Goal: Task Accomplishment & Management: Manage account settings

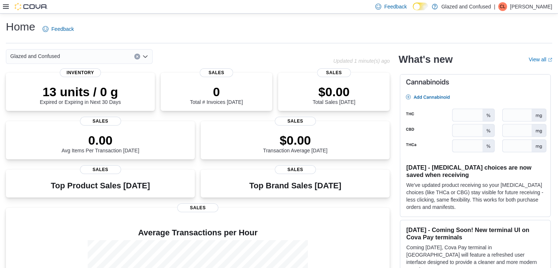
click at [4, 6] on icon at bounding box center [6, 6] width 6 height 4
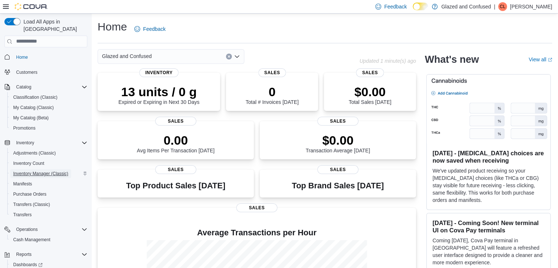
click at [47, 171] on span "Inventory Manager (Classic)" at bounding box center [40, 174] width 55 height 6
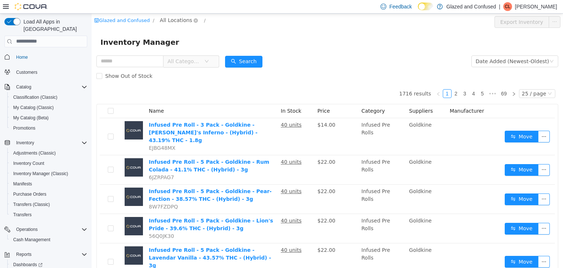
click at [173, 17] on span "All Locations" at bounding box center [176, 20] width 32 height 8
click at [189, 63] on span "2465 US Highway 2 S, Crystal Falls" at bounding box center [197, 60] width 55 height 10
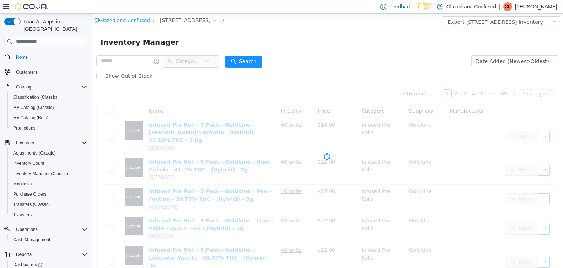
click at [196, 58] on span "All Categories" at bounding box center [184, 60] width 33 height 7
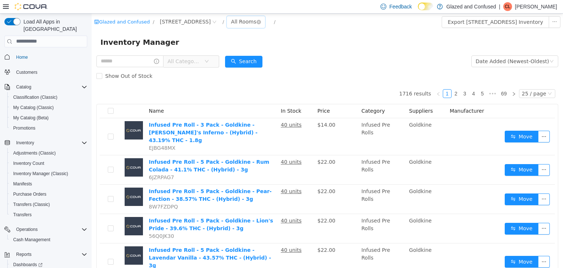
click at [256, 24] on div "All Rooms" at bounding box center [243, 21] width 25 height 11
drag, startPoint x: 263, startPoint y: 60, endPoint x: 171, endPoint y: 22, distance: 99.0
click at [263, 60] on li "Dutchie Room" at bounding box center [271, 60] width 44 height 12
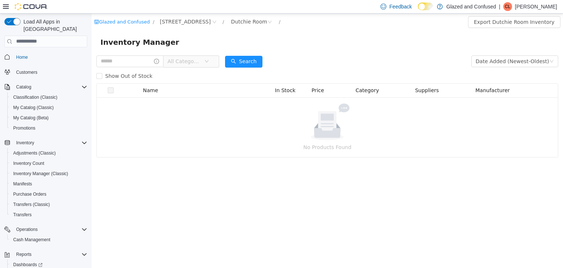
click at [6, 6] on icon at bounding box center [6, 7] width 6 height 6
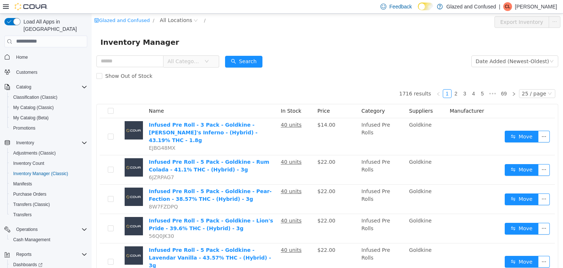
click at [197, 61] on span "All Categories" at bounding box center [184, 60] width 33 height 7
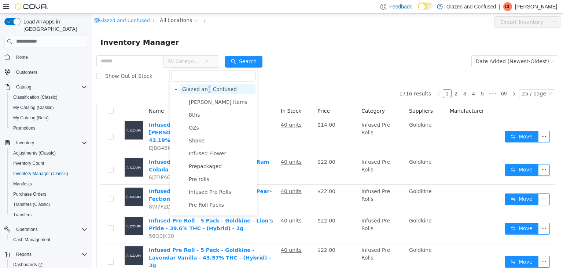
click at [207, 91] on span "Glazed and Confused" at bounding box center [209, 89] width 55 height 6
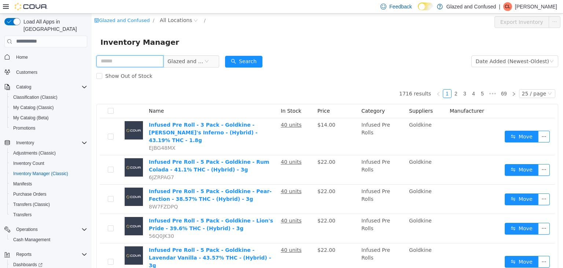
click at [134, 59] on input "text" at bounding box center [129, 61] width 67 height 12
type input "*"
type input "*******"
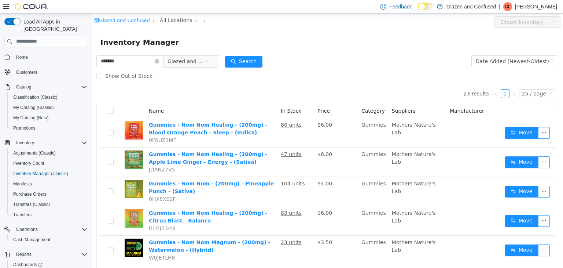
click at [7, 7] on icon at bounding box center [6, 6] width 6 height 4
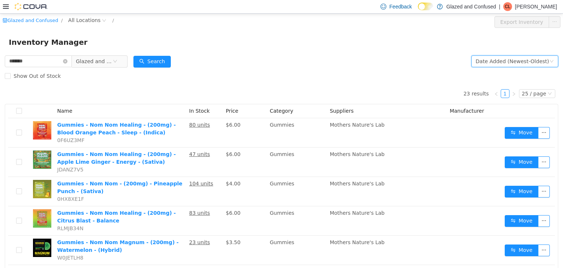
click at [506, 62] on div "Date Added (Newest-Oldest)" at bounding box center [512, 60] width 73 height 11
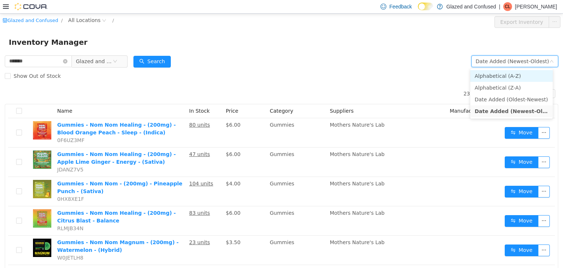
click at [500, 77] on li "Alphabetical (A-Z)" at bounding box center [512, 76] width 83 height 12
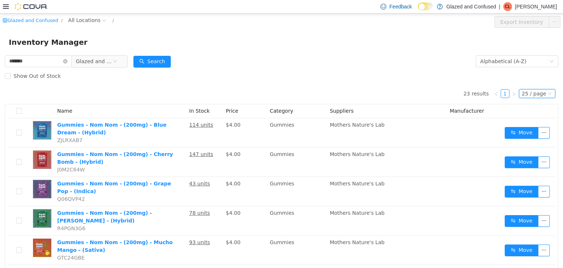
click at [528, 96] on div "25 / page" at bounding box center [534, 93] width 24 height 8
click at [519, 135] on li "50 / page" at bounding box center [534, 141] width 36 height 12
drag, startPoint x: 81, startPoint y: 21, endPoint x: 84, endPoint y: 26, distance: 5.6
click at [81, 21] on span "All Locations" at bounding box center [84, 20] width 32 height 8
click at [98, 59] on span "[STREET_ADDRESS]" at bounding box center [105, 59] width 51 height 6
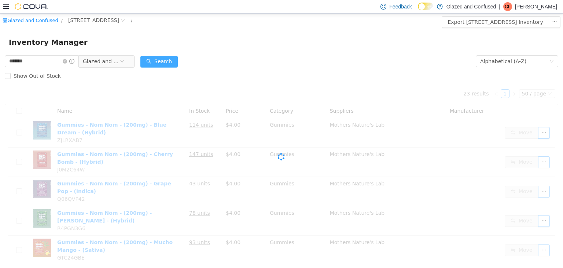
click at [151, 64] on button "Search" at bounding box center [158, 61] width 37 height 12
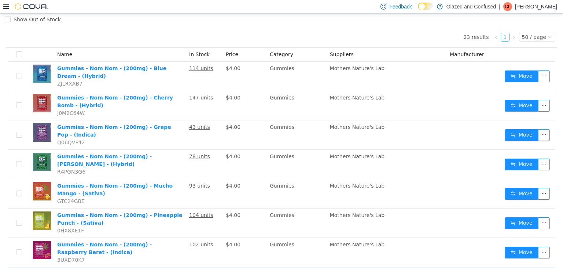
scroll to position [110, 0]
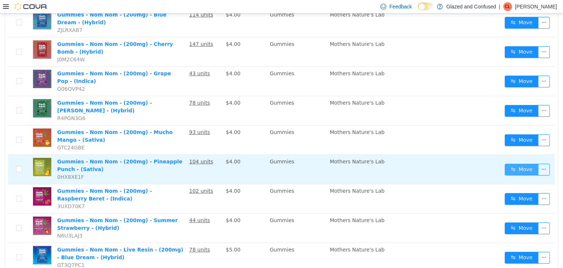
click at [512, 168] on button "Move" at bounding box center [522, 169] width 34 height 12
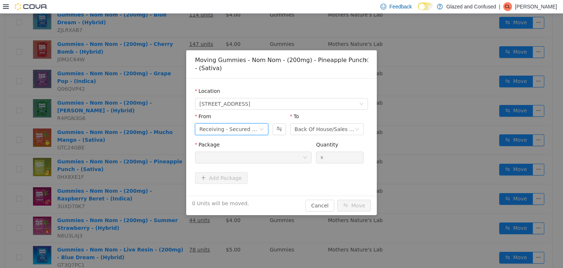
click at [236, 131] on div "Receiving - Secured Storage C" at bounding box center [230, 128] width 60 height 11
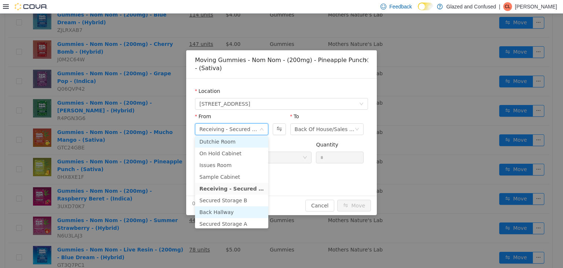
scroll to position [63, 0]
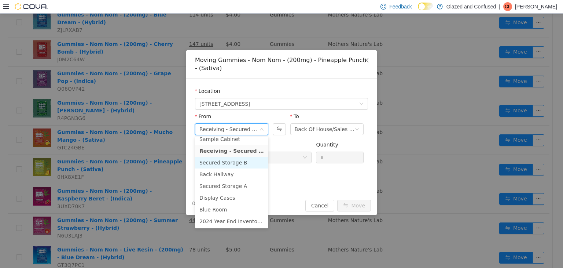
click at [240, 163] on li "Secured Storage B" at bounding box center [231, 162] width 73 height 12
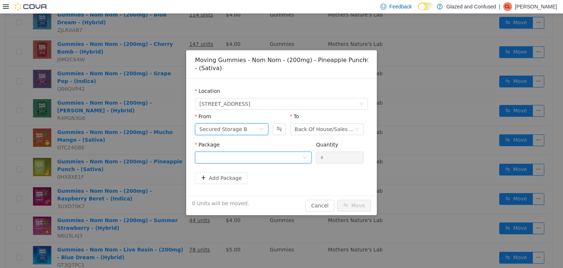
click at [245, 159] on div at bounding box center [251, 156] width 103 height 11
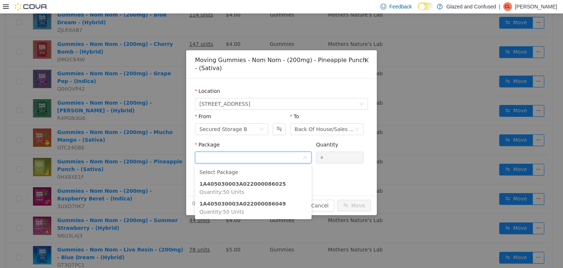
click at [367, 61] on icon "icon: close" at bounding box center [367, 60] width 4 height 4
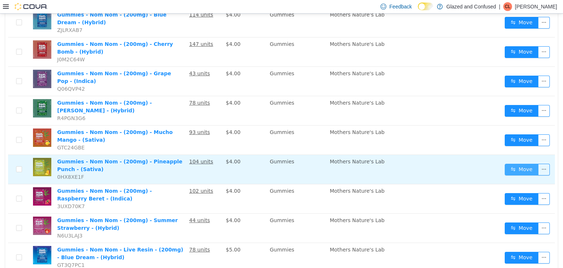
click at [516, 170] on button "Move" at bounding box center [522, 169] width 34 height 12
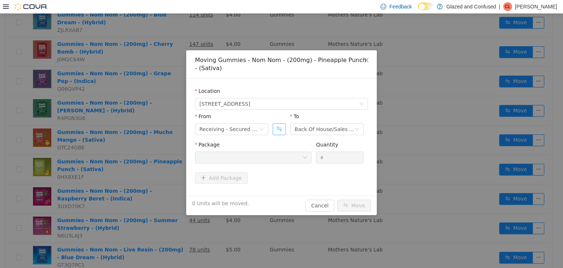
click at [274, 127] on button "Swap" at bounding box center [279, 129] width 13 height 12
click at [309, 129] on div "Receiving - Secured Storage C" at bounding box center [325, 128] width 60 height 11
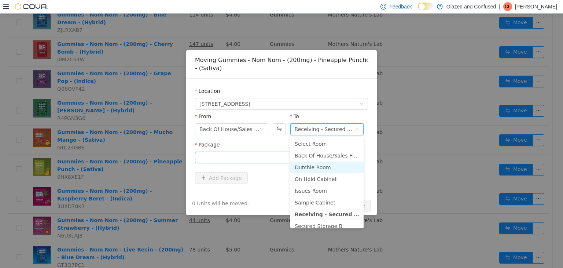
drag, startPoint x: 313, startPoint y: 169, endPoint x: 272, endPoint y: 155, distance: 43.8
click at [312, 169] on li "Dutchie Room" at bounding box center [326, 167] width 73 height 12
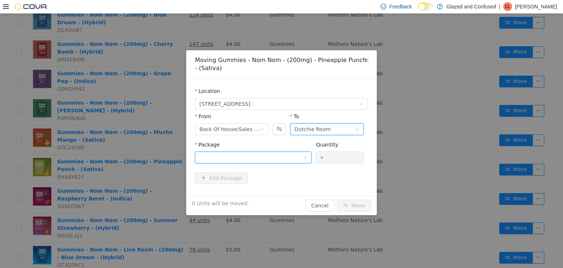
click at [271, 155] on div at bounding box center [251, 156] width 103 height 11
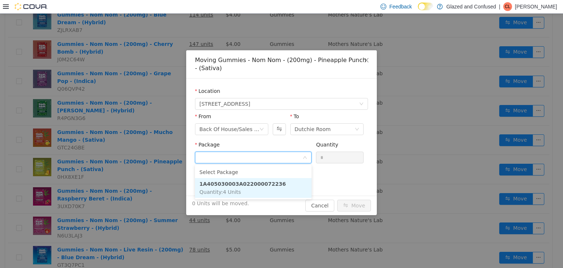
click at [252, 183] on strong "1A405030003A022000072236" at bounding box center [243, 183] width 87 height 6
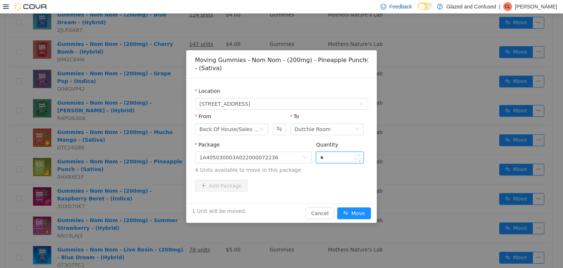
click at [361, 151] on span "Increase Value" at bounding box center [360, 154] width 8 height 7
click at [360, 151] on span "Increase Value" at bounding box center [360, 154] width 8 height 7
type input "*"
click at [360, 151] on span "Increase Value" at bounding box center [360, 154] width 8 height 7
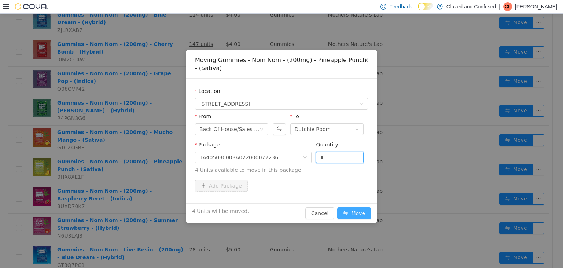
click at [357, 211] on button "Move" at bounding box center [354, 213] width 34 height 12
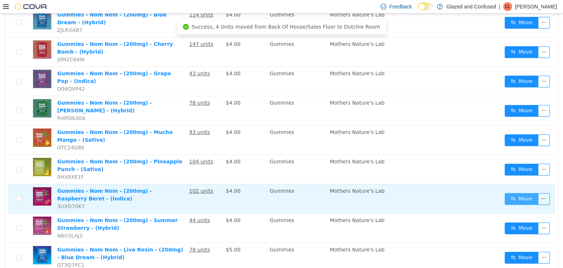
click at [513, 195] on button "Move" at bounding box center [522, 199] width 34 height 12
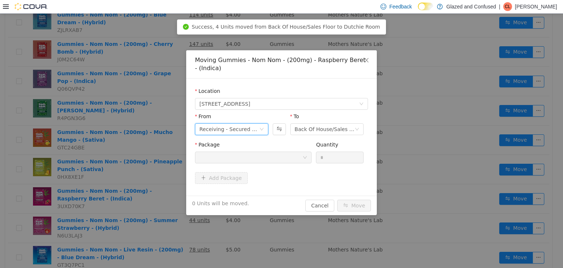
click at [260, 132] on div "Receiving - Secured Storage C" at bounding box center [231, 129] width 73 height 12
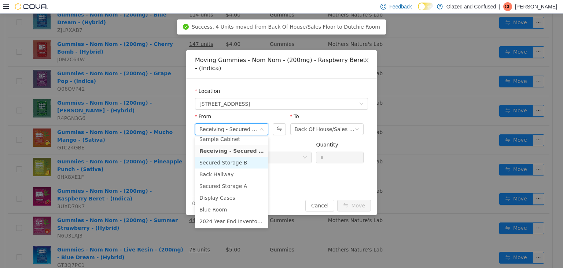
click at [233, 160] on li "Secured Storage B" at bounding box center [231, 162] width 73 height 12
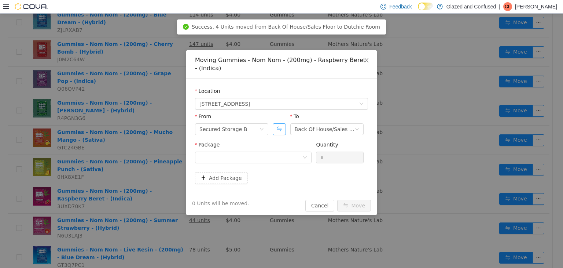
click at [279, 128] on button "Swap" at bounding box center [279, 129] width 13 height 12
click at [263, 157] on div at bounding box center [251, 156] width 103 height 11
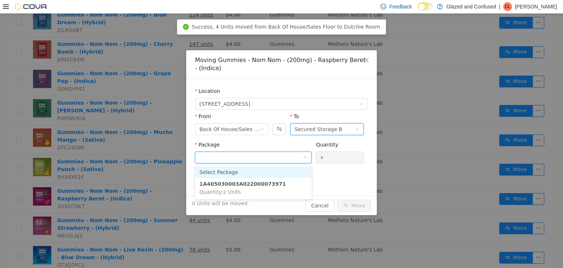
drag, startPoint x: 315, startPoint y: 128, endPoint x: 312, endPoint y: 135, distance: 7.6
click at [314, 128] on div "Secured Storage B" at bounding box center [319, 128] width 48 height 11
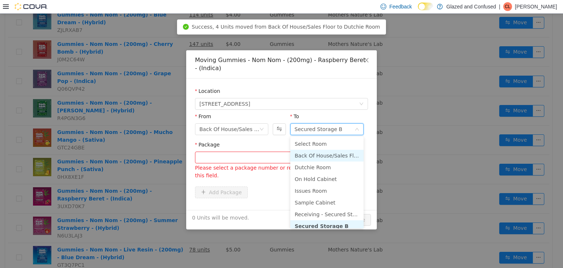
scroll to position [1, 0]
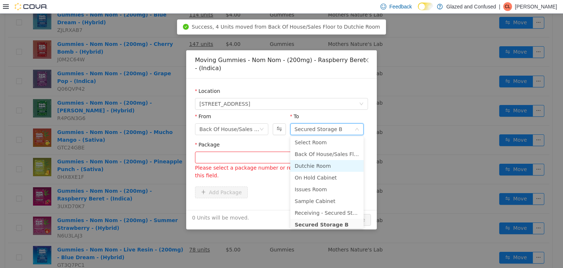
click at [313, 164] on li "Dutchie Room" at bounding box center [326, 166] width 73 height 12
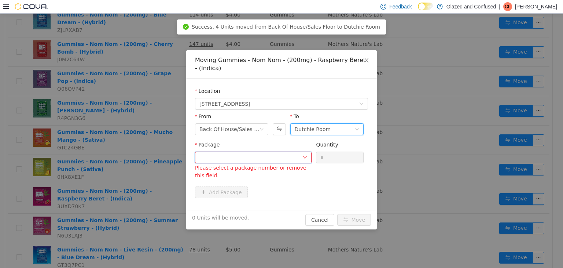
click at [274, 155] on div at bounding box center [251, 156] width 103 height 11
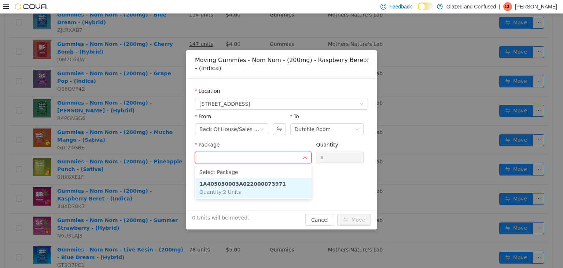
click at [255, 192] on li "1A405030003A022000073971 Quantity : 2 Units" at bounding box center [253, 188] width 117 height 20
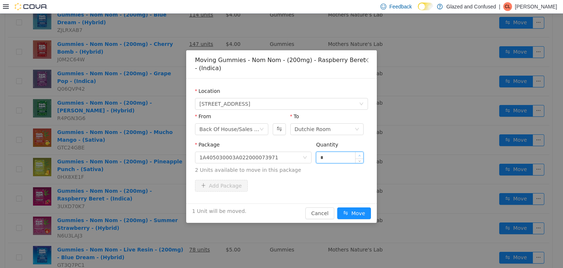
click at [359, 154] on icon "icon: up" at bounding box center [359, 155] width 3 height 3
type input "*"
click at [359, 154] on icon "icon: up" at bounding box center [359, 155] width 3 height 3
click at [354, 215] on button "Move" at bounding box center [354, 213] width 34 height 12
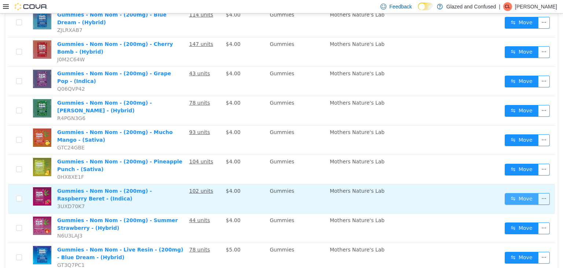
drag, startPoint x: 516, startPoint y: 200, endPoint x: 512, endPoint y: 198, distance: 4.1
click at [515, 200] on button "Move" at bounding box center [522, 199] width 34 height 12
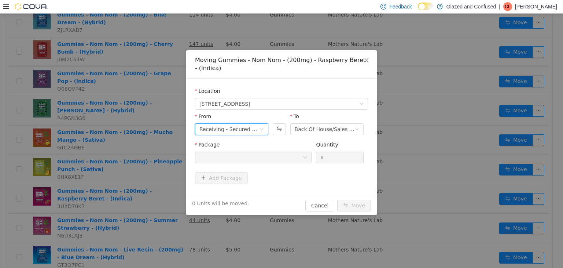
click at [250, 130] on div "Receiving - Secured Storage C" at bounding box center [230, 128] width 60 height 11
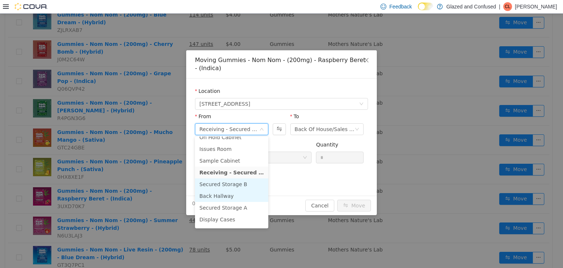
scroll to position [63, 0]
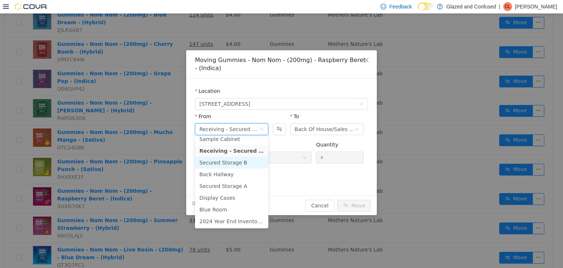
click at [226, 165] on li "Secured Storage B" at bounding box center [231, 162] width 73 height 12
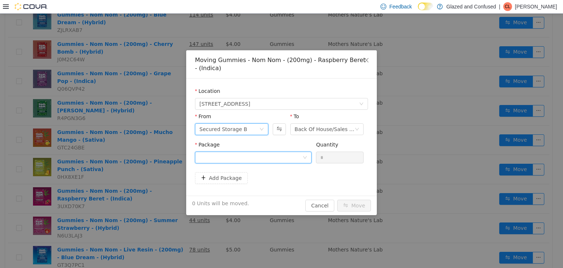
drag, startPoint x: 233, startPoint y: 157, endPoint x: 233, endPoint y: 160, distance: 3.7
click at [233, 157] on div at bounding box center [251, 156] width 103 height 11
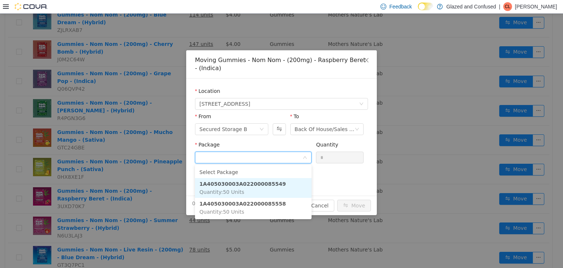
click at [252, 181] on strong "1A405030003A022000085549" at bounding box center [243, 183] width 87 height 6
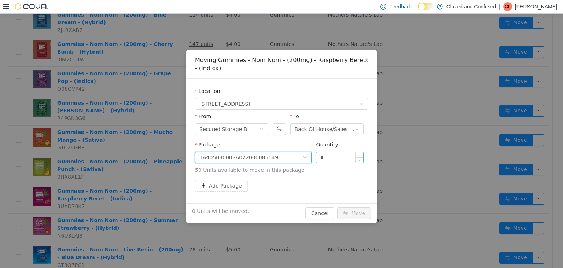
click at [323, 158] on input "*" at bounding box center [340, 156] width 47 height 11
drag, startPoint x: 323, startPoint y: 158, endPoint x: 328, endPoint y: 157, distance: 5.2
click at [327, 157] on input "*" at bounding box center [340, 156] width 47 height 11
type input "**"
click at [337, 207] on button "Move" at bounding box center [354, 213] width 34 height 12
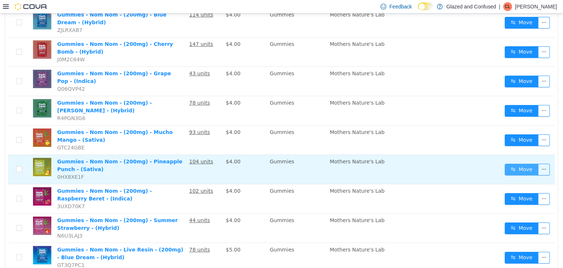
click at [520, 169] on button "Move" at bounding box center [522, 169] width 34 height 12
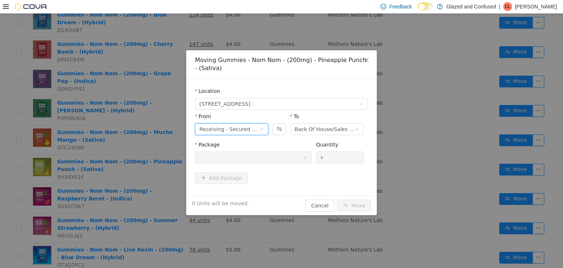
click at [248, 131] on div "Receiving - Secured Storage C" at bounding box center [230, 128] width 60 height 11
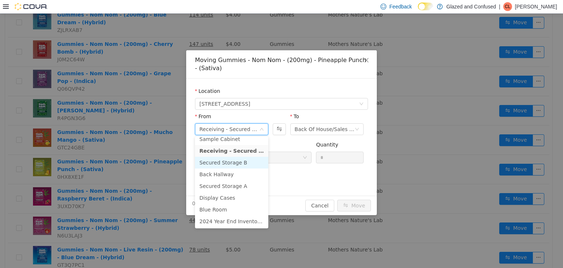
click at [239, 164] on li "Secured Storage B" at bounding box center [231, 162] width 73 height 12
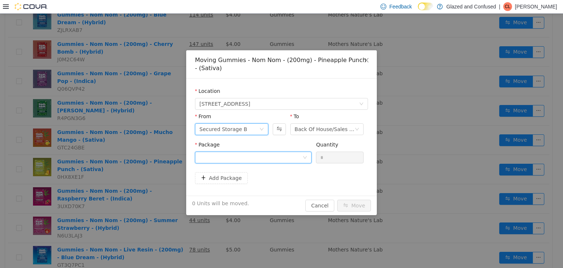
click at [261, 160] on div at bounding box center [251, 156] width 103 height 11
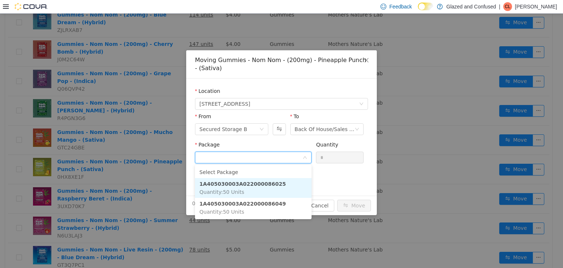
click at [277, 197] on li "1A405030003A022000086025 Quantity : 50 Units" at bounding box center [253, 188] width 117 height 20
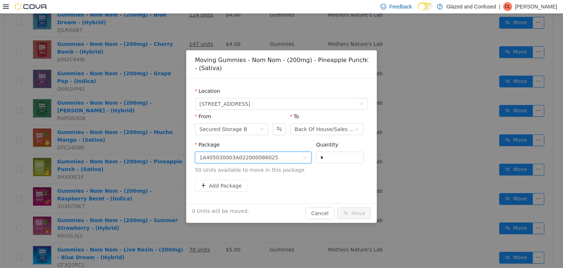
click at [360, 139] on div "From Secured Storage B To Back Of House/Sales Floor" at bounding box center [281, 126] width 173 height 28
click at [352, 159] on input "*" at bounding box center [340, 156] width 47 height 11
type input "**"
click at [337, 207] on button "Move" at bounding box center [354, 213] width 34 height 12
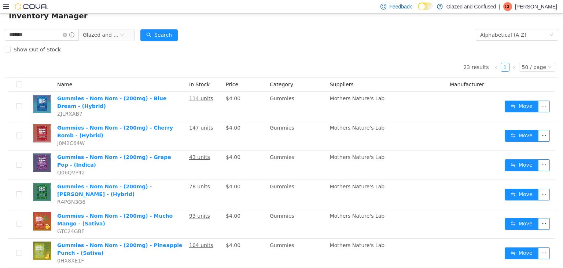
scroll to position [0, 0]
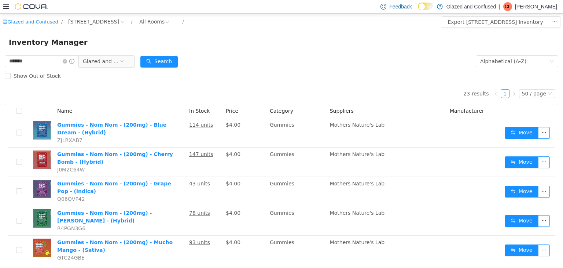
drag, startPoint x: 232, startPoint y: 38, endPoint x: 195, endPoint y: 49, distance: 38.3
click at [232, 38] on div "Inventory Manager" at bounding box center [282, 42] width 546 height 12
click at [67, 61] on icon "icon: close-circle" at bounding box center [65, 61] width 4 height 4
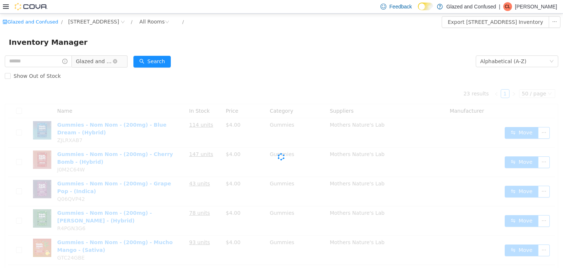
click at [90, 62] on span "Glazed and Confused" at bounding box center [94, 60] width 37 height 11
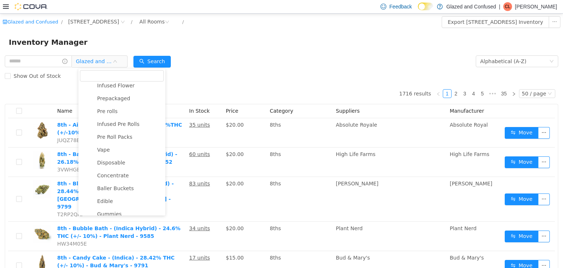
scroll to position [57, 0]
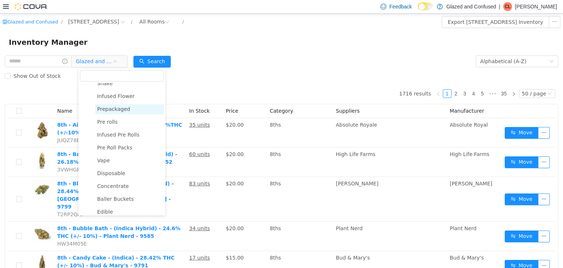
click at [113, 106] on span "Prepackaged" at bounding box center [129, 109] width 69 height 10
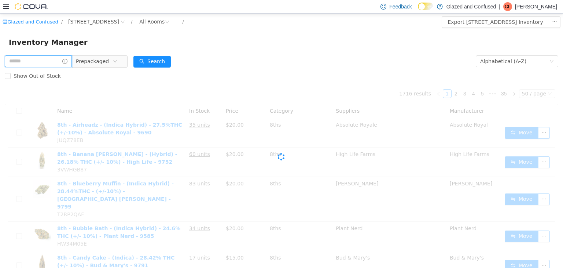
click at [45, 65] on input "text" at bounding box center [38, 61] width 67 height 12
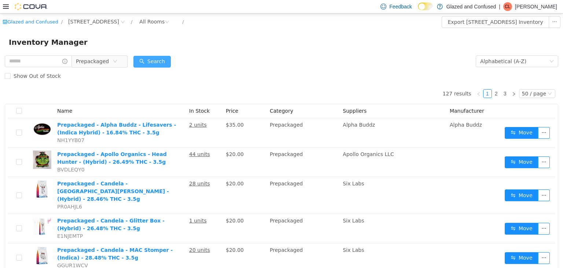
drag, startPoint x: 176, startPoint y: 59, endPoint x: 163, endPoint y: 61, distance: 13.3
click at [175, 59] on form "Prepackaged Alphabetical (A-Z) Search Show Out of Stock" at bounding box center [282, 68] width 554 height 29
click at [162, 61] on button "Search" at bounding box center [152, 61] width 37 height 12
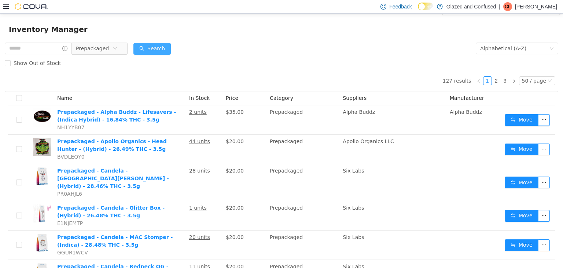
scroll to position [0, 0]
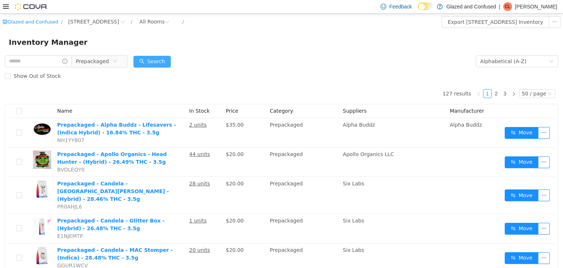
drag, startPoint x: 147, startPoint y: 68, endPoint x: 150, endPoint y: 62, distance: 6.4
click at [150, 62] on div "Search" at bounding box center [152, 61] width 37 height 15
click at [151, 61] on button "Search" at bounding box center [152, 61] width 37 height 12
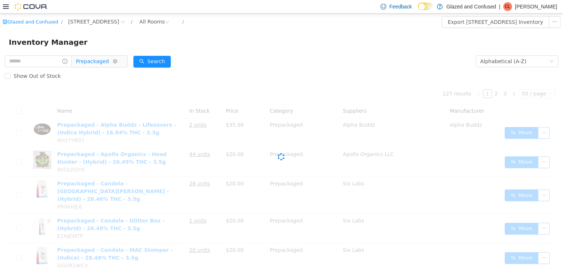
click at [106, 61] on span "Prepackaged" at bounding box center [92, 60] width 33 height 11
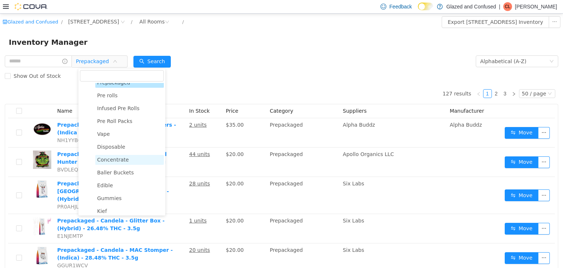
scroll to position [131, 0]
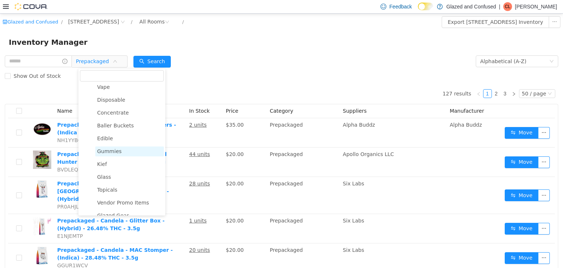
drag, startPoint x: 121, startPoint y: 158, endPoint x: 124, endPoint y: 152, distance: 6.7
click at [121, 156] on span "Gummies" at bounding box center [129, 151] width 69 height 10
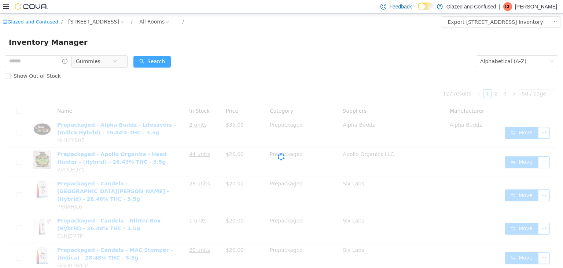
click at [147, 64] on button "Search" at bounding box center [152, 61] width 37 height 12
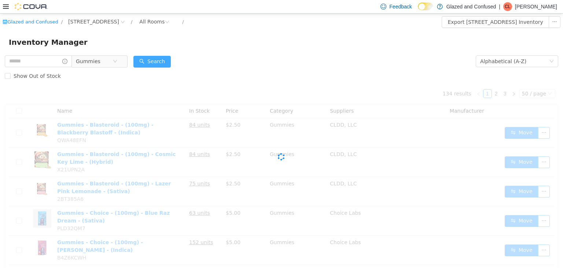
click at [148, 64] on button "Search" at bounding box center [152, 61] width 37 height 12
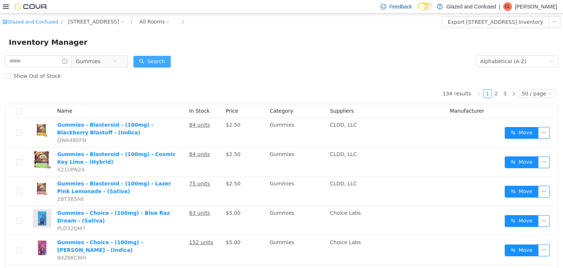
click at [148, 64] on button "Search" at bounding box center [152, 61] width 37 height 12
click at [145, 71] on div "Show Out of Stock" at bounding box center [282, 75] width 554 height 15
click at [152, 64] on button "Search" at bounding box center [152, 61] width 37 height 12
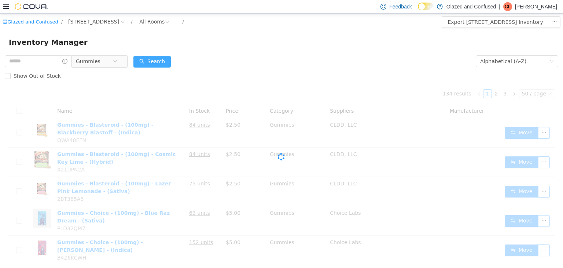
click at [152, 64] on button "Search" at bounding box center [152, 61] width 37 height 12
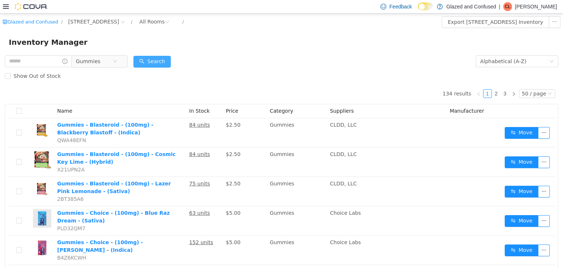
drag, startPoint x: 158, startPoint y: 57, endPoint x: 84, endPoint y: 14, distance: 86.4
click at [158, 57] on button "Search" at bounding box center [152, 61] width 37 height 12
click at [162, 68] on div "Show Out of Stock" at bounding box center [282, 75] width 554 height 15
click at [164, 61] on button "Search" at bounding box center [152, 61] width 37 height 12
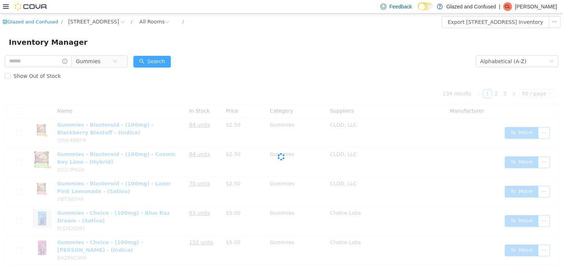
click at [164, 61] on button "Search" at bounding box center [152, 61] width 37 height 12
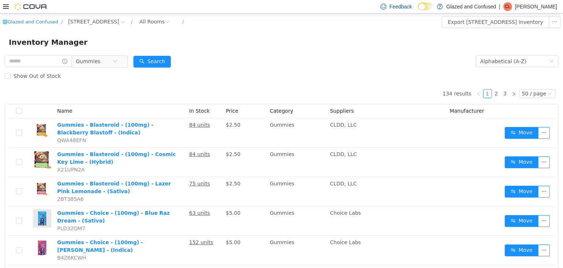
click at [54, 52] on div "Inventory Manager" at bounding box center [281, 41] width 563 height 23
click at [50, 65] on input "text" at bounding box center [38, 61] width 67 height 12
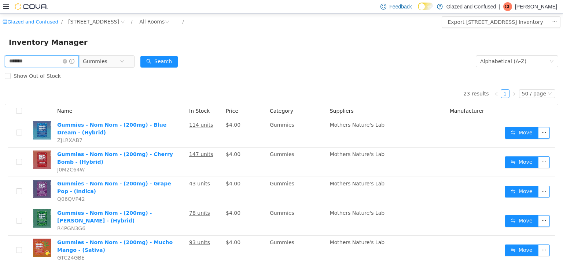
type input "*******"
click at [167, 59] on button "Search" at bounding box center [158, 61] width 37 height 12
click at [169, 58] on button "Search" at bounding box center [158, 61] width 37 height 12
click at [67, 62] on icon "icon: close-circle" at bounding box center [65, 61] width 4 height 4
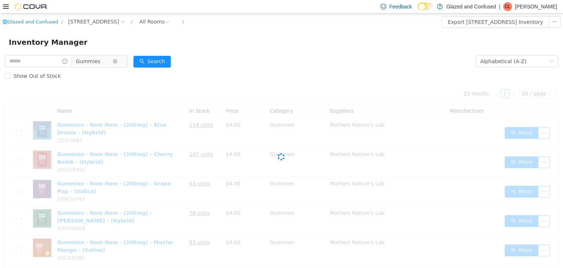
click at [92, 59] on span "Gummies" at bounding box center [88, 60] width 25 height 11
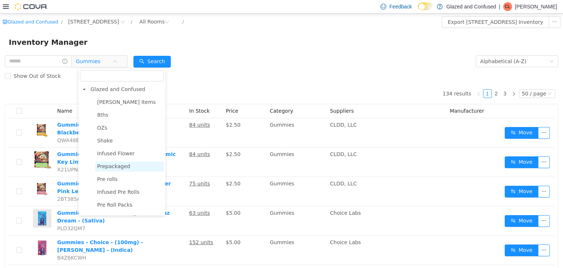
click at [115, 166] on span "Prepackaged" at bounding box center [113, 166] width 33 height 6
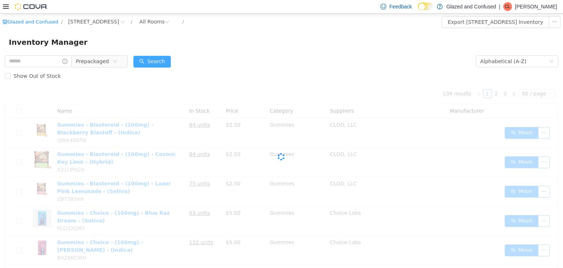
click at [151, 63] on button "Search" at bounding box center [152, 61] width 37 height 12
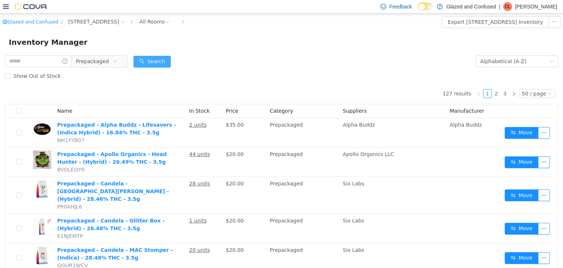
click at [158, 61] on button "Search" at bounding box center [152, 61] width 37 height 12
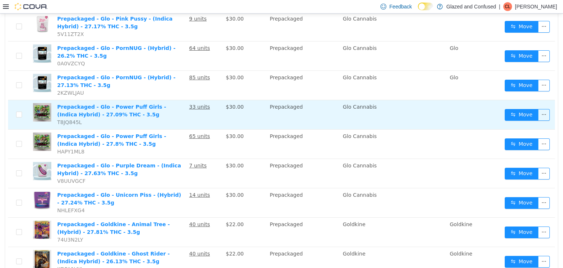
scroll to position [1027, 0]
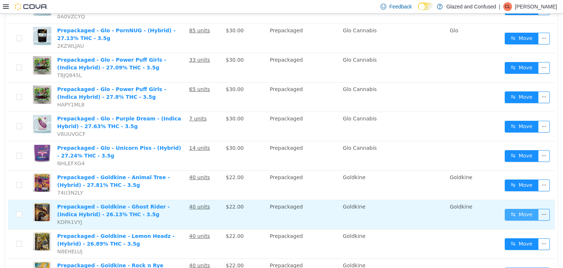
click at [522, 208] on button "Move" at bounding box center [522, 214] width 34 height 12
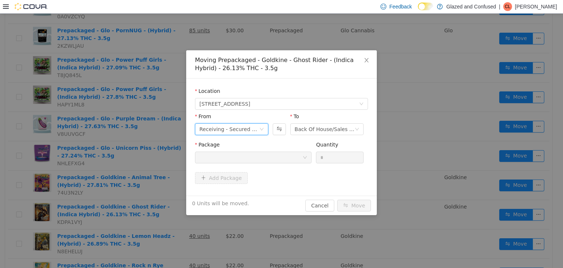
click at [242, 128] on div "Receiving - Secured Storage C" at bounding box center [230, 128] width 60 height 11
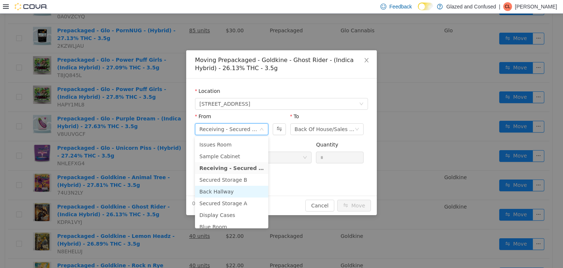
scroll to position [63, 0]
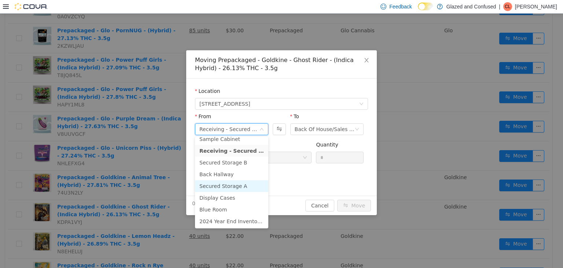
click at [238, 186] on li "Secured Storage A" at bounding box center [231, 186] width 73 height 12
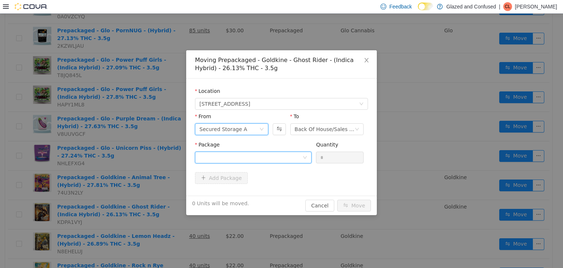
drag, startPoint x: 242, startPoint y: 159, endPoint x: 241, endPoint y: 164, distance: 4.5
click at [244, 159] on div at bounding box center [251, 156] width 103 height 11
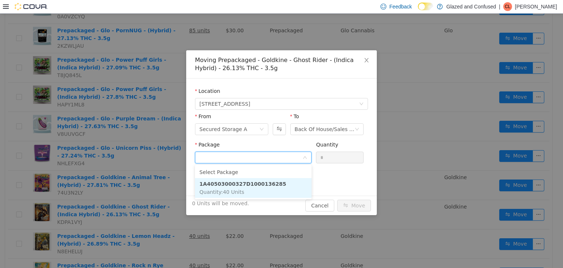
click at [239, 187] on li "1A40503000327D1000136285 Quantity : 40 Units" at bounding box center [253, 188] width 117 height 20
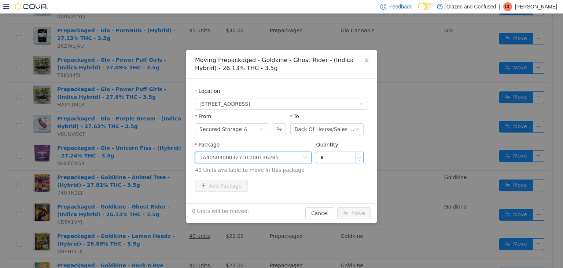
click at [332, 157] on input "*" at bounding box center [340, 156] width 47 height 11
click at [333, 156] on input "*" at bounding box center [340, 156] width 47 height 11
type input "***"
click at [337, 207] on button "Move" at bounding box center [354, 213] width 34 height 12
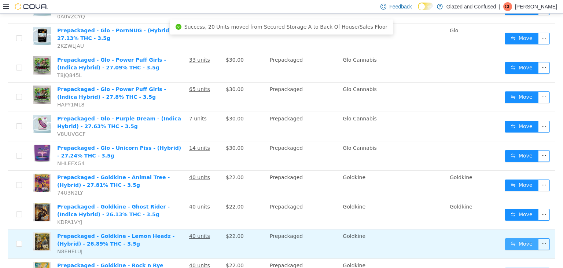
click at [519, 238] on button "Move" at bounding box center [522, 244] width 34 height 12
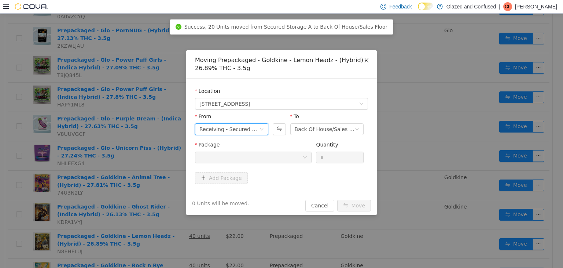
click at [241, 127] on div "Receiving - Secured Storage C" at bounding box center [230, 128] width 60 height 11
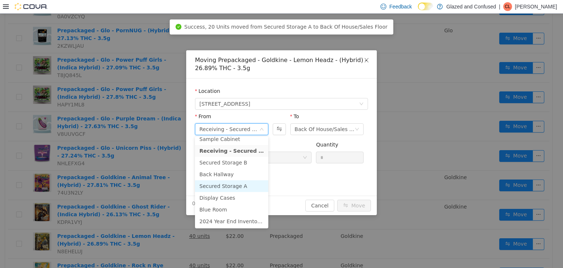
drag, startPoint x: 238, startPoint y: 184, endPoint x: 260, endPoint y: 158, distance: 34.6
click at [238, 183] on li "Secured Storage A" at bounding box center [231, 186] width 73 height 12
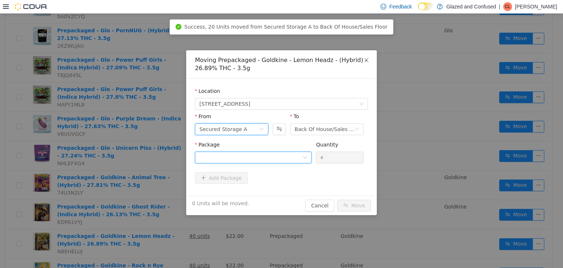
click at [262, 157] on div at bounding box center [251, 156] width 103 height 11
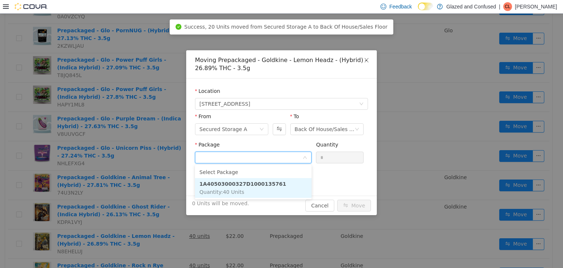
click at [257, 182] on strong "1A40503000327D1000135761" at bounding box center [243, 183] width 87 height 6
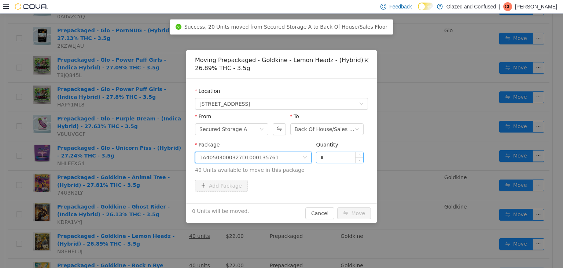
click at [322, 154] on input "*" at bounding box center [340, 156] width 47 height 11
type input "**"
click at [337, 207] on button "Move" at bounding box center [354, 213] width 34 height 12
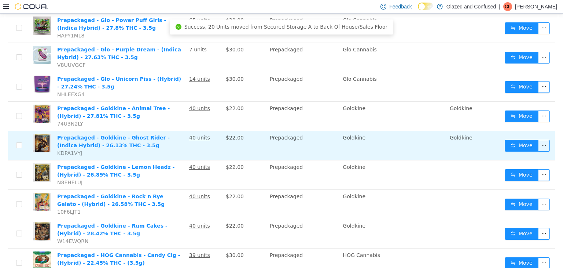
scroll to position [1100, 0]
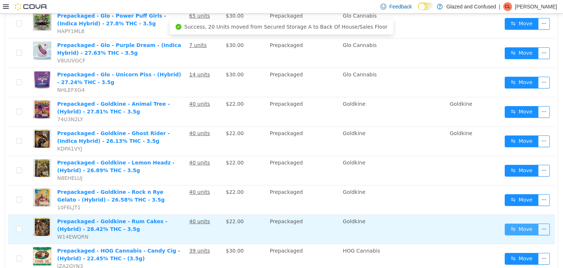
click at [520, 223] on button "Move" at bounding box center [522, 229] width 34 height 12
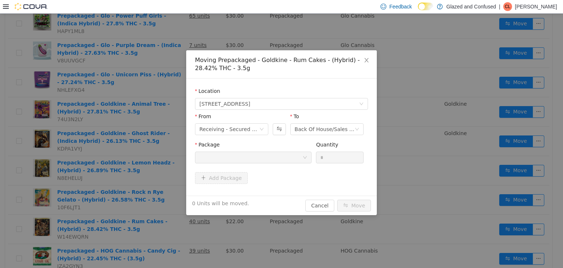
click at [231, 136] on div "From Receiving - Secured Storage C" at bounding box center [231, 124] width 73 height 25
click at [236, 128] on div "Receiving - Secured Storage C" at bounding box center [230, 128] width 60 height 11
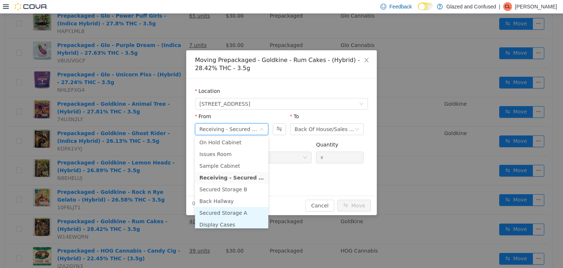
scroll to position [39, 0]
click at [238, 220] on li "Display Cases" at bounding box center [231, 222] width 73 height 12
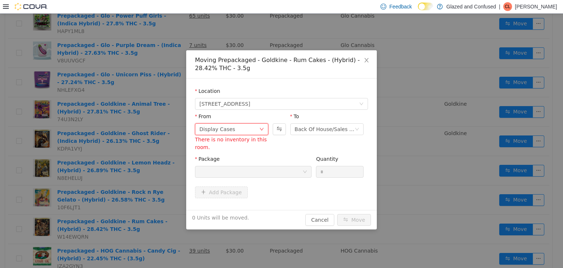
click at [237, 135] on div "Display Cases There is no inventory in this room." at bounding box center [231, 136] width 73 height 26
click at [237, 123] on div "Display Cases" at bounding box center [230, 128] width 60 height 11
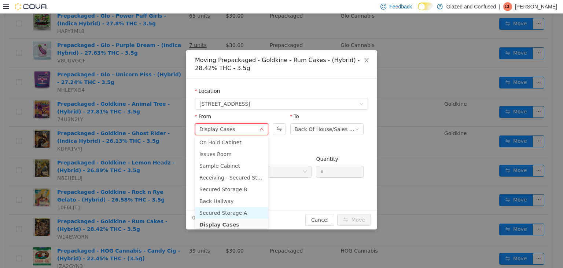
click at [233, 209] on li "Secured Storage A" at bounding box center [231, 212] width 73 height 12
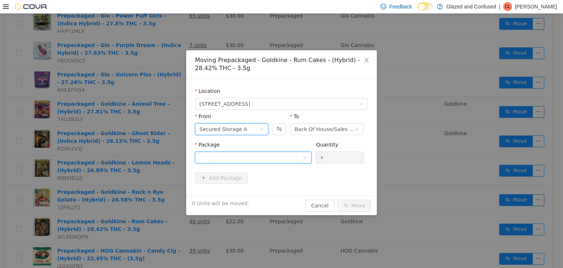
click at [255, 158] on div at bounding box center [251, 156] width 103 height 11
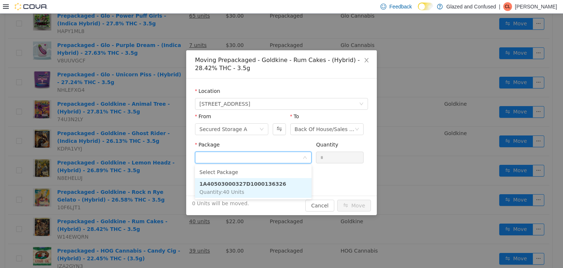
click at [250, 180] on strong "1A40503000327D1000136326" at bounding box center [243, 183] width 87 height 6
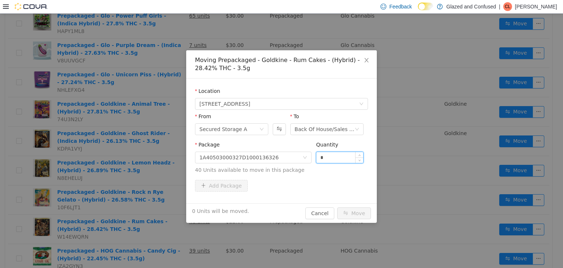
click at [337, 155] on input "*" at bounding box center [340, 156] width 47 height 11
type input "**"
click at [337, 207] on button "Move" at bounding box center [354, 213] width 34 height 12
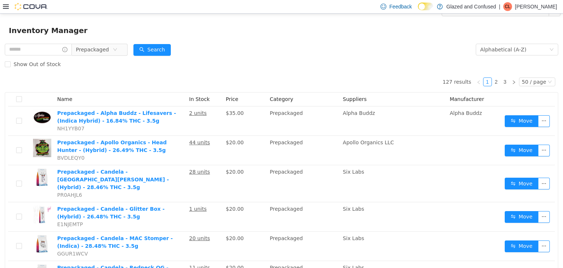
scroll to position [0, 0]
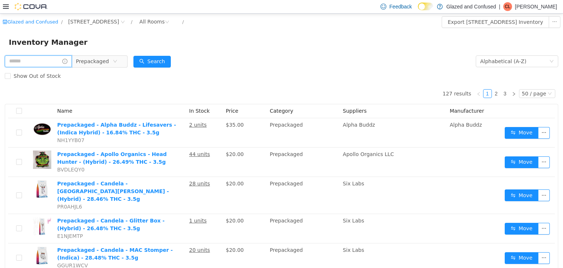
click at [46, 58] on input "text" at bounding box center [38, 61] width 67 height 12
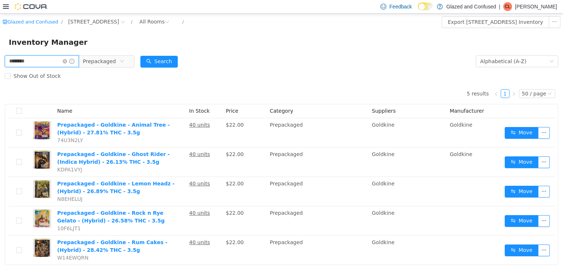
type input "********"
click at [99, 52] on div "Inventory Manager" at bounding box center [281, 41] width 563 height 23
click at [103, 63] on span "Prepackaged" at bounding box center [99, 60] width 33 height 11
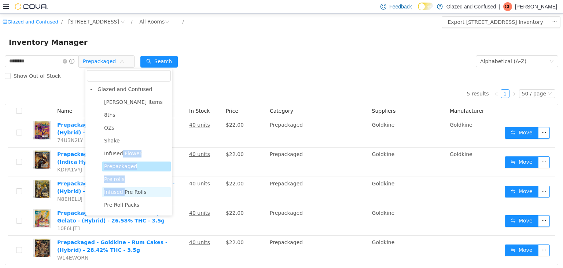
drag, startPoint x: 119, startPoint y: 153, endPoint x: 123, endPoint y: 197, distance: 44.2
click at [123, 197] on span "Infused Pre Rolls" at bounding box center [136, 192] width 69 height 10
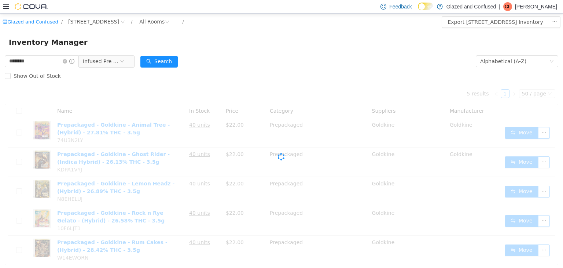
click at [125, 196] on div "Cova-Icon" at bounding box center [282, 156] width 554 height 147
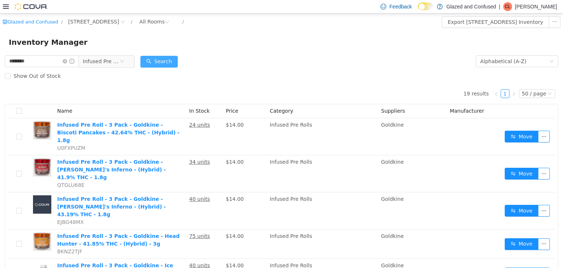
click at [156, 56] on button "Search" at bounding box center [158, 61] width 37 height 12
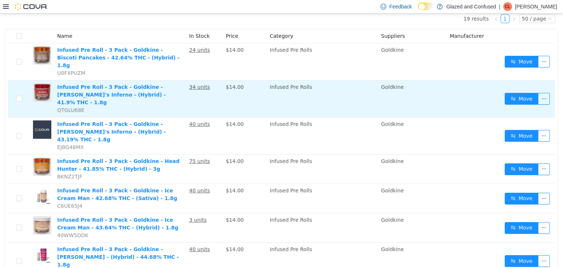
scroll to position [73, 0]
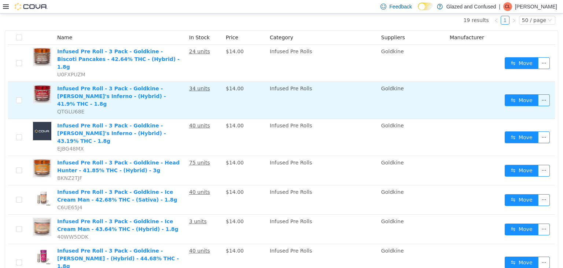
click at [502, 83] on td "Move" at bounding box center [528, 99] width 53 height 37
click at [505, 94] on button "Move" at bounding box center [522, 100] width 34 height 12
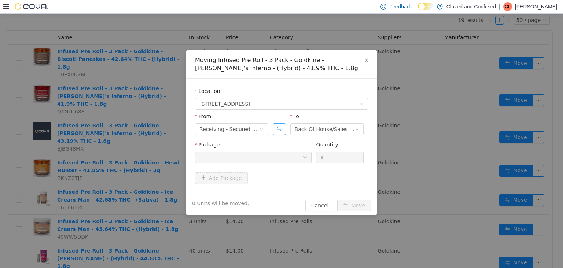
click at [278, 130] on button "Swap" at bounding box center [279, 129] width 13 height 12
click at [314, 131] on div "Receiving - Secured Storage C" at bounding box center [325, 128] width 60 height 11
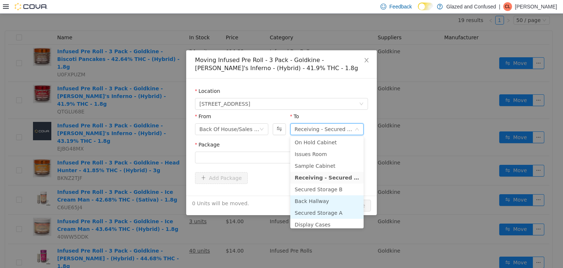
scroll to position [39, 0]
drag, startPoint x: 325, startPoint y: 208, endPoint x: 322, endPoint y: 204, distance: 5.0
click at [325, 209] on li "Secured Storage A" at bounding box center [326, 210] width 73 height 12
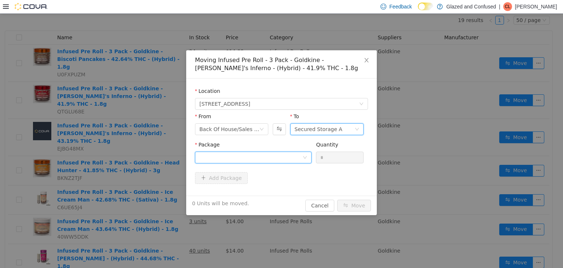
click at [263, 156] on div at bounding box center [251, 156] width 103 height 11
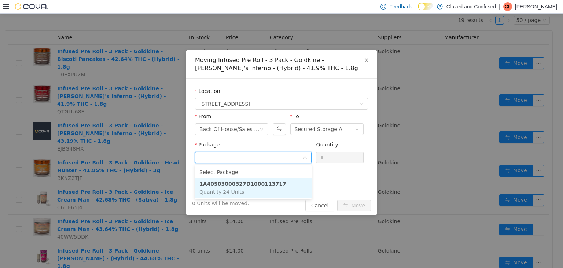
click at [262, 186] on strong "1A40503000327D1000113717" at bounding box center [243, 183] width 87 height 6
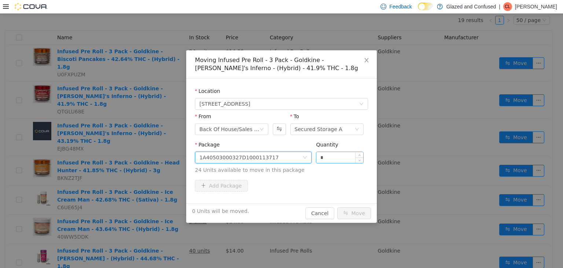
click at [330, 158] on input "*" at bounding box center [340, 156] width 47 height 11
click at [331, 158] on input "*" at bounding box center [340, 156] width 47 height 11
type input "**"
click at [337, 207] on button "Move" at bounding box center [354, 213] width 34 height 12
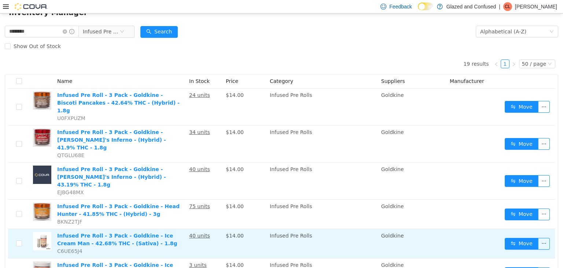
scroll to position [0, 0]
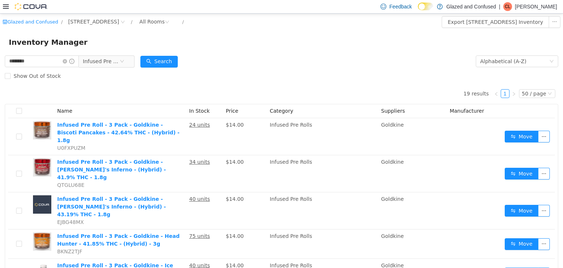
click at [91, 70] on div "Show Out of Stock" at bounding box center [282, 75] width 554 height 15
drag, startPoint x: 95, startPoint y: 67, endPoint x: 106, endPoint y: 60, distance: 12.5
click at [104, 61] on div "******** Infused Pre Rolls" at bounding box center [70, 61] width 130 height 15
drag, startPoint x: 117, startPoint y: 75, endPoint x: 116, endPoint y: 70, distance: 5.2
click at [117, 74] on div "Show Out of Stock" at bounding box center [282, 75] width 554 height 15
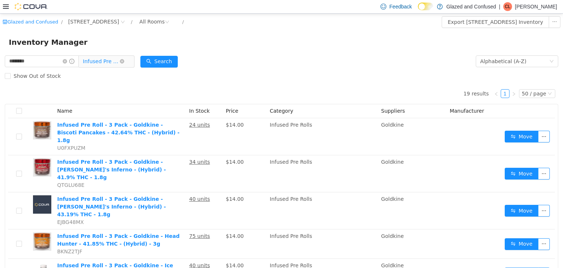
click at [117, 66] on span "Infused Pre Rolls" at bounding box center [101, 60] width 37 height 11
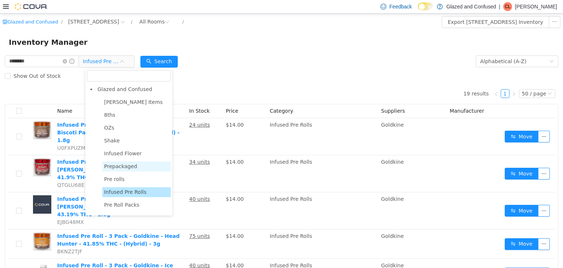
click at [120, 167] on span "Prepackaged" at bounding box center [120, 166] width 33 height 6
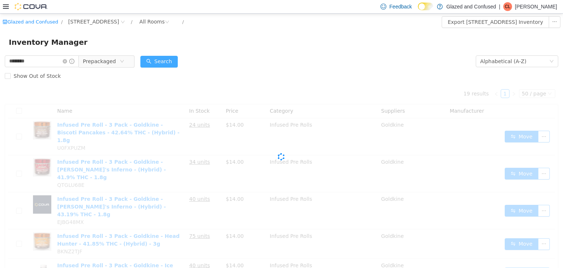
click at [173, 66] on button "Search" at bounding box center [158, 61] width 37 height 12
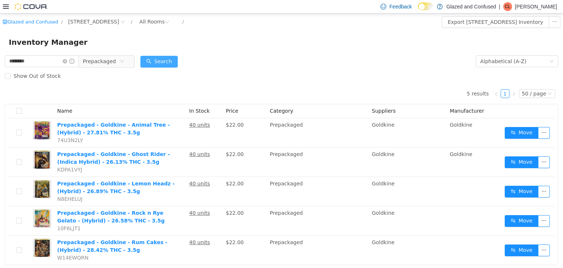
click at [173, 64] on button "Search" at bounding box center [158, 61] width 37 height 12
click at [189, 66] on form "******** Prepackaged Alphabetical (A-Z) Search Show Out of Stock" at bounding box center [282, 68] width 554 height 29
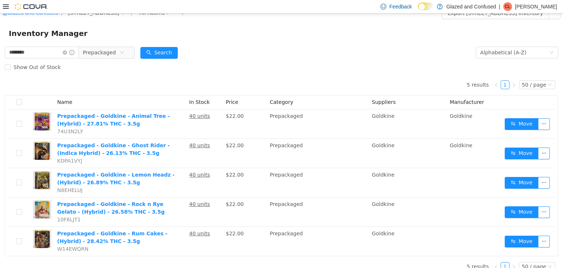
scroll to position [18, 0]
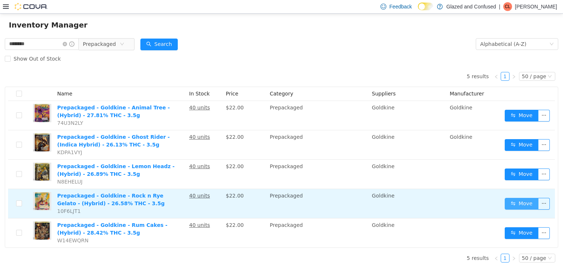
click at [521, 204] on button "Move" at bounding box center [522, 203] width 34 height 12
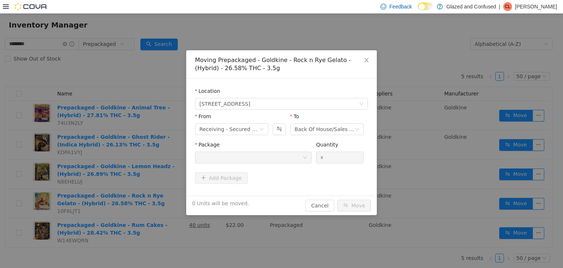
click at [239, 123] on div "Receiving - Secured Storage C" at bounding box center [231, 129] width 73 height 12
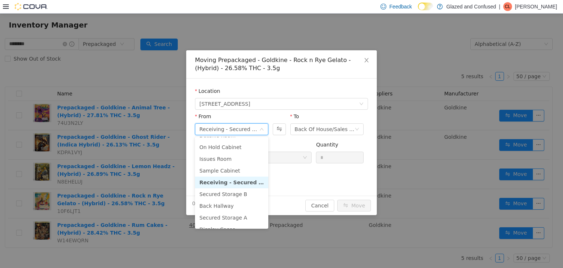
scroll to position [63, 0]
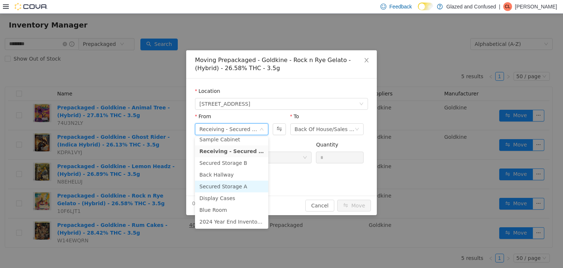
click at [244, 181] on li "Secured Storage A" at bounding box center [231, 186] width 73 height 12
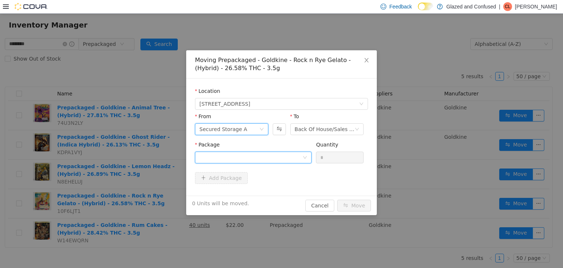
click at [262, 154] on div at bounding box center [251, 156] width 103 height 11
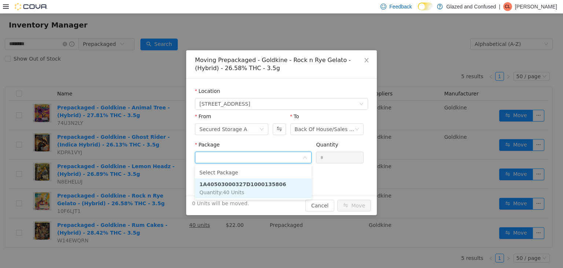
click at [261, 190] on li "1A40503000327D1000135806 Quantity : 40 Units" at bounding box center [253, 188] width 117 height 20
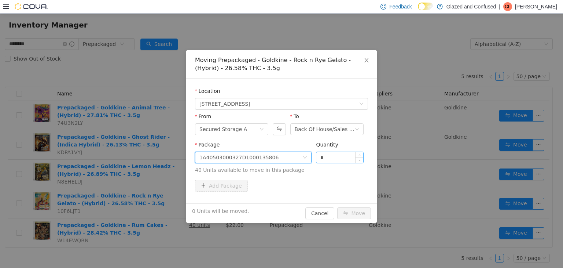
click at [339, 160] on input "*" at bounding box center [340, 156] width 47 height 11
type input "**"
click at [337, 207] on button "Move" at bounding box center [354, 213] width 34 height 12
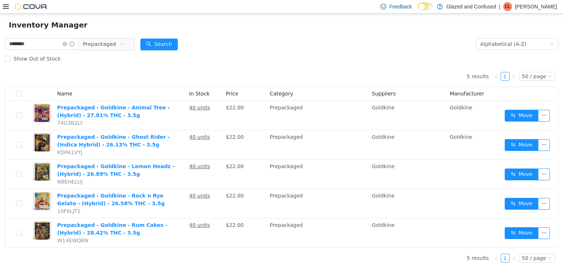
click at [292, 35] on div "Inventory Manager" at bounding box center [281, 24] width 563 height 23
click at [290, 53] on div "Show Out of Stock" at bounding box center [282, 58] width 554 height 15
click at [149, 59] on div "Show Out of Stock" at bounding box center [282, 58] width 554 height 15
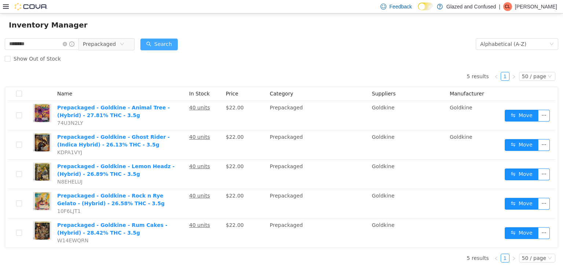
click at [164, 45] on button "Search" at bounding box center [158, 44] width 37 height 12
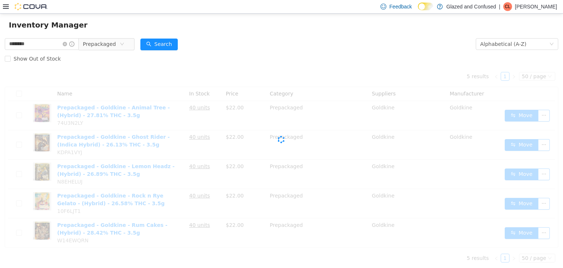
drag, startPoint x: 248, startPoint y: 26, endPoint x: 245, endPoint y: 38, distance: 12.7
click at [245, 29] on div "Inventory Manager" at bounding box center [282, 25] width 546 height 12
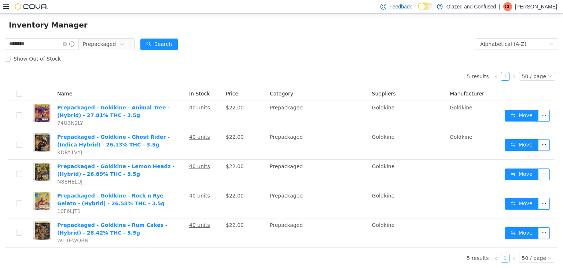
click at [256, 47] on form "******** Prepackaged Alphabetical (A-Z) Search Show Out of Stock" at bounding box center [282, 50] width 554 height 29
click at [178, 42] on button "Search" at bounding box center [158, 44] width 37 height 12
click at [257, 37] on form "******** Prepackaged Alphabetical (A-Z) Search Show Out of Stock" at bounding box center [282, 50] width 554 height 29
click at [267, 20] on div "Inventory Manager" at bounding box center [282, 25] width 546 height 12
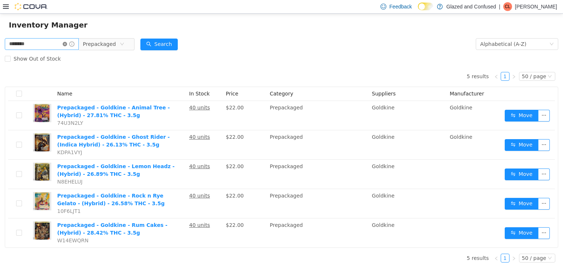
click at [67, 43] on icon "icon: close-circle" at bounding box center [65, 43] width 4 height 4
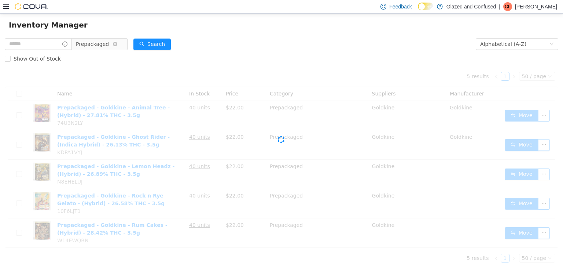
click at [98, 41] on span "Prepackaged" at bounding box center [92, 43] width 33 height 11
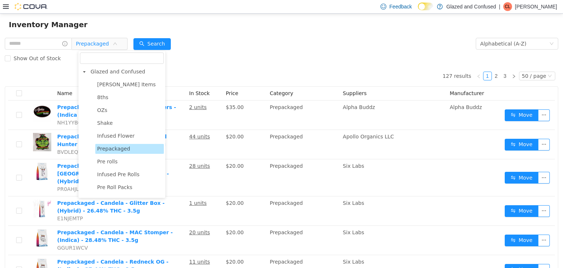
click at [219, 17] on div "Inventory Manager" at bounding box center [281, 23] width 563 height 23
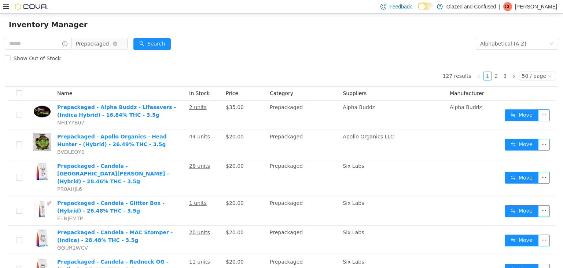
click at [103, 45] on span "Prepackaged" at bounding box center [92, 43] width 33 height 11
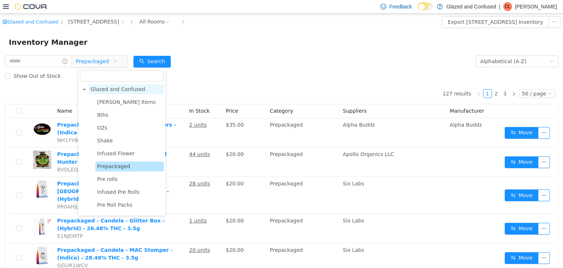
click at [113, 91] on span "Glazed and Confused" at bounding box center [118, 89] width 55 height 6
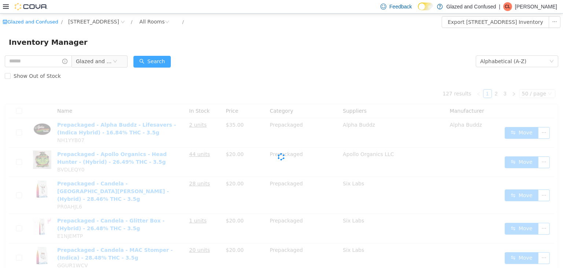
click at [151, 61] on button "Search" at bounding box center [152, 61] width 37 height 12
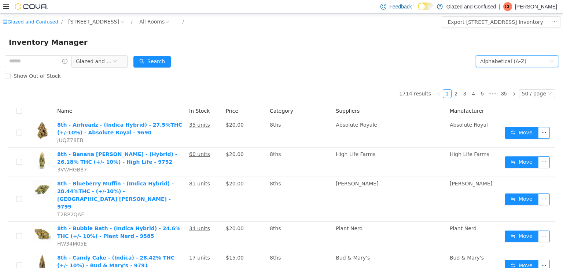
click at [509, 61] on div "Alphabetical (A-Z)" at bounding box center [503, 60] width 46 height 11
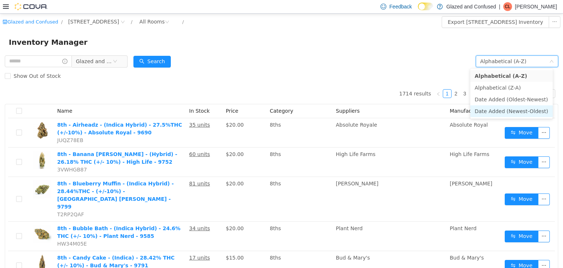
click at [510, 113] on li "Date Added (Newest-Oldest)" at bounding box center [512, 111] width 83 height 12
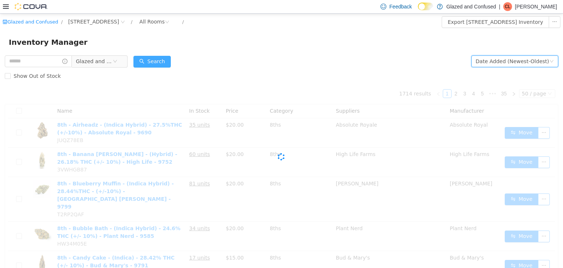
click at [163, 63] on button "Search" at bounding box center [152, 61] width 37 height 12
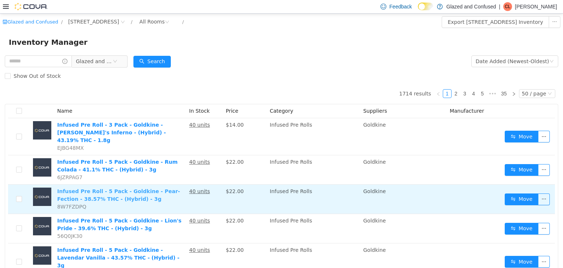
click at [157, 188] on link "Infused Pre Roll - 5 Pack - Goldkine - Pear-Fection - 38.57% THC - (Hybrid) - 3g" at bounding box center [118, 195] width 123 height 14
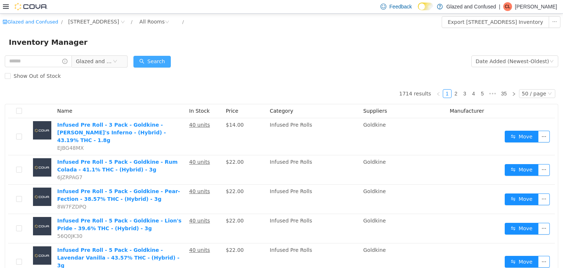
click at [150, 62] on button "Search" at bounding box center [152, 61] width 37 height 12
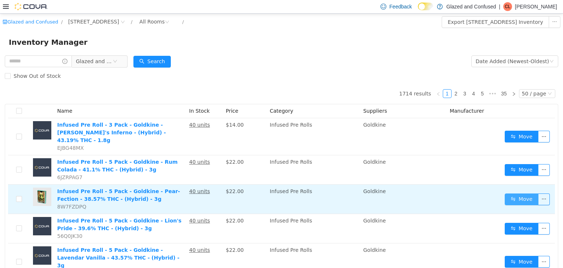
click at [512, 193] on button "Move" at bounding box center [522, 199] width 34 height 12
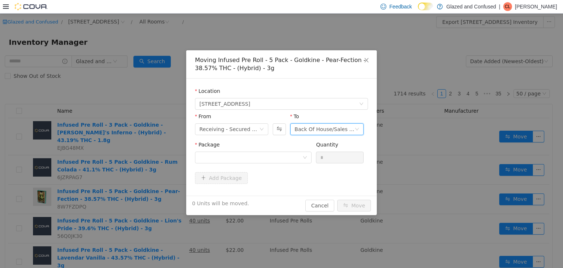
click at [303, 127] on div "Back Of House/Sales Floor" at bounding box center [325, 128] width 60 height 11
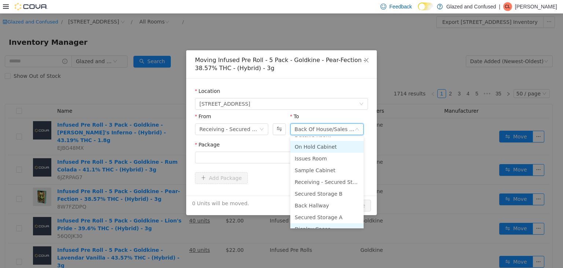
scroll to position [63, 0]
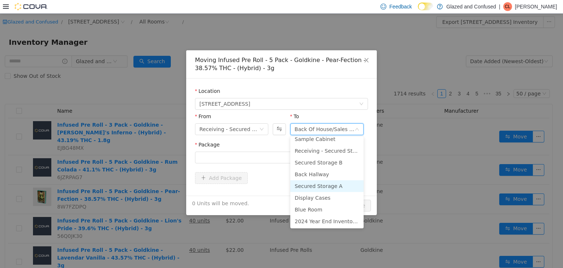
click at [325, 185] on li "Secured Storage A" at bounding box center [326, 186] width 73 height 12
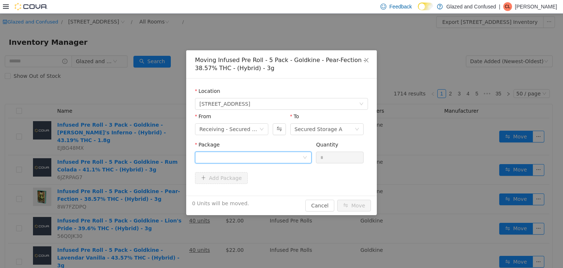
click at [267, 159] on div at bounding box center [251, 156] width 103 height 11
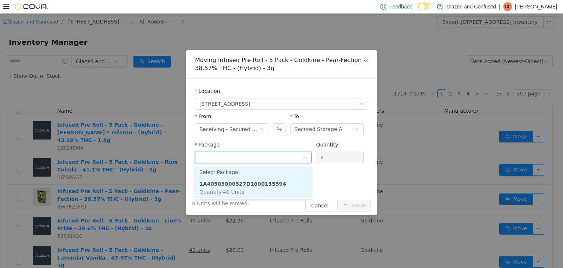
click at [257, 181] on strong "1A40503000327D1000135594" at bounding box center [243, 183] width 87 height 6
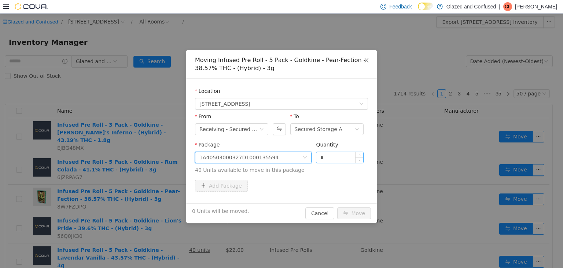
click at [330, 157] on input "*" at bounding box center [340, 156] width 47 height 11
type input "**"
click at [337, 207] on button "Move" at bounding box center [354, 213] width 34 height 12
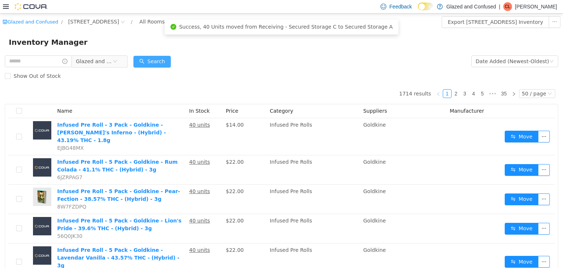
click at [157, 64] on button "Search" at bounding box center [152, 61] width 37 height 12
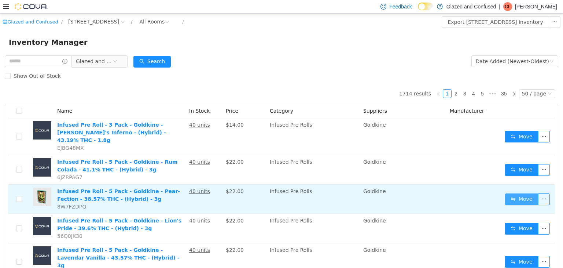
click at [508, 193] on button "Move" at bounding box center [522, 199] width 34 height 12
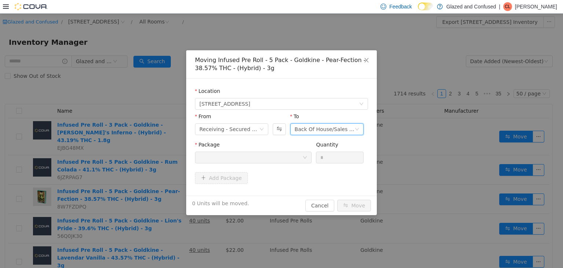
drag, startPoint x: 331, startPoint y: 130, endPoint x: 329, endPoint y: 135, distance: 5.4
click at [331, 130] on div "Back Of House/Sales Floor" at bounding box center [325, 128] width 60 height 11
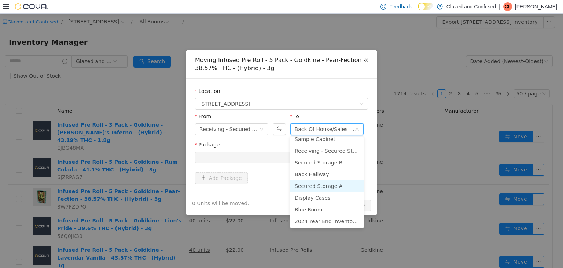
click at [315, 186] on li "Secured Storage A" at bounding box center [326, 186] width 73 height 12
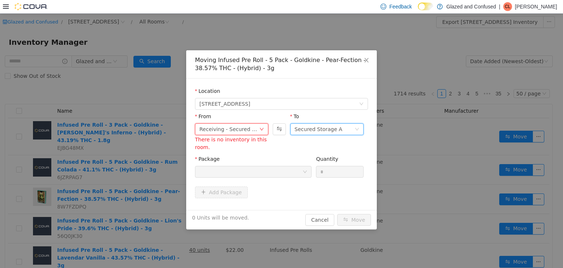
click at [254, 127] on div "Receiving - Secured Storage C" at bounding box center [230, 128] width 60 height 11
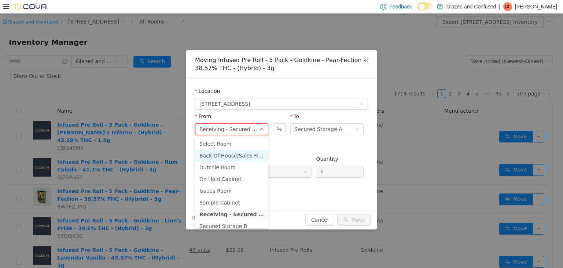
drag, startPoint x: 248, startPoint y: 154, endPoint x: 263, endPoint y: 136, distance: 23.2
click at [248, 153] on li "Back Of House/Sales Floor" at bounding box center [231, 155] width 73 height 12
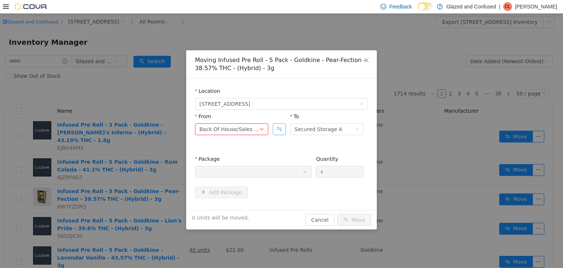
click at [276, 130] on button "Swap" at bounding box center [279, 129] width 13 height 12
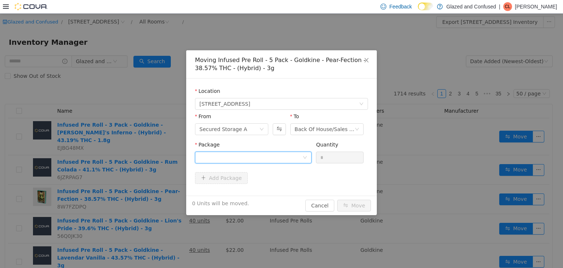
click at [260, 158] on div at bounding box center [251, 156] width 103 height 11
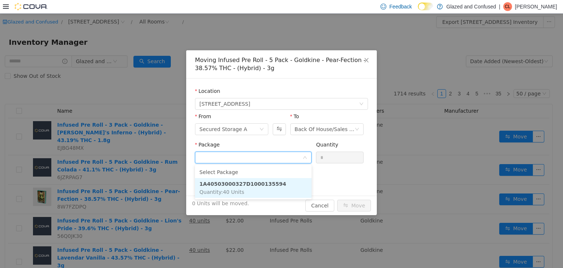
click at [260, 180] on strong "1A40503000327D1000135594" at bounding box center [243, 183] width 87 height 6
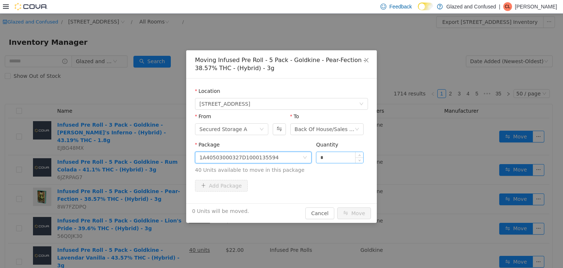
click at [333, 155] on input "*" at bounding box center [340, 156] width 47 height 11
type input "**"
click at [358, 208] on button "Move" at bounding box center [354, 213] width 34 height 12
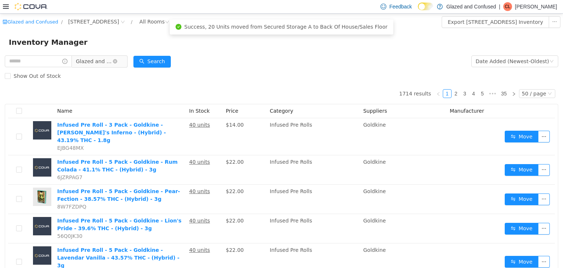
click at [102, 62] on span "Glazed and Confused" at bounding box center [94, 60] width 37 height 11
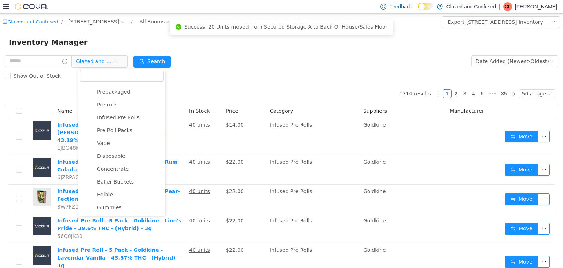
scroll to position [18, 0]
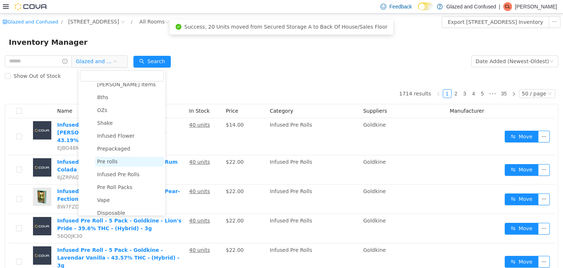
click at [128, 166] on span "Pre rolls" at bounding box center [129, 161] width 69 height 10
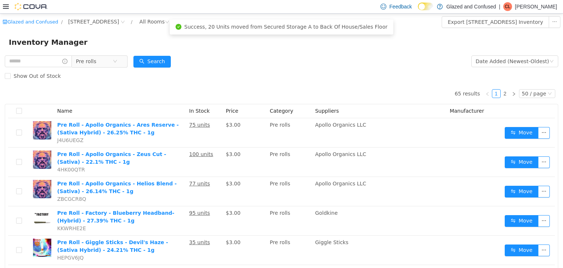
click at [110, 67] on div "Pre rolls" at bounding box center [66, 61] width 123 height 15
click at [112, 66] on span "Pre rolls" at bounding box center [94, 60] width 37 height 11
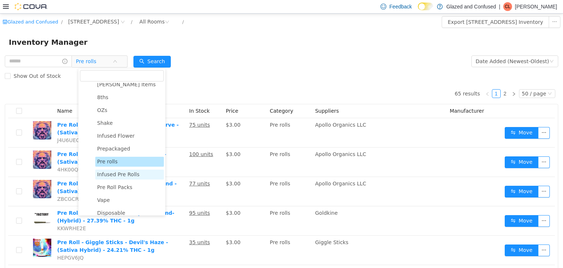
click at [126, 172] on span "Infused Pre Rolls" at bounding box center [118, 174] width 43 height 6
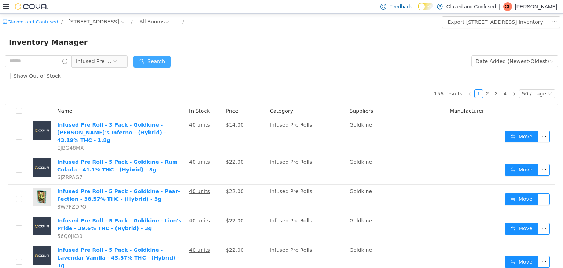
click at [165, 56] on button "Search" at bounding box center [152, 61] width 37 height 12
click at [163, 54] on div "Search" at bounding box center [152, 61] width 37 height 15
click at [171, 56] on button "Search" at bounding box center [152, 61] width 37 height 12
click at [502, 65] on div "Date Added (Newest-Oldest)" at bounding box center [512, 60] width 73 height 11
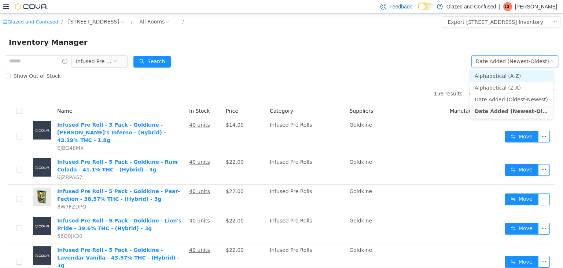
click at [497, 77] on li "Alphabetical (A-Z)" at bounding box center [512, 76] width 83 height 12
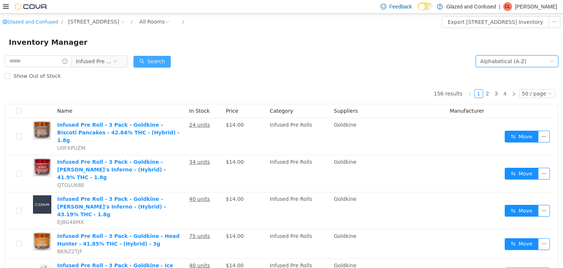
click at [162, 57] on button "Search" at bounding box center [152, 61] width 37 height 12
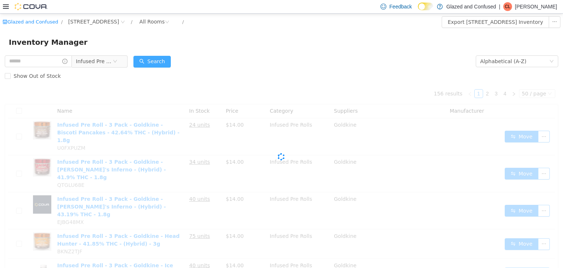
click at [153, 62] on button "Search" at bounding box center [152, 61] width 37 height 12
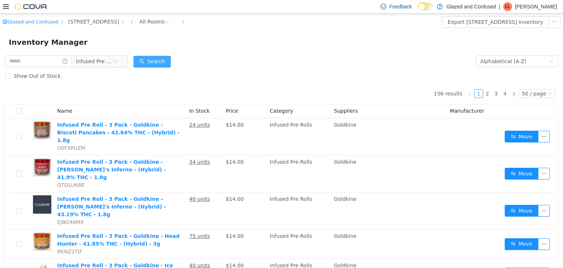
click at [171, 64] on button "Search" at bounding box center [152, 61] width 37 height 12
click at [52, 56] on input "text" at bounding box center [38, 61] width 67 height 12
type input "**********"
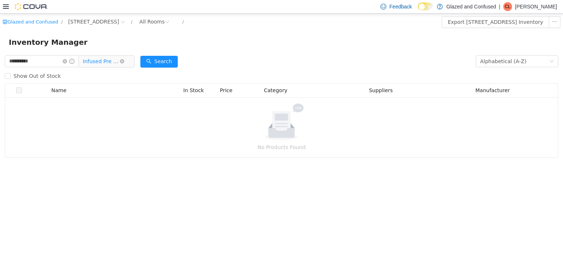
click at [99, 61] on span "Infused Pre Rolls" at bounding box center [101, 60] width 37 height 11
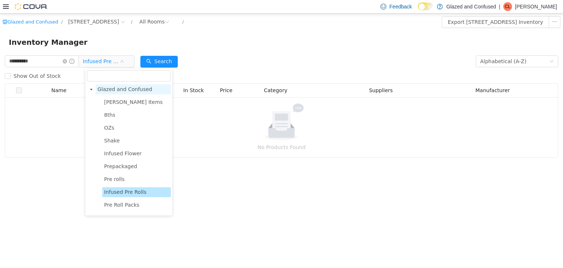
click at [112, 87] on span "Glazed and Confused" at bounding box center [125, 89] width 55 height 6
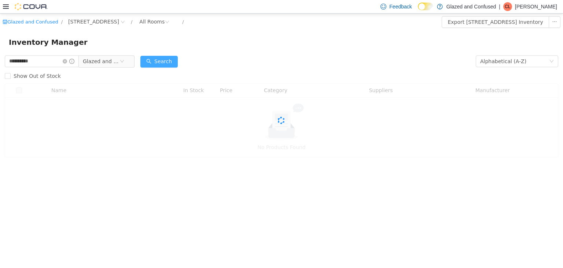
click at [169, 61] on button "Search" at bounding box center [158, 61] width 37 height 12
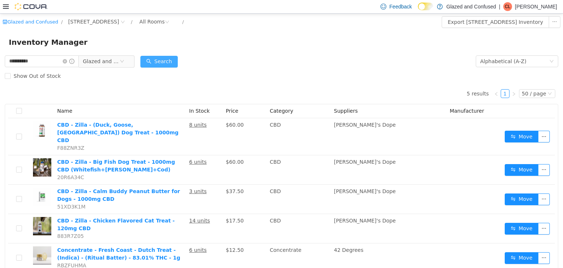
click at [169, 61] on button "Search" at bounding box center [158, 61] width 37 height 12
click at [188, 58] on form "**********" at bounding box center [282, 68] width 554 height 29
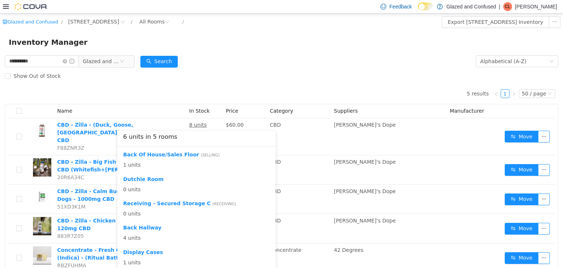
click at [219, 98] on div "5 results 1 50 / page Name In Stock Price Category Suppliers Manufacturer CBD -…" at bounding box center [282, 177] width 554 height 189
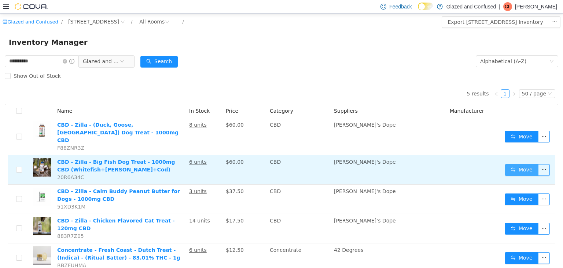
click at [513, 164] on button "Move" at bounding box center [522, 170] width 34 height 12
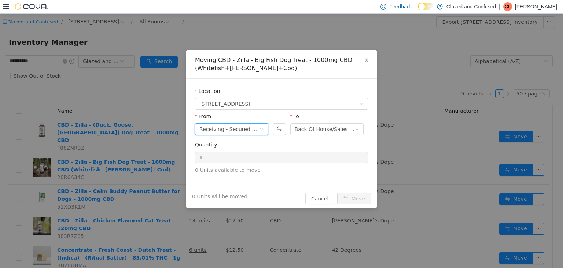
click at [244, 133] on div "Receiving - Secured Storage C" at bounding box center [230, 128] width 60 height 11
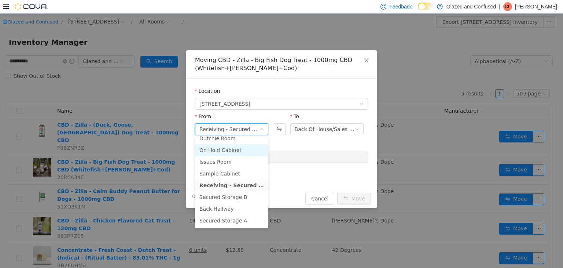
scroll to position [63, 0]
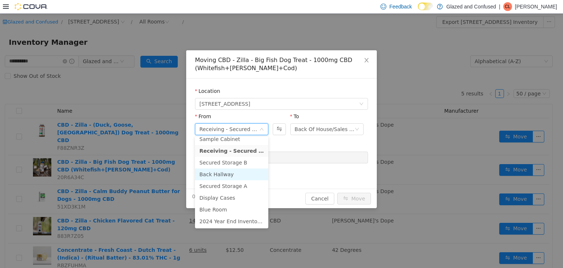
click at [224, 174] on li "Back Hallway" at bounding box center [231, 174] width 73 height 12
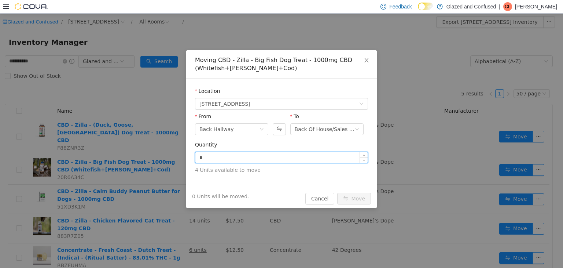
click at [239, 156] on input "*" at bounding box center [281, 156] width 172 height 11
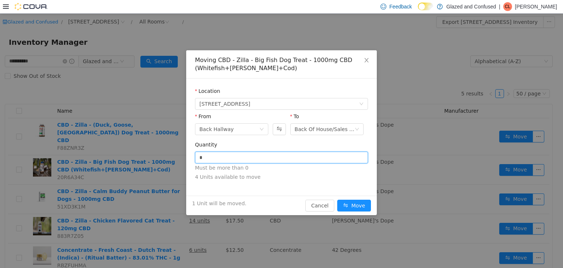
type input "*"
click at [337, 199] on button "Move" at bounding box center [354, 205] width 34 height 12
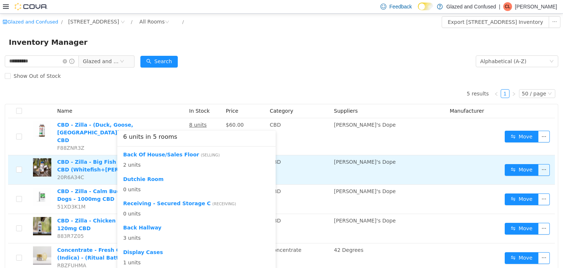
scroll to position [13, 0]
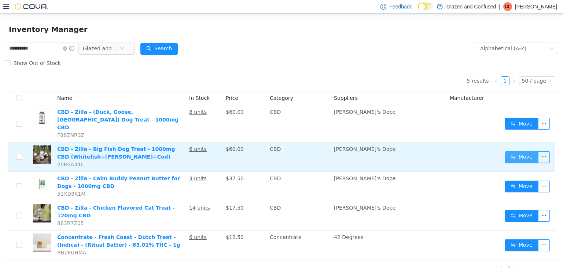
click at [515, 151] on button "Move" at bounding box center [522, 157] width 34 height 12
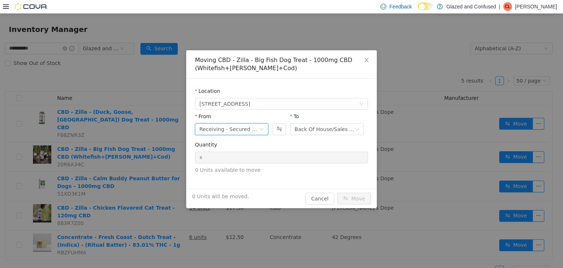
click at [246, 127] on div "Receiving - Secured Storage C" at bounding box center [230, 128] width 60 height 11
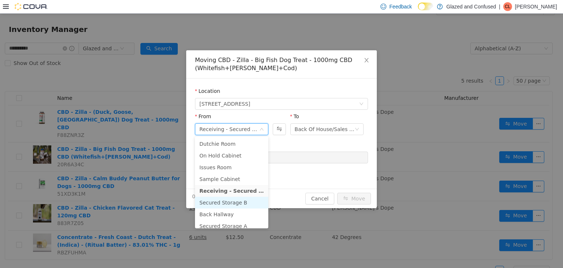
scroll to position [37, 0]
click at [228, 197] on li "Back Hallway" at bounding box center [231, 201] width 73 height 12
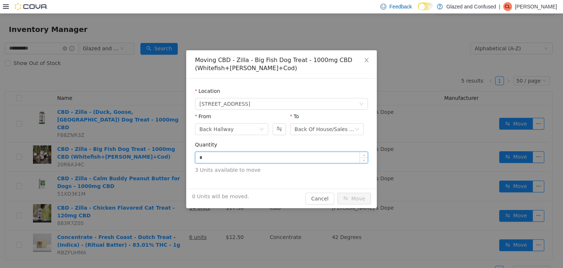
click at [264, 156] on input "*" at bounding box center [281, 156] width 172 height 11
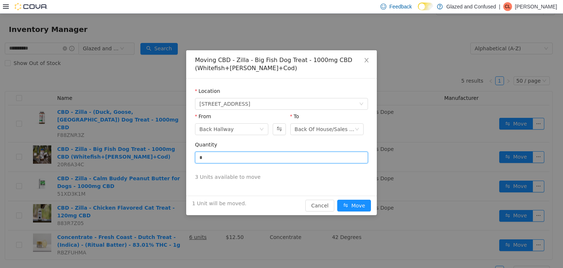
type input "*"
click at [337, 199] on button "Move" at bounding box center [354, 205] width 34 height 12
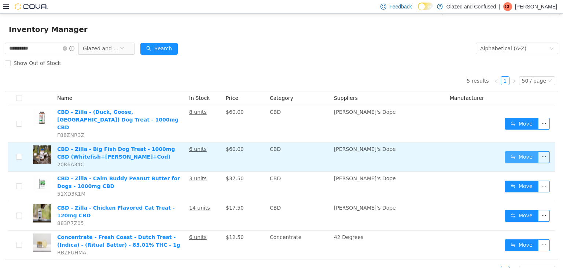
click at [523, 151] on button "Move" at bounding box center [522, 157] width 34 height 12
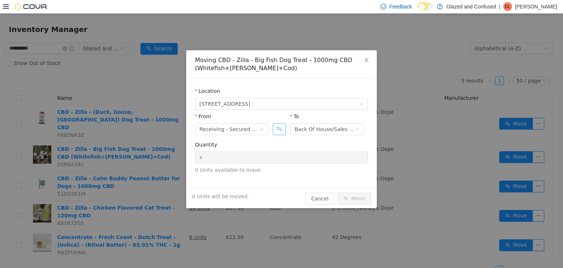
click at [280, 127] on button "Swap" at bounding box center [279, 129] width 13 height 12
click at [323, 131] on div "Receiving - Secured Storage C" at bounding box center [325, 128] width 60 height 11
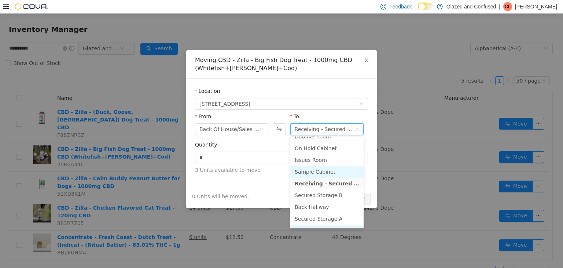
scroll to position [63, 0]
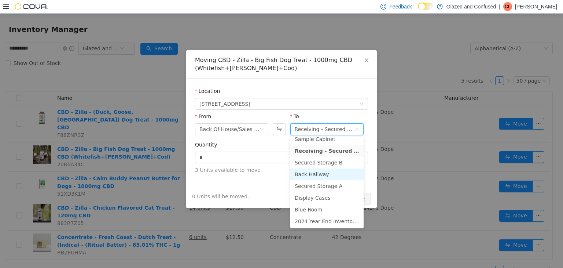
drag, startPoint x: 315, startPoint y: 177, endPoint x: 284, endPoint y: 163, distance: 33.3
click at [312, 175] on li "Back Hallway" at bounding box center [326, 174] width 73 height 12
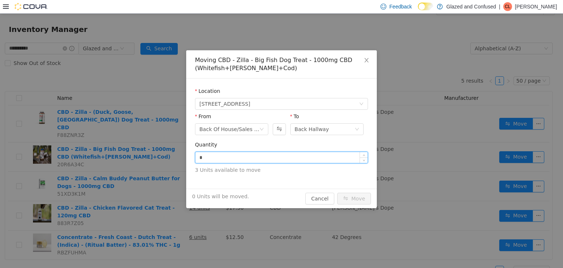
click at [282, 157] on input "*" at bounding box center [281, 156] width 172 height 11
type input "*"
click at [337, 192] on button "Move" at bounding box center [354, 198] width 34 height 12
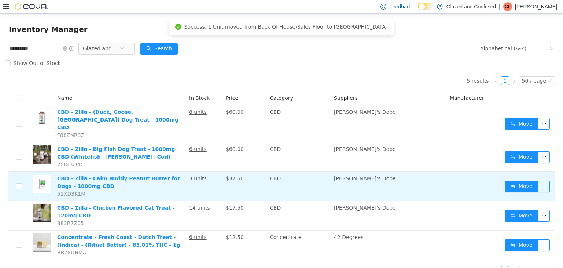
click at [502, 173] on td "Move" at bounding box center [528, 185] width 53 height 29
click at [518, 180] on button "Move" at bounding box center [522, 186] width 34 height 12
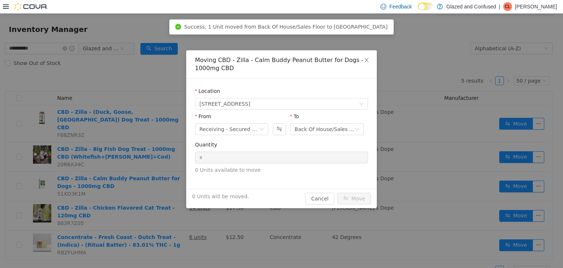
click at [239, 135] on div "From Receiving - Secured Storage C" at bounding box center [231, 124] width 73 height 25
click at [248, 124] on div "Receiving - Secured Storage C" at bounding box center [230, 128] width 60 height 11
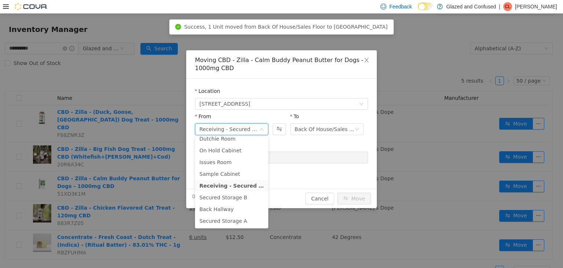
scroll to position [60, 0]
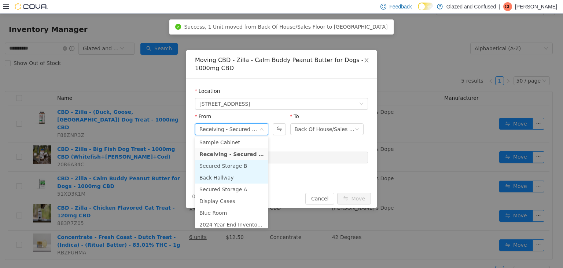
click at [232, 177] on li "Back Hallway" at bounding box center [231, 177] width 73 height 12
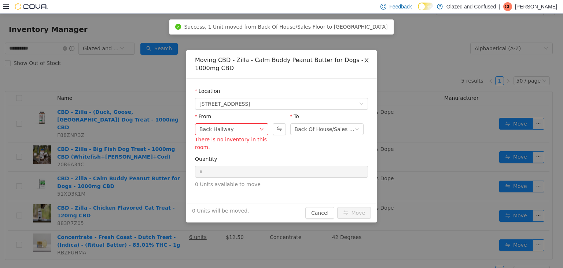
click at [364, 61] on icon "icon: close" at bounding box center [367, 60] width 6 height 6
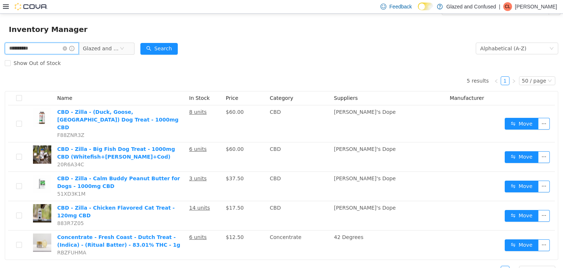
click at [72, 52] on input "**********" at bounding box center [42, 48] width 74 height 12
click at [73, 51] on input "**********" at bounding box center [42, 48] width 74 height 12
click at [68, 47] on input "**********" at bounding box center [42, 48] width 74 height 12
click at [68, 46] on input "**********" at bounding box center [42, 48] width 74 height 12
click at [67, 48] on input "**********" at bounding box center [42, 48] width 74 height 12
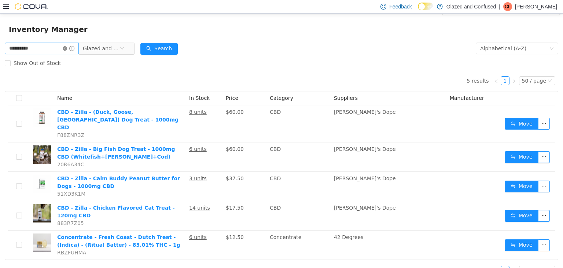
click at [67, 49] on icon "icon: close-circle" at bounding box center [65, 48] width 4 height 4
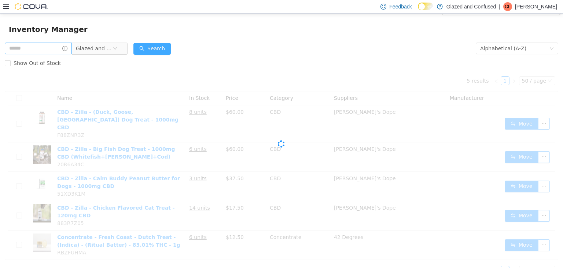
click at [154, 54] on button "Search" at bounding box center [152, 49] width 37 height 12
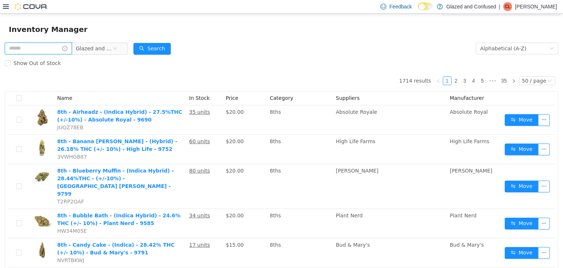
drag, startPoint x: 21, startPoint y: 47, endPoint x: 30, endPoint y: 32, distance: 17.2
click at [21, 47] on input "text" at bounding box center [38, 48] width 67 height 12
type input "********"
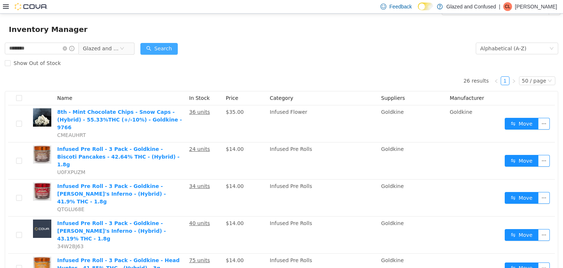
click at [160, 48] on button "Search" at bounding box center [158, 49] width 37 height 12
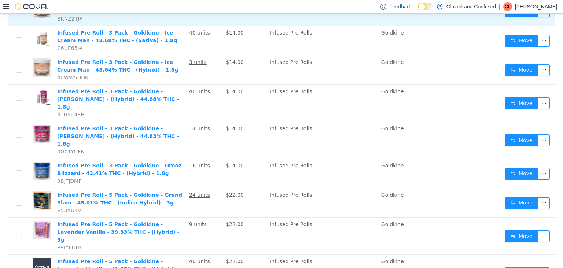
scroll to position [380, 0]
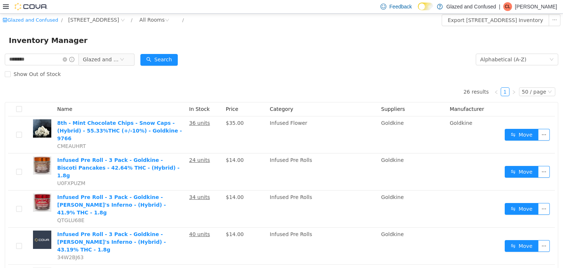
scroll to position [0, 0]
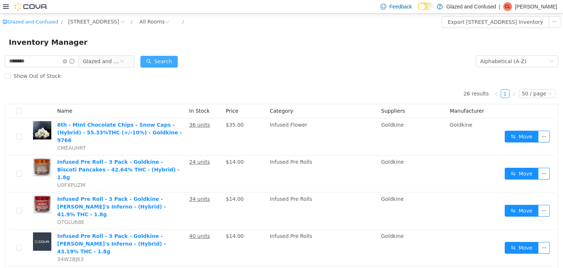
click at [163, 58] on button "Search" at bounding box center [158, 61] width 37 height 12
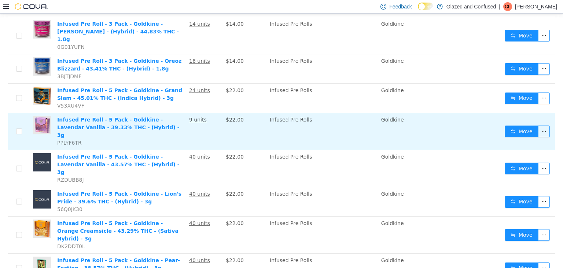
scroll to position [367, 0]
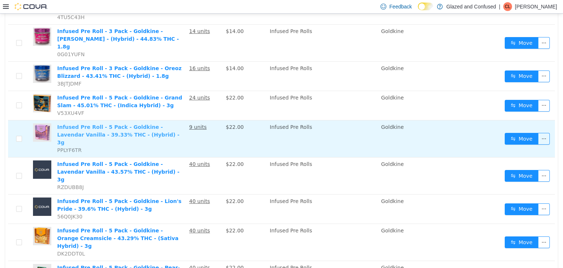
click at [95, 124] on link "Infused Pre Roll - 5 Pack - Goldkine - Lavendar Vanilla - 39.33% THC - (Hybrid)…" at bounding box center [118, 134] width 122 height 21
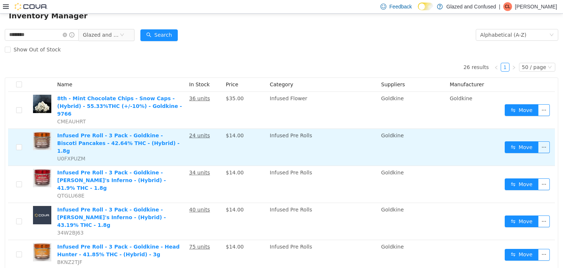
scroll to position [0, 0]
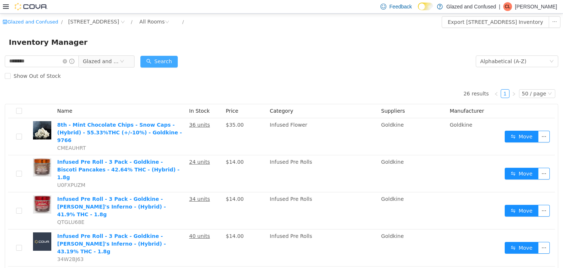
click at [153, 62] on button "Search" at bounding box center [158, 61] width 37 height 12
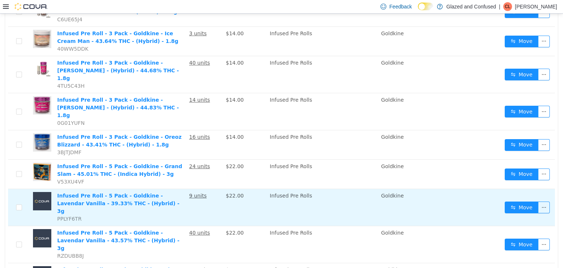
scroll to position [367, 0]
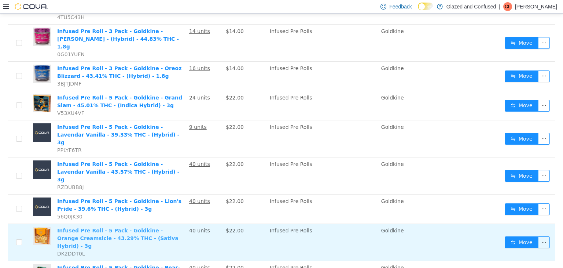
click at [107, 227] on link "Infused Pre Roll - 5 Pack - Goldkine - Orange Creamsicle - 43.29% THC - (Sativa…" at bounding box center [117, 237] width 121 height 21
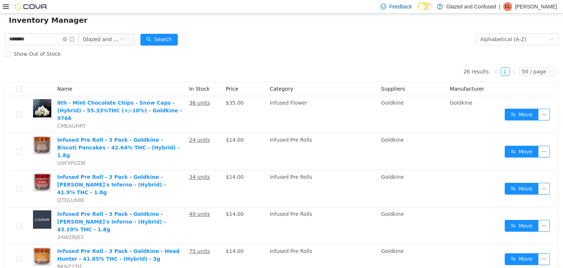
scroll to position [0, 0]
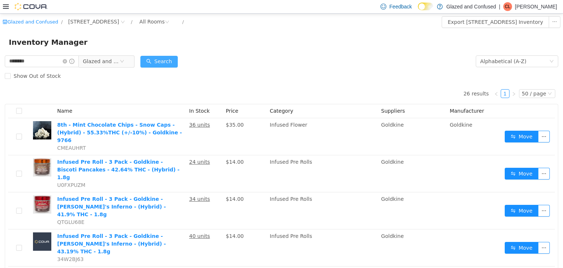
click at [175, 60] on button "Search" at bounding box center [158, 61] width 37 height 12
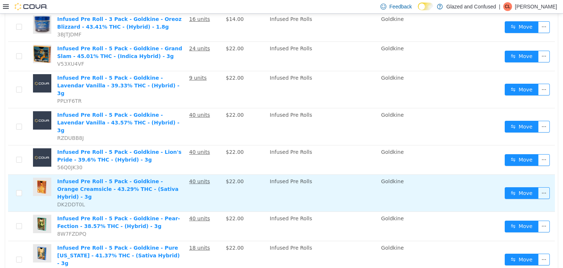
scroll to position [403, 0]
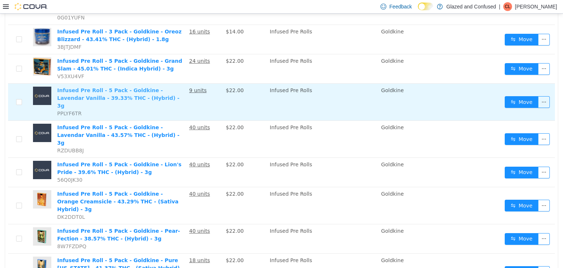
click at [92, 87] on link "Infused Pre Roll - 5 Pack - Goldkine - Lavendar Vanilla - 39.33% THC - (Hybrid)…" at bounding box center [118, 97] width 122 height 21
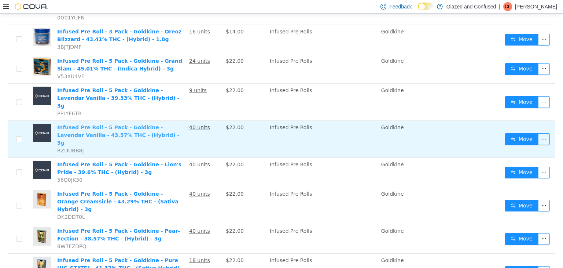
click at [91, 124] on link "Infused Pre Roll - 5 Pack - Goldkine - Lavendar Vanilla - 43.57% THC - (Hybrid)…" at bounding box center [118, 134] width 122 height 21
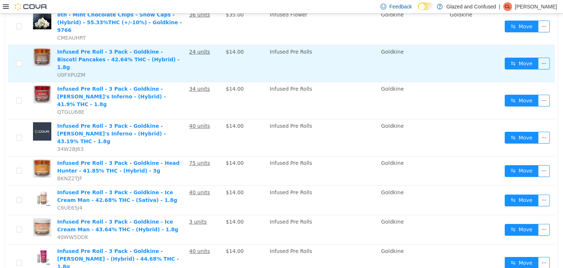
scroll to position [0, 0]
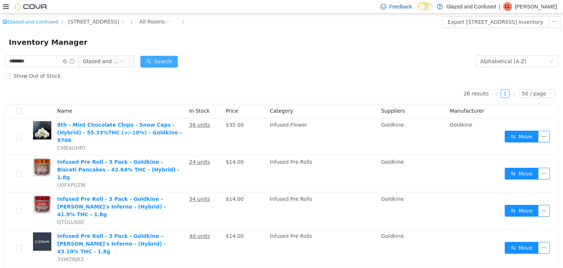
click at [173, 64] on button "Search" at bounding box center [158, 61] width 37 height 12
click at [152, 64] on button "Search" at bounding box center [158, 61] width 37 height 12
click at [157, 59] on button "Search" at bounding box center [158, 61] width 37 height 12
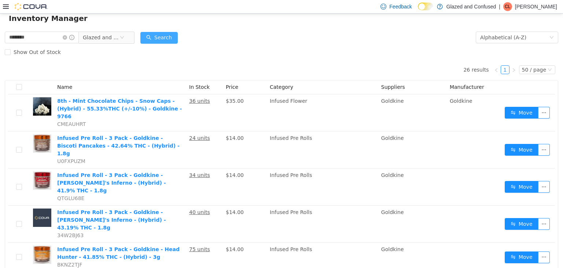
scroll to position [37, 0]
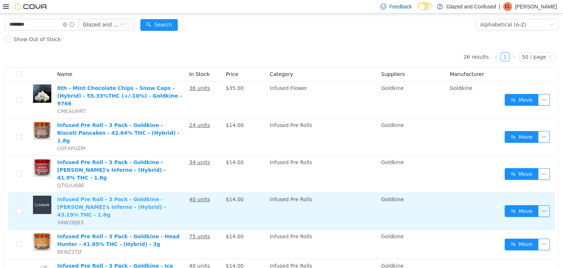
click at [150, 196] on link "Infused Pre Roll - 3 Pack - Goldkine - Dante's Inferno - (Hybrid) - 43.19% THC …" at bounding box center [111, 206] width 109 height 21
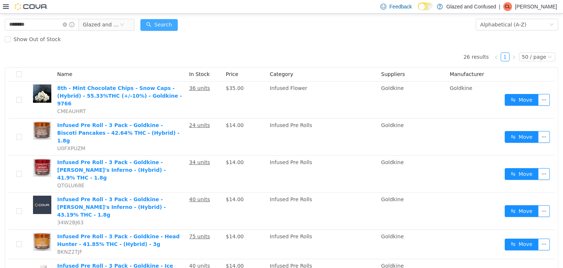
click at [150, 25] on button "Search" at bounding box center [158, 25] width 37 height 12
click at [154, 27] on button "Search" at bounding box center [158, 25] width 37 height 12
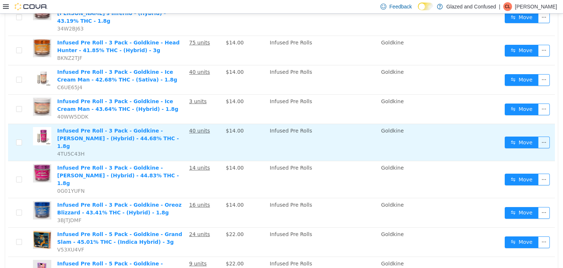
scroll to position [220, 0]
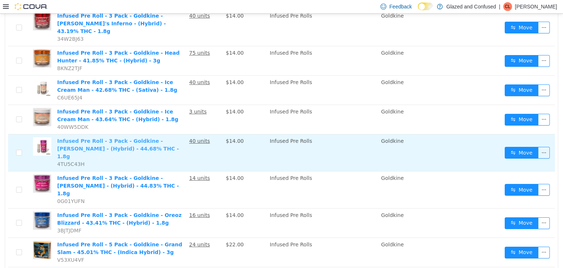
click at [95, 138] on link "Infused Pre Roll - 3 Pack - Goldkine - MAC Berry - (Hybrid) - 44.68% THC - 1.8g" at bounding box center [118, 148] width 122 height 21
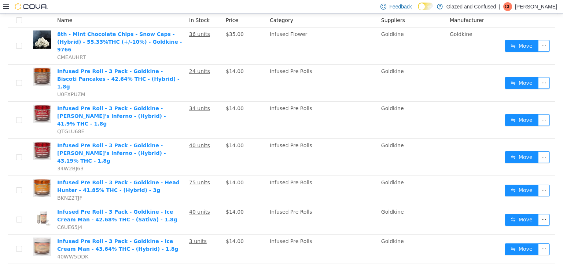
scroll to position [0, 0]
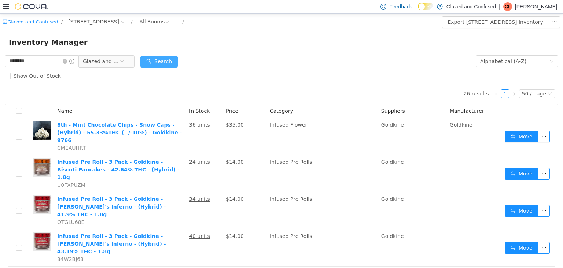
click at [168, 63] on button "Search" at bounding box center [158, 61] width 37 height 12
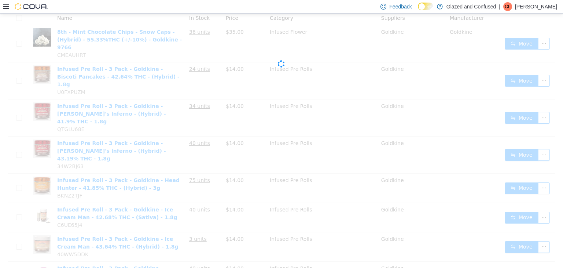
scroll to position [147, 0]
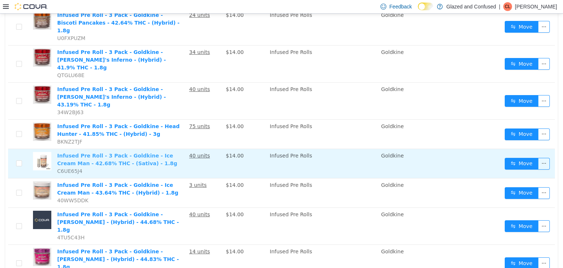
click at [112, 152] on link "Infused Pre Roll - 3 Pack - Goldkine - Ice Cream Man - 42.68% THC - (Sativa) - …" at bounding box center [117, 159] width 120 height 14
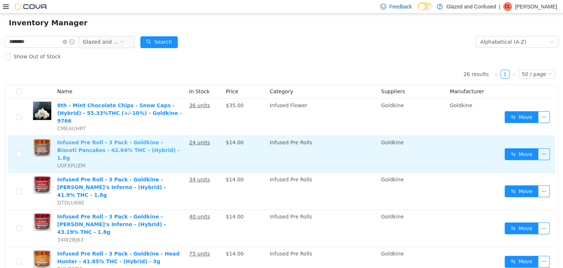
scroll to position [0, 0]
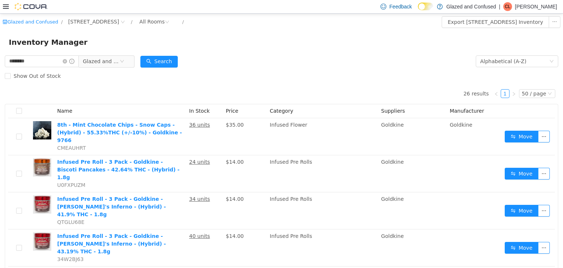
click at [158, 52] on div "Inventory Manager" at bounding box center [281, 41] width 563 height 23
click at [159, 54] on div "Search" at bounding box center [158, 61] width 37 height 15
click at [159, 58] on button "Search" at bounding box center [158, 61] width 37 height 12
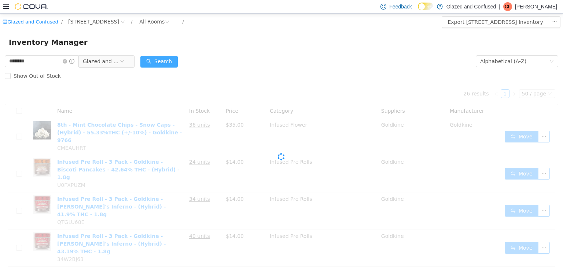
click at [159, 58] on button "Search" at bounding box center [158, 61] width 37 height 12
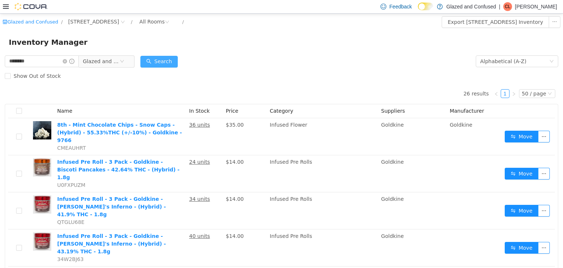
click at [170, 63] on button "Search" at bounding box center [158, 61] width 37 height 12
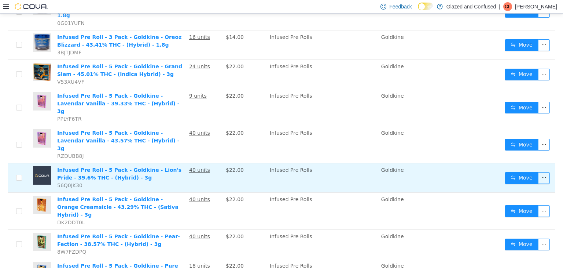
scroll to position [403, 0]
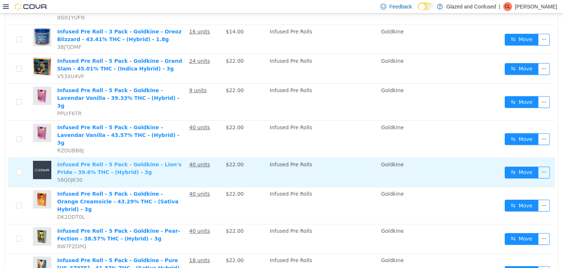
click at [96, 161] on link "Infused Pre Roll - 5 Pack - Goldkine - Lion's Pride - 39.6% THC - (Hybrid) - 3g" at bounding box center [119, 168] width 124 height 14
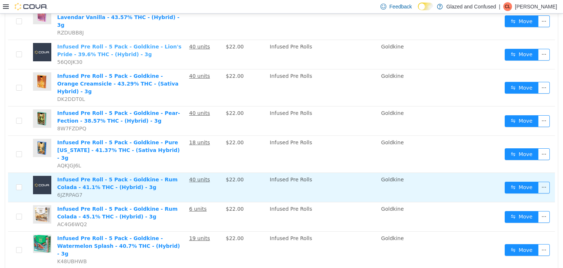
scroll to position [477, 0]
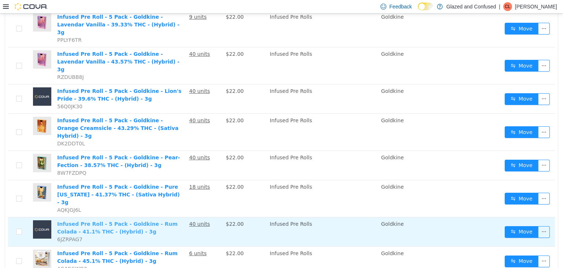
click at [99, 220] on link "Infused Pre Roll - 5 Pack - Goldkine - Rum Colada - 41.1% THC - (Hybrid) - 3g" at bounding box center [117, 227] width 121 height 14
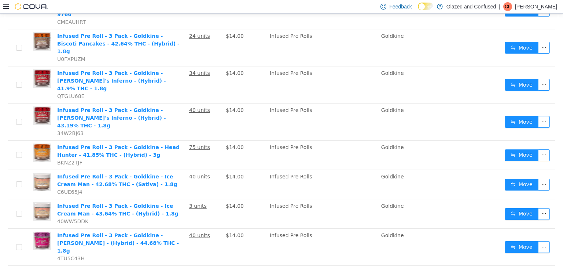
scroll to position [37, 0]
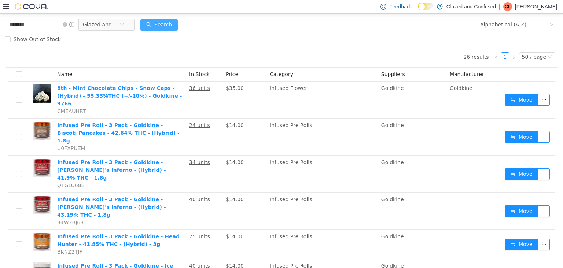
click at [171, 26] on button "Search" at bounding box center [158, 25] width 37 height 12
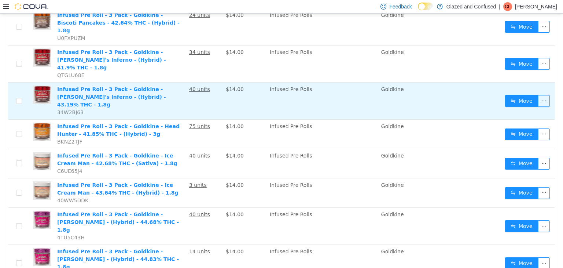
scroll to position [0, 0]
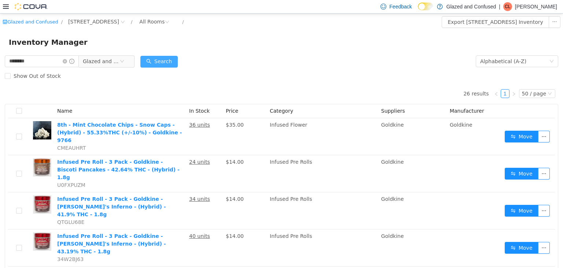
click at [163, 61] on button "Search" at bounding box center [158, 61] width 37 height 12
click at [170, 58] on button "Search" at bounding box center [158, 61] width 37 height 12
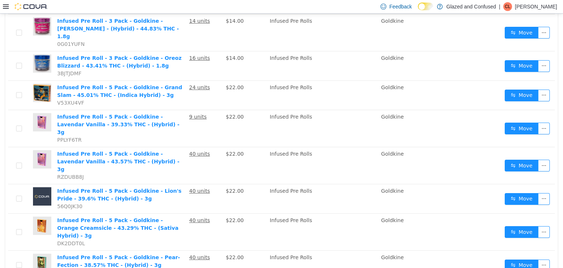
scroll to position [513, 0]
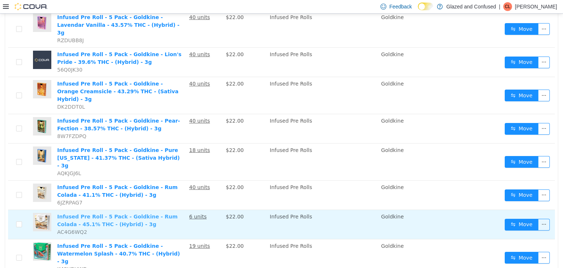
click at [107, 213] on link "Infused Pre Roll - 5 Pack - Goldkine - Rum Colada - 45.1% THC - (Hybrid) - 3g" at bounding box center [117, 220] width 121 height 14
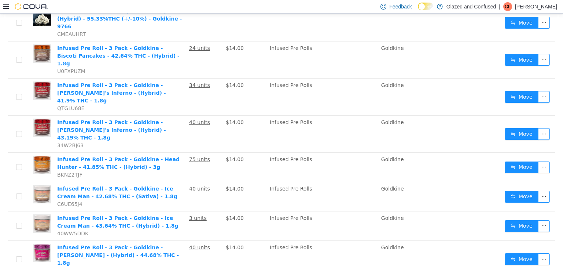
scroll to position [0, 0]
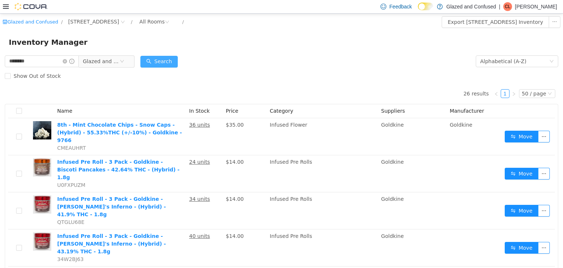
click at [169, 58] on button "Search" at bounding box center [158, 61] width 37 height 12
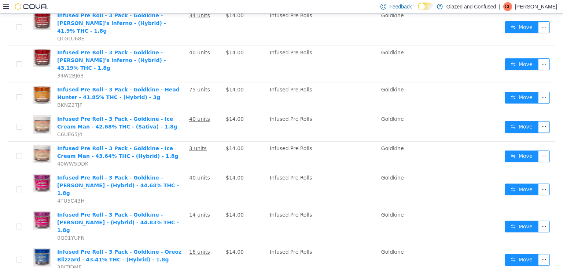
scroll to position [37, 0]
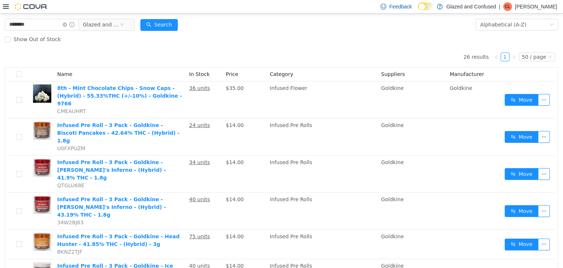
click at [174, 32] on div "Show Out of Stock" at bounding box center [282, 39] width 554 height 15
click at [176, 29] on button "Search" at bounding box center [158, 25] width 37 height 12
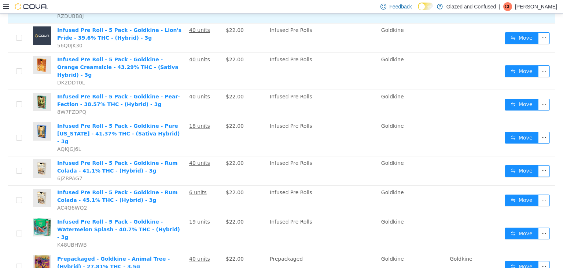
scroll to position [550, 0]
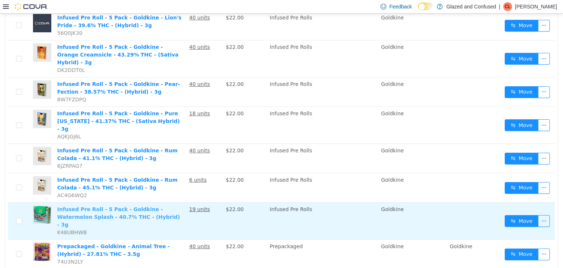
click at [76, 206] on link "Infused Pre Roll - 5 Pack - Goldkine - Watermelon Splash - 40.7% THC - (Hybrid)…" at bounding box center [118, 216] width 123 height 21
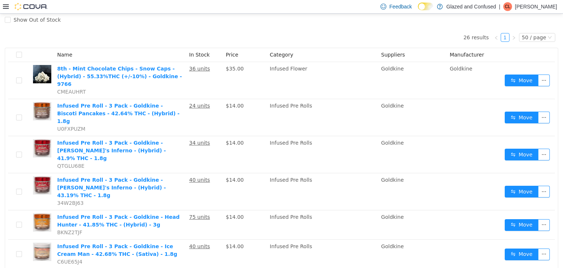
scroll to position [0, 0]
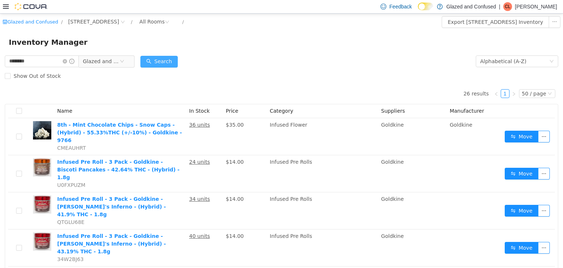
click at [167, 59] on button "Search" at bounding box center [158, 61] width 37 height 12
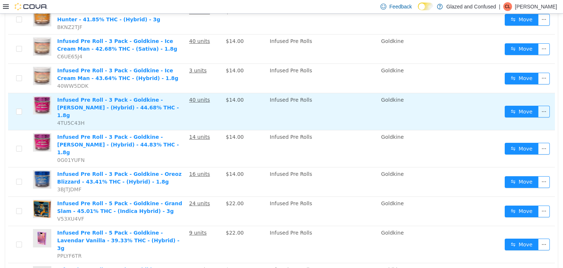
scroll to position [261, 0]
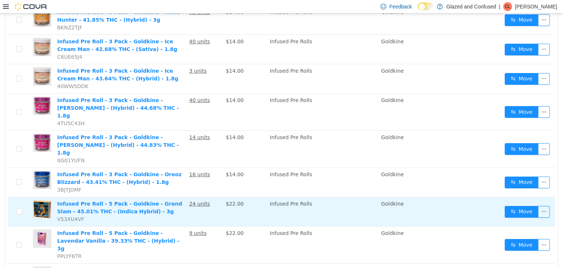
click at [91, 197] on td "Infused Pre Roll - 5 Pack - Goldkine - Grand Slam - 45.01% THC - (Indica Hybrid…" at bounding box center [120, 211] width 132 height 29
click at [92, 200] on link "Infused Pre Roll - 5 Pack - Goldkine - Grand Slam - 45.01% THC - (Indica Hybrid…" at bounding box center [119, 207] width 125 height 14
click at [131, 200] on link "Infused Pre Roll - 5 Pack - Goldkine - Grand Slam - 45.01% THC - (Indica Hybrid…" at bounding box center [119, 207] width 125 height 14
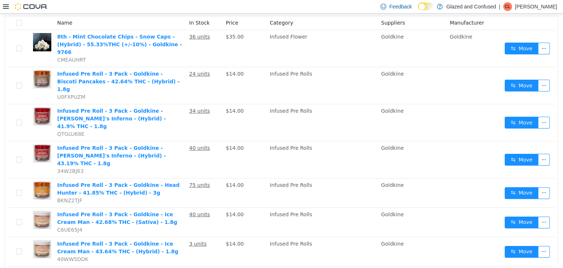
scroll to position [0, 0]
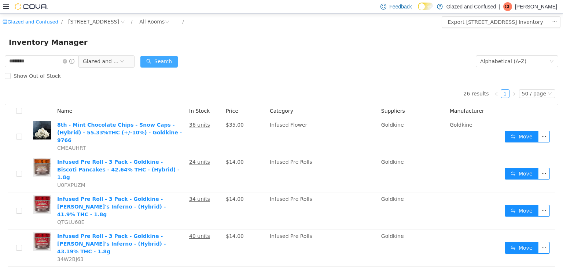
click at [169, 55] on button "Search" at bounding box center [158, 61] width 37 height 12
click at [172, 62] on button "Search" at bounding box center [158, 61] width 37 height 12
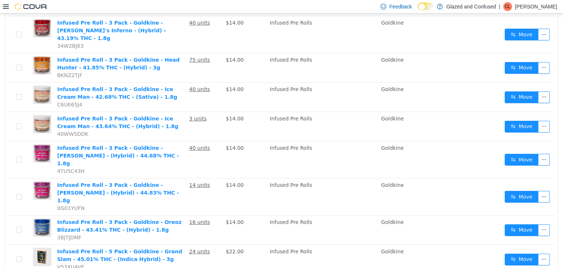
scroll to position [37, 0]
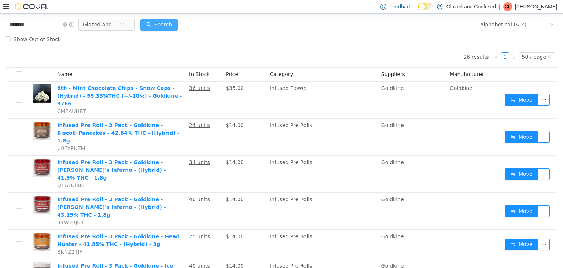
click at [166, 28] on button "Search" at bounding box center [158, 25] width 37 height 12
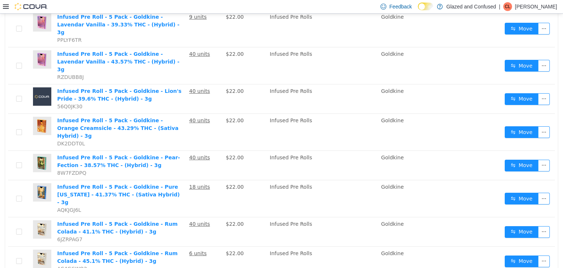
scroll to position [477, 0]
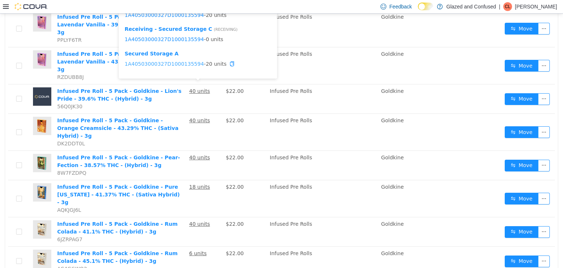
click at [178, 65] on link "1A40503000327D1000135594" at bounding box center [164, 64] width 79 height 6
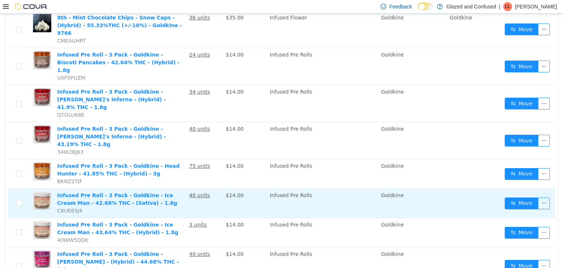
scroll to position [0, 0]
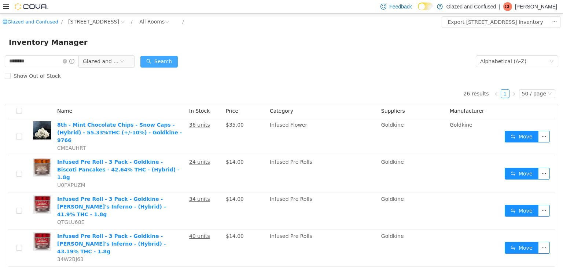
click at [166, 65] on button "Search" at bounding box center [158, 61] width 37 height 12
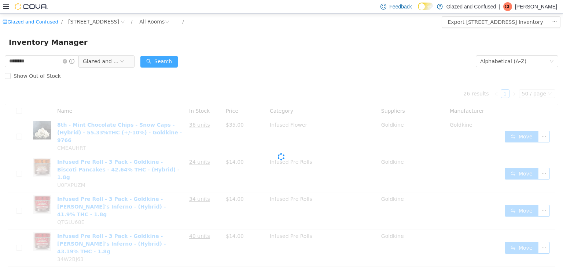
click at [166, 65] on button "Search" at bounding box center [158, 61] width 37 height 12
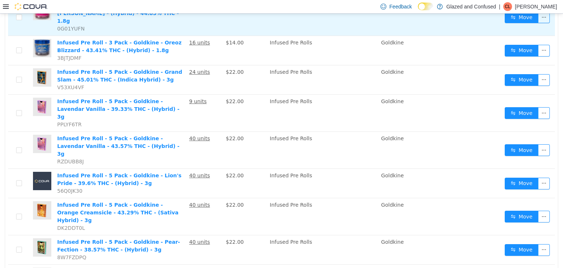
scroll to position [403, 0]
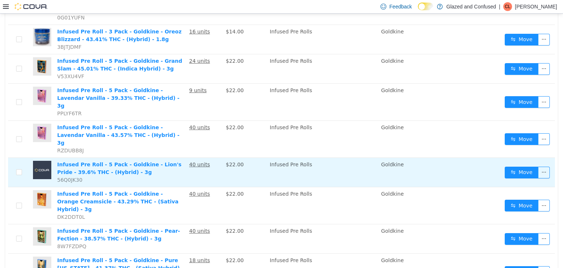
click at [94, 157] on td "Infused Pre Roll - 5 Pack - Goldkine - Lion's Pride - 39.6% THC - (Hybrid) - 3g…" at bounding box center [120, 171] width 132 height 29
click at [81, 161] on link "Infused Pre Roll - 5 Pack - Goldkine - Lion's Pride - 39.6% THC - (Hybrid) - 3g" at bounding box center [119, 168] width 124 height 14
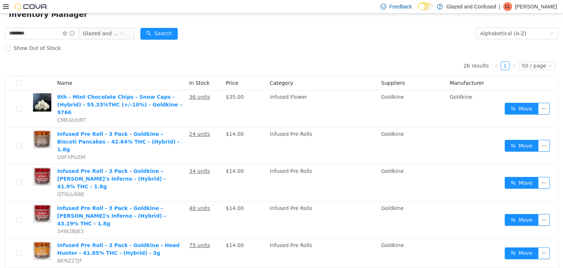
scroll to position [0, 0]
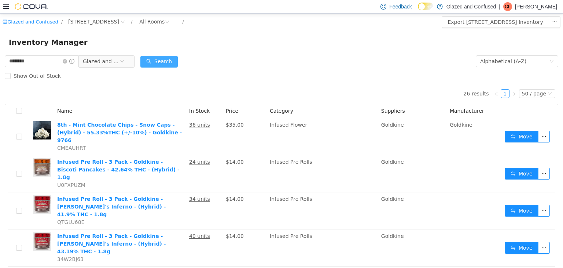
click at [172, 67] on button "Search" at bounding box center [158, 61] width 37 height 12
click at [496, 65] on div "Alphabetical (A-Z)" at bounding box center [503, 60] width 46 height 11
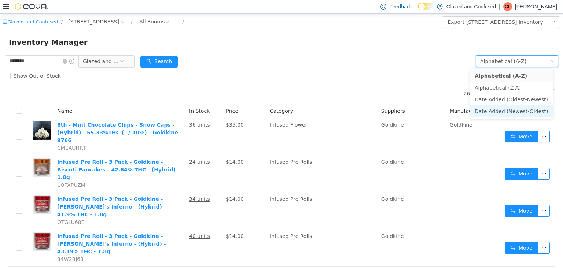
click at [493, 107] on li "Date Added (Newest-Oldest)" at bounding box center [512, 111] width 83 height 12
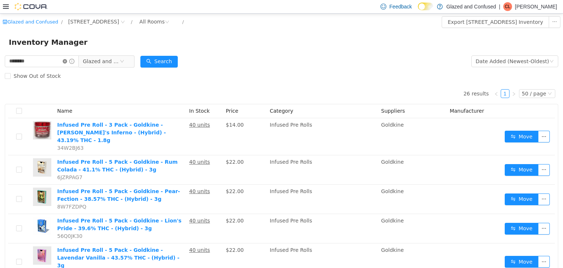
click at [67, 62] on icon "icon: close-circle" at bounding box center [65, 61] width 4 height 4
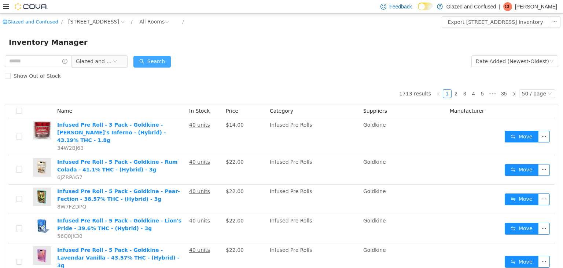
click at [148, 62] on button "Search" at bounding box center [152, 61] width 37 height 12
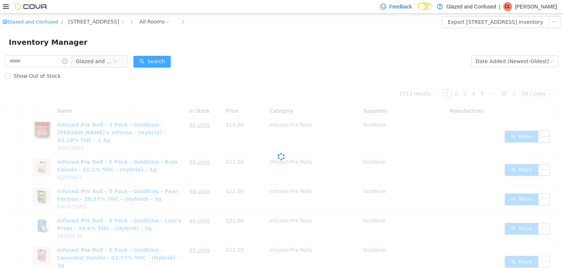
click at [148, 59] on button "Search" at bounding box center [152, 61] width 37 height 12
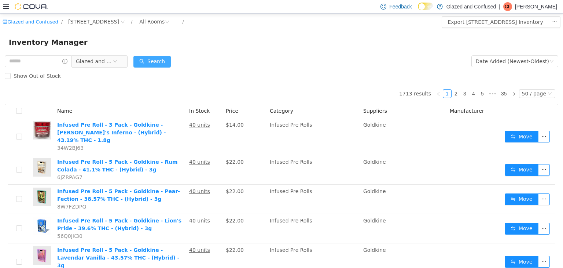
click at [158, 59] on button "Search" at bounding box center [152, 61] width 37 height 12
click at [174, 65] on form "Glazed and Confused Date Added (Newest-Oldest) Search Show Out of Stock" at bounding box center [282, 68] width 554 height 29
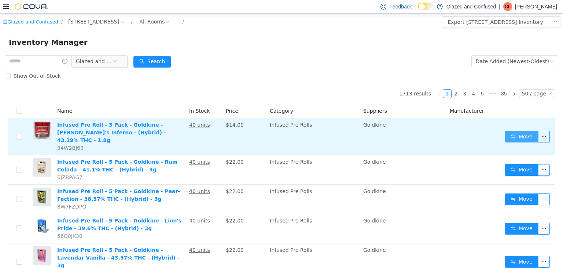
click at [528, 131] on button "Move" at bounding box center [522, 136] width 34 height 12
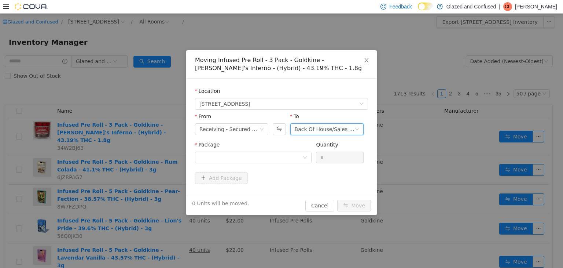
drag, startPoint x: 315, startPoint y: 124, endPoint x: 311, endPoint y: 129, distance: 7.3
click at [313, 127] on div "Back Of House/Sales Floor" at bounding box center [325, 128] width 60 height 11
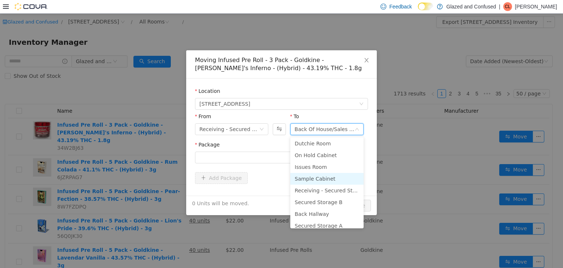
scroll to position [37, 0]
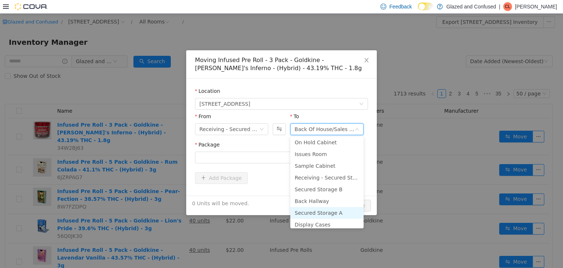
click at [316, 215] on li "Secured Storage A" at bounding box center [326, 212] width 73 height 12
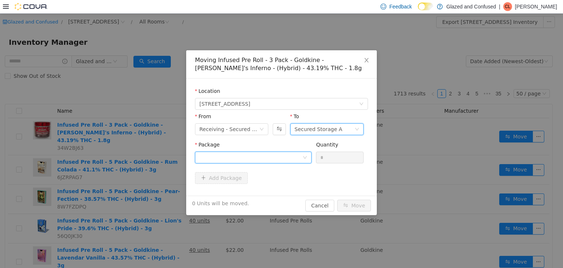
click at [267, 159] on div at bounding box center [251, 156] width 103 height 11
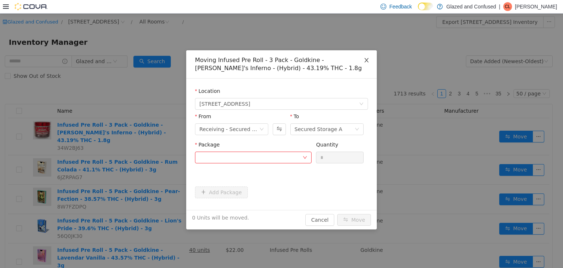
click at [365, 62] on icon "icon: close" at bounding box center [367, 60] width 4 height 4
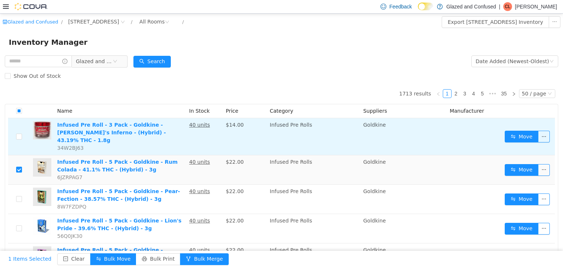
click at [22, 132] on td at bounding box center [19, 136] width 22 height 37
click at [22, 131] on td at bounding box center [19, 136] width 22 height 37
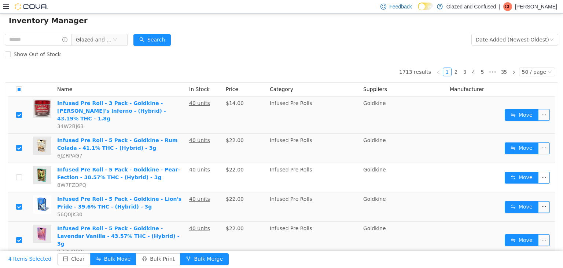
scroll to position [0, 0]
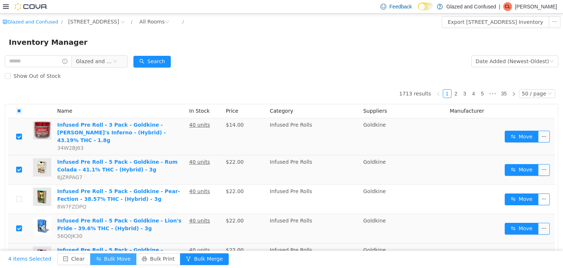
click at [109, 256] on button "Bulk Move" at bounding box center [113, 259] width 46 height 12
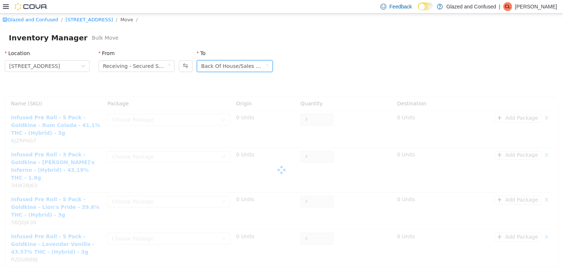
click at [226, 66] on div "Back Of House/Sales Floor" at bounding box center [232, 65] width 62 height 11
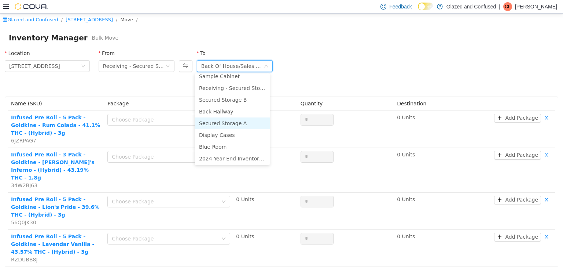
scroll to position [63, 0]
drag, startPoint x: 226, startPoint y: 123, endPoint x: 223, endPoint y: 116, distance: 8.4
click at [226, 122] on li "Secured Storage A" at bounding box center [232, 123] width 75 height 12
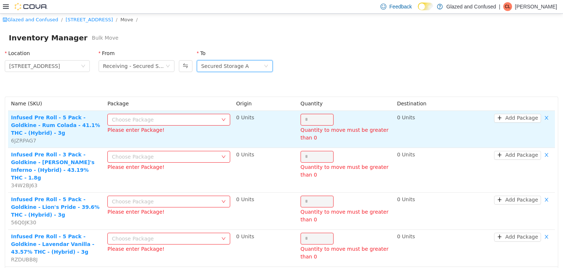
click at [187, 116] on div "Choose Package" at bounding box center [165, 119] width 106 height 7
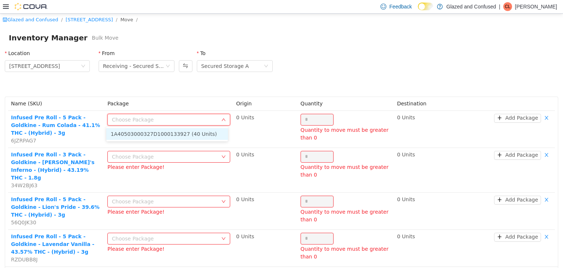
click at [171, 134] on li "1A40503000327D1000133927 (40 Units)" at bounding box center [167, 134] width 122 height 12
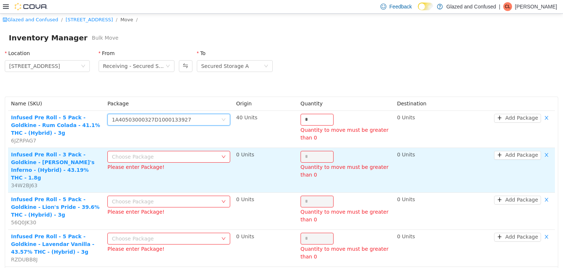
click at [174, 153] on div "Choose Package" at bounding box center [165, 156] width 106 height 7
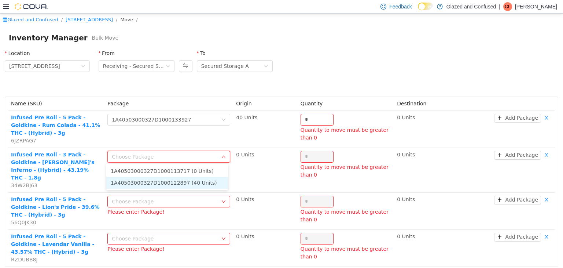
click at [171, 178] on li "1A40503000327D1000122897 (40 Units)" at bounding box center [167, 182] width 122 height 12
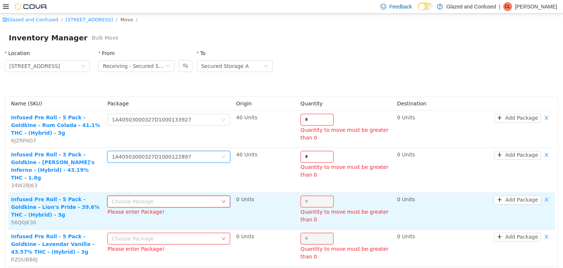
click at [175, 195] on div "Choose Package" at bounding box center [166, 200] width 109 height 11
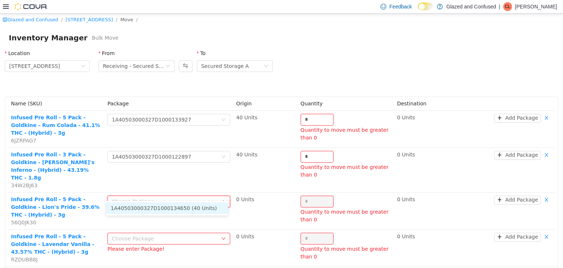
click at [170, 211] on li "1A40503000327D1000134650 (40 Units)" at bounding box center [167, 208] width 122 height 12
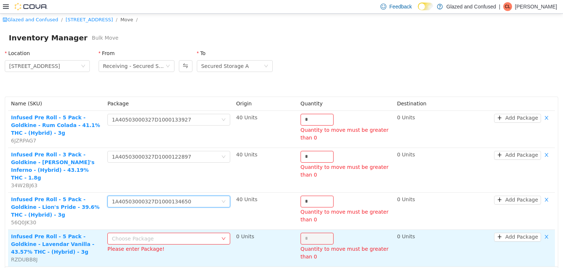
click at [173, 234] on div "Choose Package" at bounding box center [165, 237] width 106 height 7
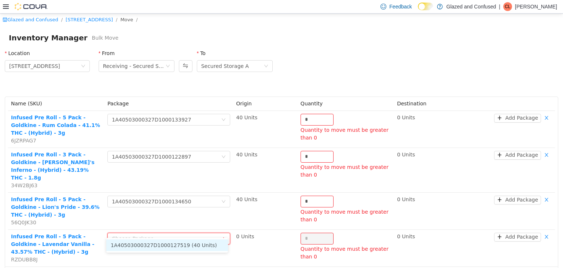
click at [178, 244] on li "1A40503000327D1000127519 (40 Units)" at bounding box center [167, 245] width 122 height 12
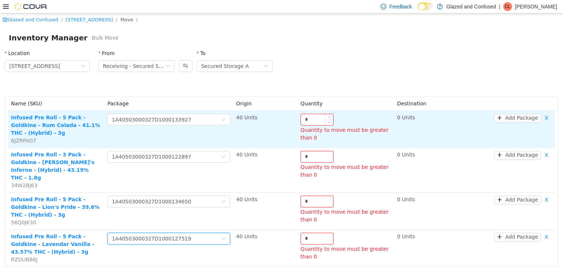
click at [319, 119] on input "*" at bounding box center [317, 119] width 32 height 11
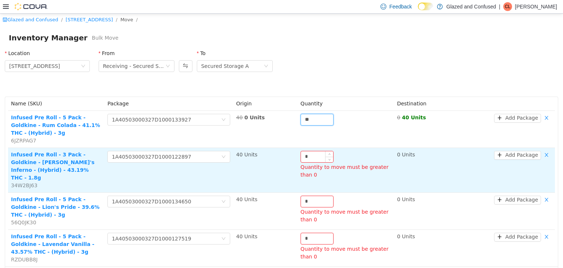
type input "**"
click at [314, 159] on input "*" at bounding box center [317, 156] width 32 height 11
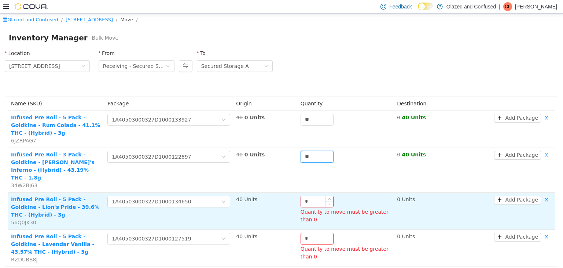
type input "**"
click at [309, 195] on input "*" at bounding box center [317, 200] width 32 height 11
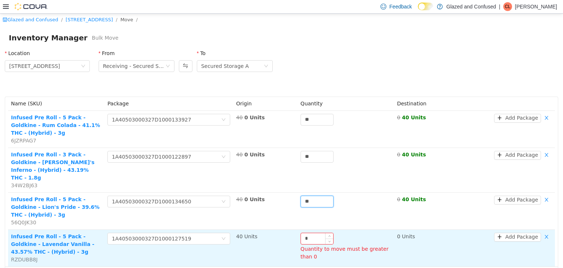
type input "**"
click at [308, 233] on input "*" at bounding box center [317, 238] width 32 height 11
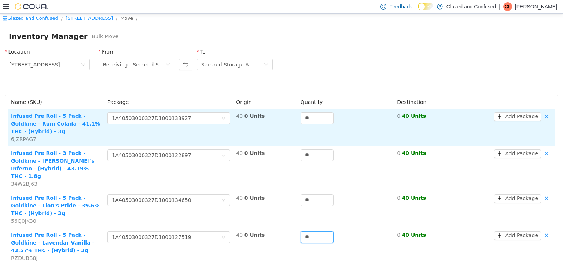
scroll to position [38, 0]
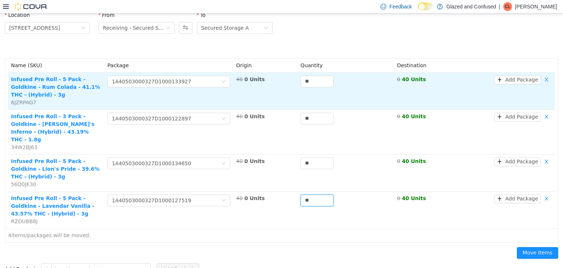
type input "**"
click at [517, 246] on button "Move Items" at bounding box center [537, 252] width 41 height 12
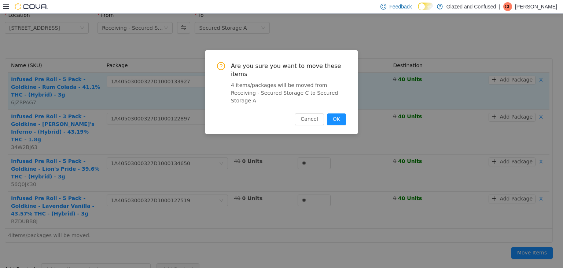
click at [327, 113] on button "OK" at bounding box center [336, 119] width 19 height 12
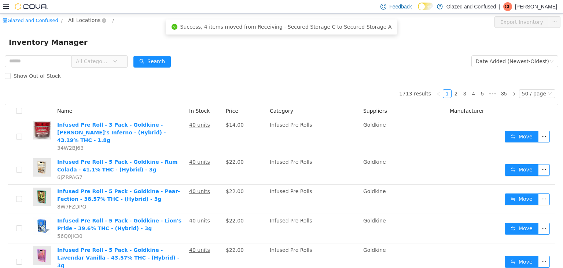
click at [80, 21] on span "All Locations" at bounding box center [84, 20] width 32 height 8
click at [104, 56] on span "2465 US Highway 2 S, Crystal Falls" at bounding box center [105, 59] width 51 height 6
click at [99, 64] on span "All Categories" at bounding box center [92, 60] width 33 height 7
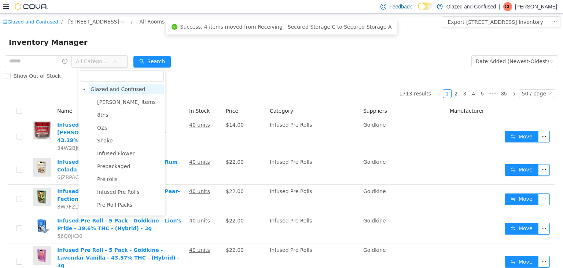
click at [110, 91] on span "Glazed and Confused" at bounding box center [118, 89] width 55 height 6
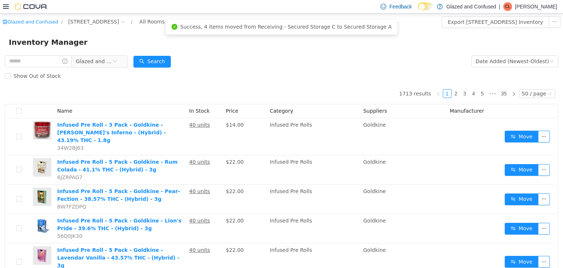
click at [158, 52] on div "Inventory Manager" at bounding box center [281, 41] width 563 height 23
click at [153, 67] on div "Search" at bounding box center [152, 61] width 37 height 15
click at [162, 65] on button "Search" at bounding box center [152, 61] width 37 height 12
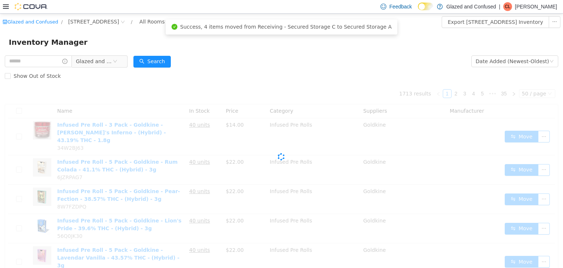
click at [216, 64] on form "Glazed and Confused Date Added (Newest-Oldest) Search Show Out of Stock" at bounding box center [282, 68] width 554 height 29
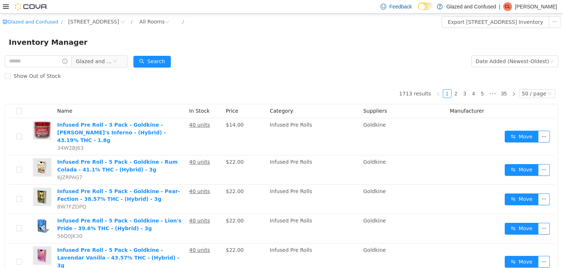
click at [271, 77] on div "Show Out of Stock" at bounding box center [282, 75] width 554 height 15
click at [157, 63] on button "Search" at bounding box center [152, 61] width 37 height 12
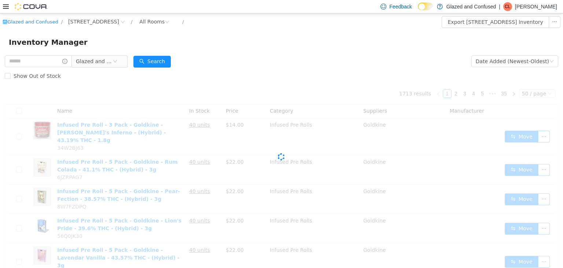
click at [198, 59] on form "Glazed and Confused Date Added (Newest-Oldest) Search Show Out of Stock" at bounding box center [282, 68] width 554 height 29
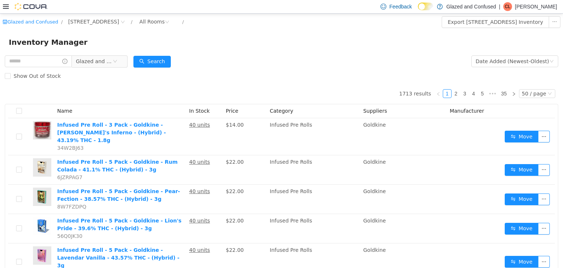
click at [242, 59] on form "Glazed and Confused Date Added (Newest-Oldest) Search Show Out of Stock" at bounding box center [282, 68] width 554 height 29
click at [273, 49] on div "Inventory Manager" at bounding box center [281, 41] width 563 height 23
click at [483, 58] on div "Date Added (Newest-Oldest)" at bounding box center [512, 60] width 73 height 11
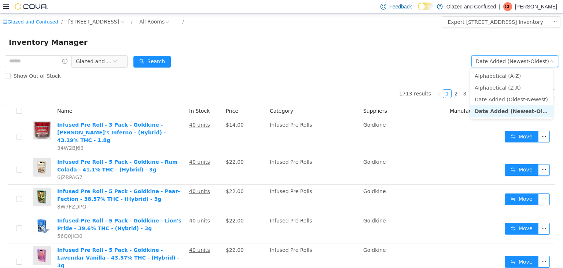
click at [396, 64] on form "Glazed and Confused Date Added (Newest-Oldest) Search Show Out of Stock" at bounding box center [282, 68] width 554 height 29
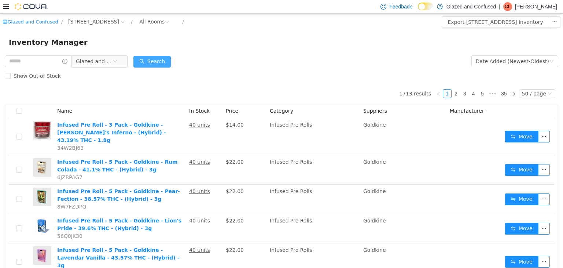
click at [160, 66] on button "Search" at bounding box center [152, 61] width 37 height 12
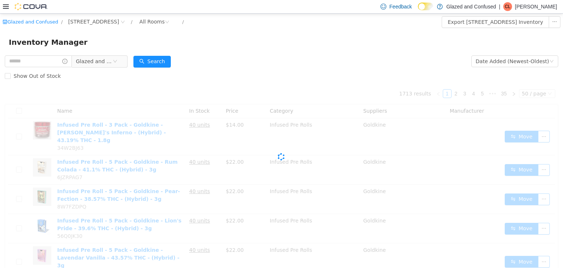
click at [242, 54] on div "Inventory Manager" at bounding box center [281, 41] width 563 height 23
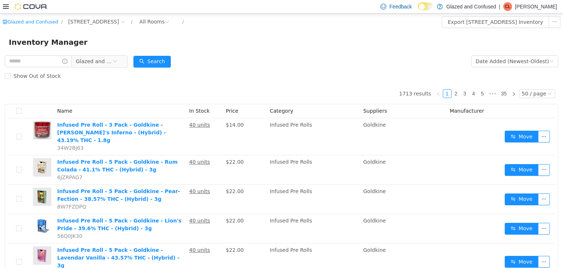
click at [237, 63] on form "Glazed and Confused Date Added (Newest-Oldest) Search Show Out of Stock" at bounding box center [282, 68] width 554 height 29
click at [216, 67] on form "Glazed and Confused Date Added (Newest-Oldest) Search Show Out of Stock" at bounding box center [282, 68] width 554 height 29
click at [167, 65] on button "Search" at bounding box center [152, 61] width 37 height 12
click at [513, 60] on form "Glazed and Confused Date Added (Newest-Oldest) Search Show Out of Stock" at bounding box center [282, 68] width 554 height 29
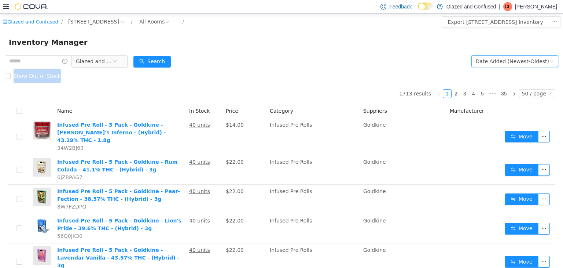
click at [513, 60] on div "Date Added (Newest-Oldest)" at bounding box center [512, 60] width 73 height 11
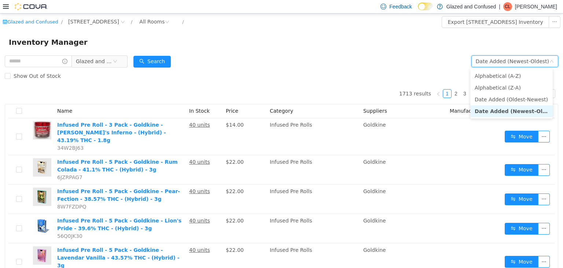
click at [359, 59] on form "Glazed and Confused Date Added (Newest-Oldest) Search Show Out of Stock" at bounding box center [282, 68] width 554 height 29
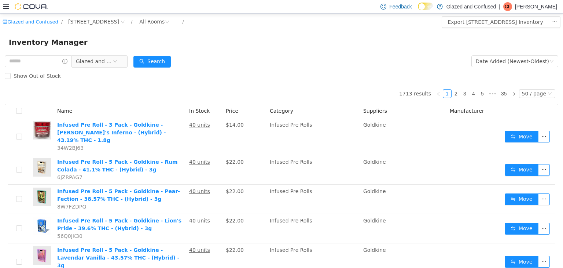
click at [303, 63] on form "Glazed and Confused Date Added (Newest-Oldest) Search Show Out of Stock" at bounding box center [282, 68] width 554 height 29
click at [162, 63] on button "Search" at bounding box center [152, 61] width 37 height 12
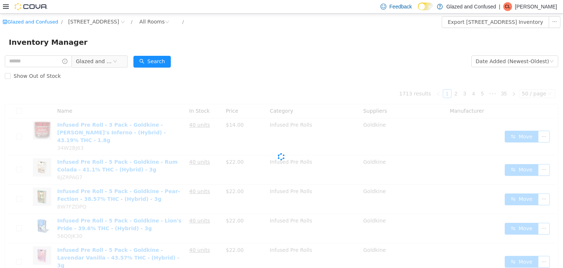
click at [242, 78] on div "Show Out of Stock" at bounding box center [282, 75] width 554 height 15
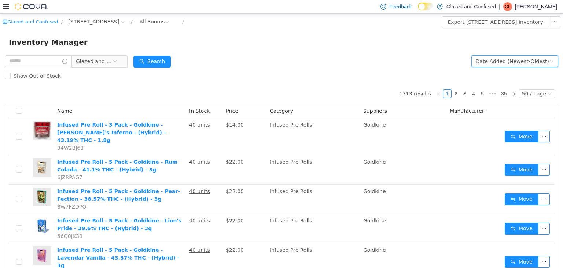
click at [499, 62] on div "Date Added (Newest-Oldest)" at bounding box center [512, 60] width 73 height 11
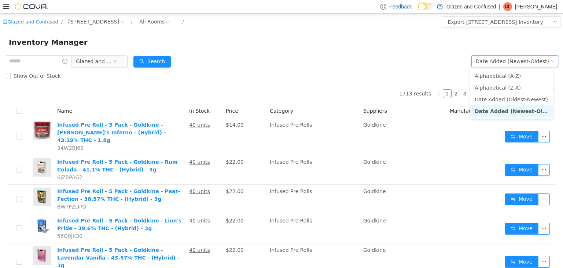
click at [496, 114] on li "Date Added (Newest-Oldest)" at bounding box center [512, 111] width 83 height 12
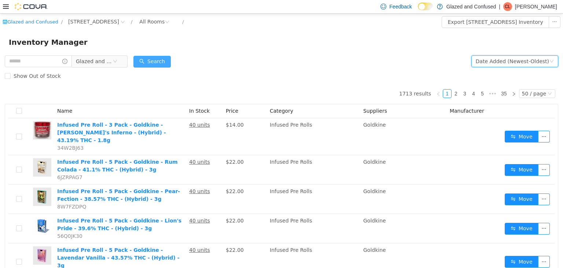
click at [158, 64] on button "Search" at bounding box center [152, 61] width 37 height 12
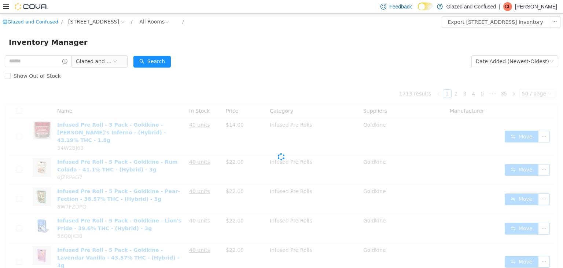
click at [298, 60] on form "Glazed and Confused Date Added (Newest-Oldest) Search Show Out of Stock" at bounding box center [282, 68] width 554 height 29
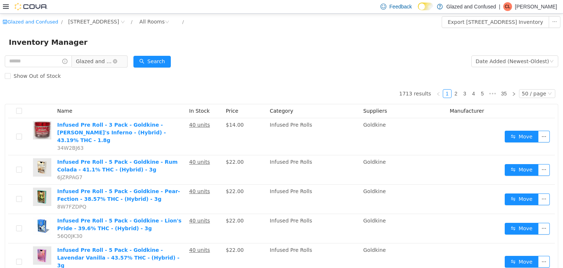
click at [107, 59] on span "Glazed and Confused" at bounding box center [94, 60] width 37 height 11
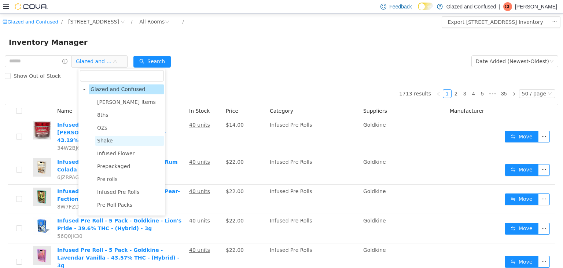
click at [111, 143] on span "Shake" at bounding box center [129, 140] width 69 height 10
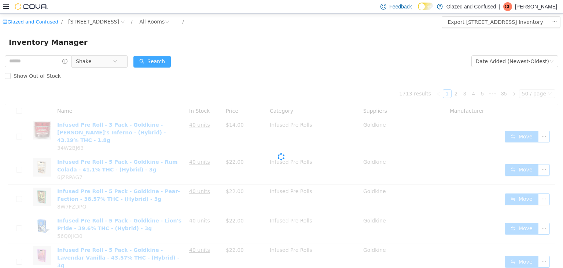
click at [161, 61] on button "Search" at bounding box center [152, 61] width 37 height 12
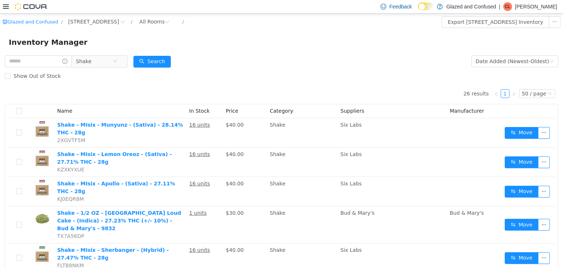
click at [154, 54] on div "Search" at bounding box center [152, 61] width 37 height 15
click at [501, 61] on div "Date Added (Newest-Oldest)" at bounding box center [512, 60] width 73 height 11
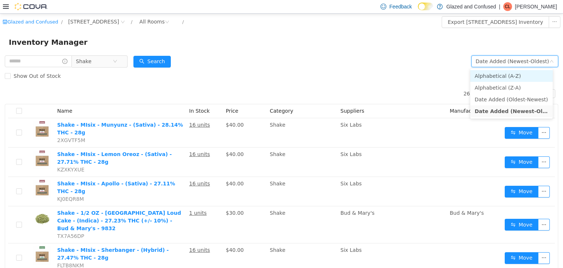
click at [500, 74] on li "Alphabetical (A-Z)" at bounding box center [512, 76] width 83 height 12
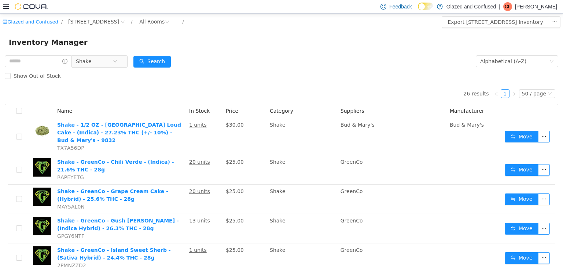
click at [176, 56] on form "Shake Alphabetical (A-Z) Search Show Out of Stock" at bounding box center [282, 68] width 554 height 29
click at [160, 57] on button "Search" at bounding box center [152, 61] width 37 height 12
click at [158, 63] on div "Search" at bounding box center [152, 61] width 37 height 15
click at [500, 61] on div "Alphabetical (A-Z)" at bounding box center [503, 60] width 46 height 11
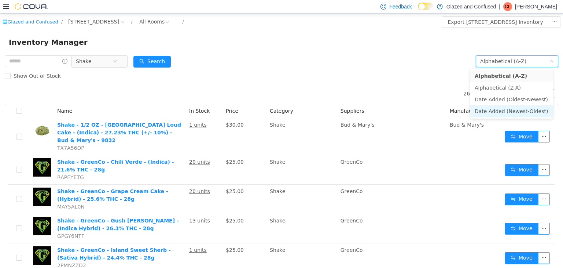
click at [492, 111] on li "Date Added (Newest-Oldest)" at bounding box center [512, 111] width 83 height 12
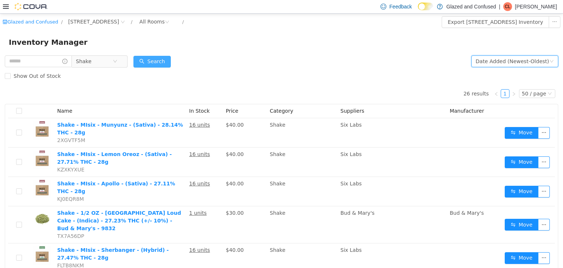
click at [162, 59] on button "Search" at bounding box center [152, 61] width 37 height 12
click at [104, 61] on span "Shake" at bounding box center [94, 60] width 37 height 11
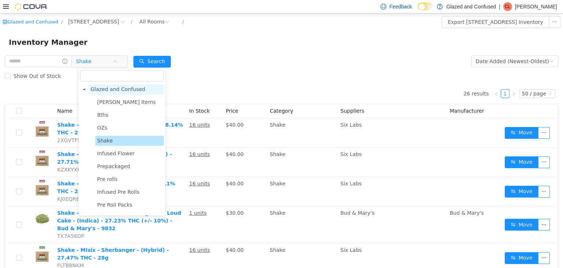
click at [125, 92] on span "Glazed and Confused" at bounding box center [118, 89] width 55 height 6
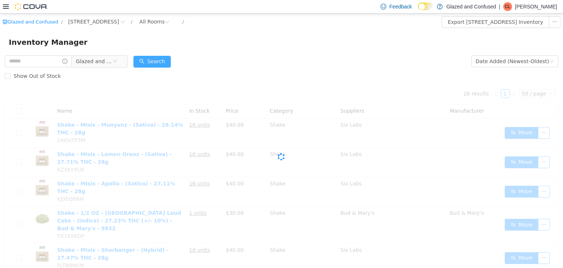
click at [158, 56] on button "Search" at bounding box center [152, 61] width 37 height 12
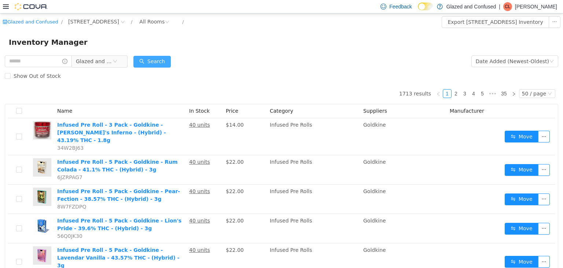
click at [158, 56] on button "Search" at bounding box center [152, 61] width 37 height 12
click at [169, 54] on div "Search" at bounding box center [152, 61] width 37 height 15
click at [329, 73] on div "Show Out of Stock" at bounding box center [282, 75] width 554 height 15
click at [158, 54] on div "Search" at bounding box center [152, 61] width 37 height 15
click at [157, 56] on button "Search" at bounding box center [152, 61] width 37 height 12
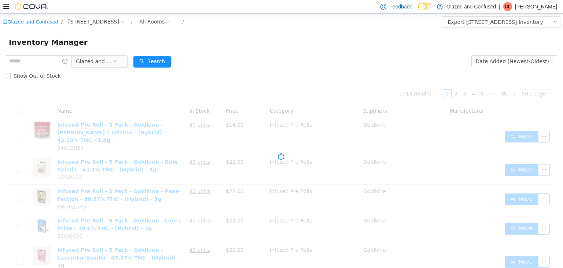
click at [226, 55] on form "Glazed and Confused Date Added (Newest-Oldest) Search Show Out of Stock" at bounding box center [282, 68] width 554 height 29
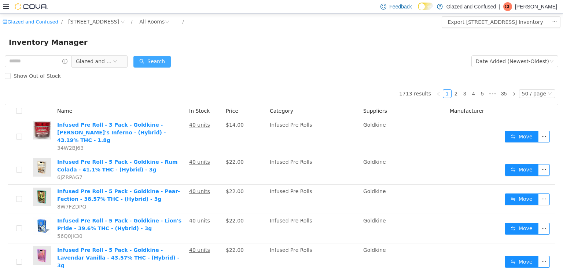
click at [160, 60] on button "Search" at bounding box center [152, 61] width 37 height 12
click at [205, 66] on form "Glazed and Confused Date Added (Newest-Oldest) Search Show Out of Stock" at bounding box center [282, 68] width 554 height 29
click at [198, 59] on form "Glazed and Confused Date Added (Newest-Oldest) Search Show Out of Stock" at bounding box center [282, 68] width 554 height 29
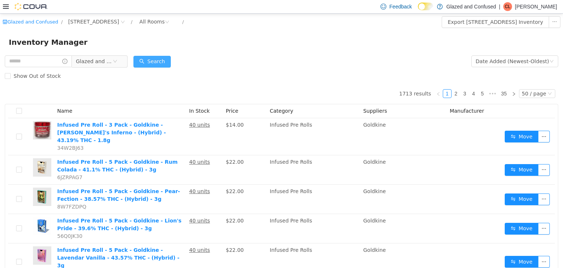
click at [153, 59] on button "Search" at bounding box center [152, 61] width 37 height 12
click at [163, 63] on button "Search" at bounding box center [152, 61] width 37 height 12
click at [167, 65] on button "Search" at bounding box center [152, 61] width 37 height 12
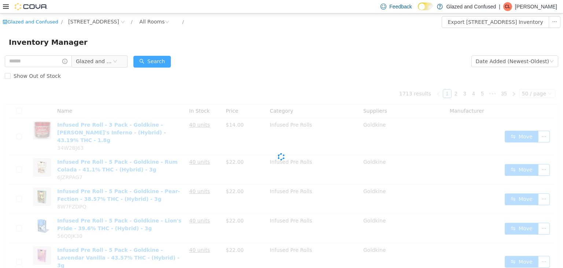
click at [162, 59] on button "Search" at bounding box center [152, 61] width 37 height 12
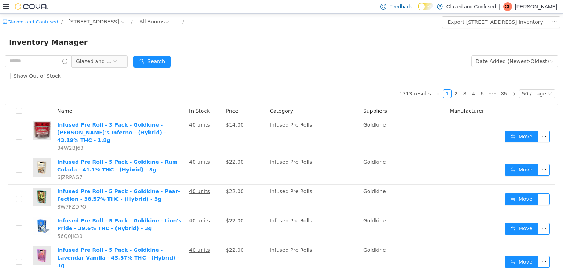
drag, startPoint x: 18, startPoint y: 34, endPoint x: 5, endPoint y: 26, distance: 14.9
click at [21, 33] on div "Inventory Manager" at bounding box center [281, 41] width 563 height 23
click at [30, 55] on div "Glazed and Confused" at bounding box center [66, 61] width 123 height 15
click at [30, 59] on input "text" at bounding box center [38, 61] width 67 height 12
click at [105, 62] on span "Glazed and Confused" at bounding box center [94, 60] width 37 height 11
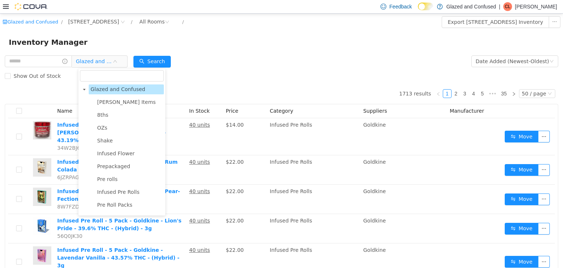
click at [110, 113] on span "8ths" at bounding box center [129, 115] width 69 height 10
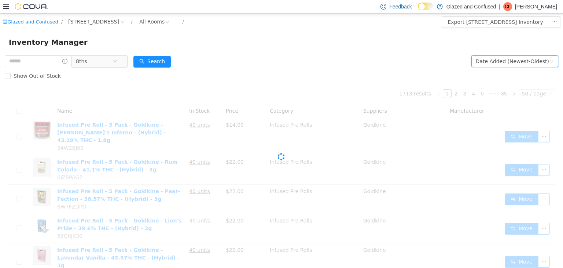
click at [515, 58] on div "Date Added (Newest-Oldest)" at bounding box center [512, 60] width 73 height 11
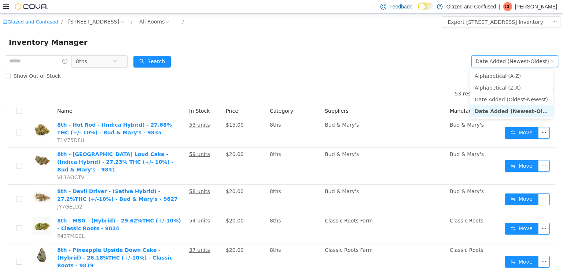
click at [515, 69] on ul "Alphabetical (A-Z) Alphabetical (Z-A) Date Added (Oldest-Newest) Date Added (Ne…" at bounding box center [512, 93] width 83 height 50
click at [549, 76] on li "Alphabetical (A-Z)" at bounding box center [512, 76] width 83 height 12
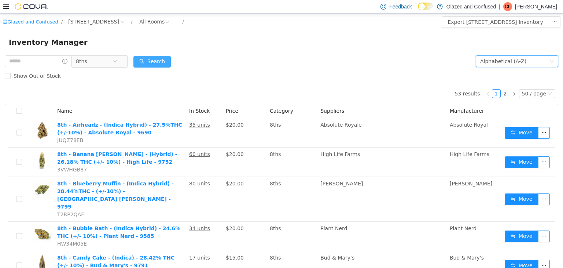
click at [154, 56] on button "Search" at bounding box center [152, 61] width 37 height 12
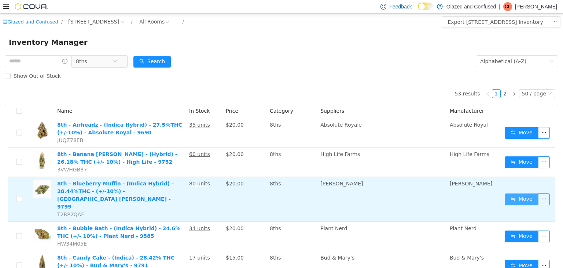
click at [505, 196] on button "Move" at bounding box center [522, 199] width 34 height 12
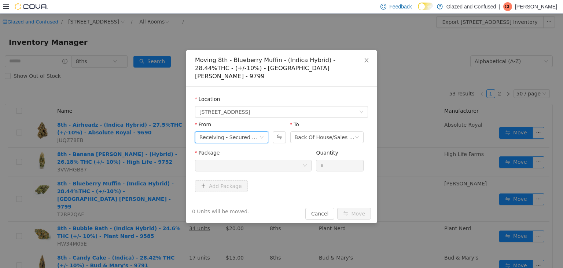
click at [224, 131] on div "Receiving - Secured Storage C" at bounding box center [230, 136] width 60 height 11
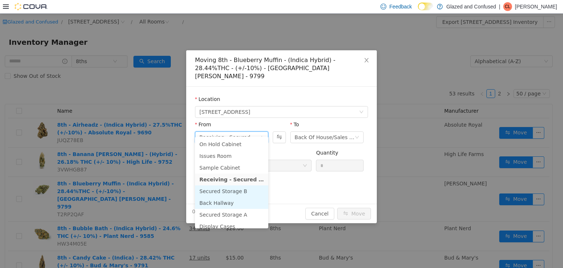
scroll to position [63, 0]
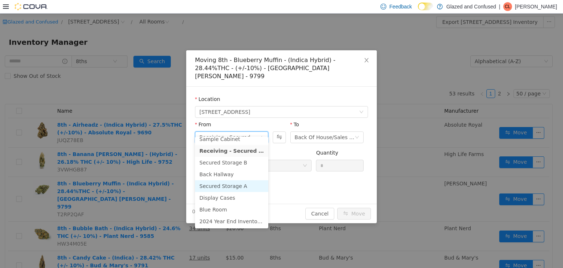
click at [236, 186] on li "Secured Storage A" at bounding box center [231, 186] width 73 height 12
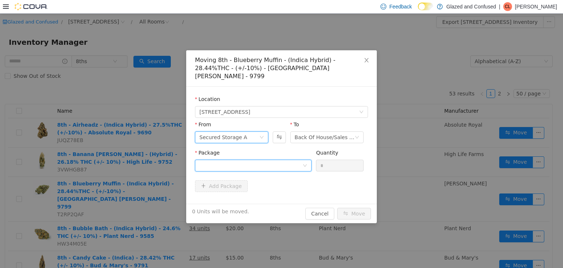
drag, startPoint x: 258, startPoint y: 159, endPoint x: 260, endPoint y: 164, distance: 4.6
click at [258, 160] on div at bounding box center [251, 165] width 103 height 11
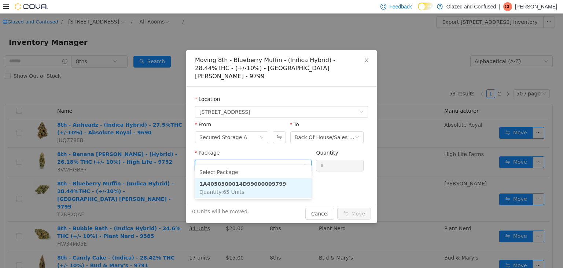
click at [266, 183] on strong "1A4050300014D99000009799" at bounding box center [243, 183] width 87 height 6
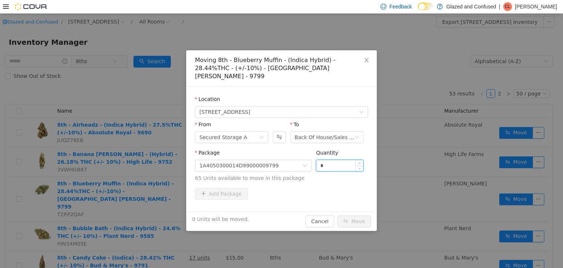
click at [352, 160] on input "*" at bounding box center [340, 165] width 47 height 11
click at [355, 159] on div "*" at bounding box center [340, 165] width 48 height 12
type input "**"
click at [337, 215] on button "Move" at bounding box center [354, 221] width 34 height 12
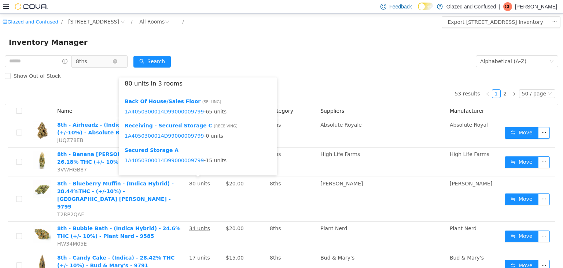
drag, startPoint x: 120, startPoint y: 105, endPoint x: 88, endPoint y: 63, distance: 52.8
click at [87, 63] on span "8ths" at bounding box center [81, 60] width 11 height 11
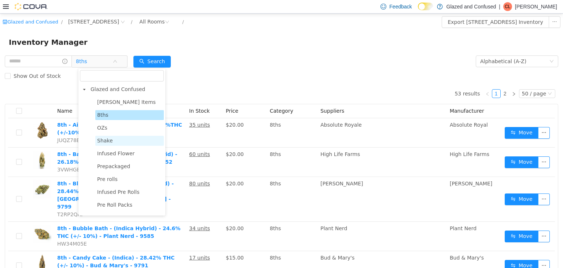
click at [111, 139] on span "Shake" at bounding box center [129, 140] width 69 height 10
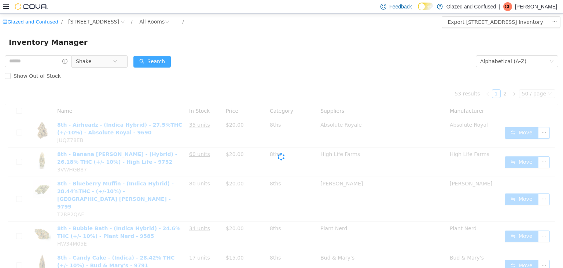
drag, startPoint x: 166, startPoint y: 61, endPoint x: 171, endPoint y: 57, distance: 6.8
click at [166, 60] on button "Search" at bounding box center [152, 61] width 37 height 12
drag, startPoint x: 171, startPoint y: 57, endPoint x: 402, endPoint y: 62, distance: 230.8
click at [171, 56] on button "Search" at bounding box center [152, 61] width 37 height 12
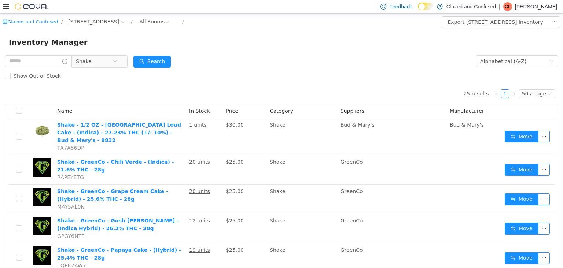
drag, startPoint x: 271, startPoint y: 33, endPoint x: 267, endPoint y: 36, distance: 5.0
click at [268, 33] on div "Inventory Manager" at bounding box center [281, 41] width 563 height 23
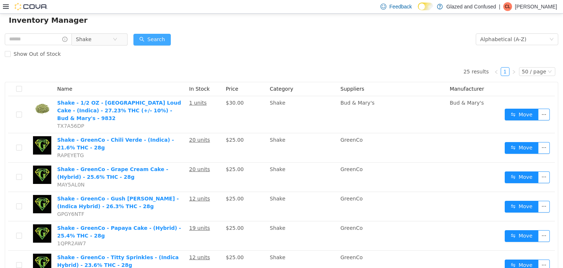
scroll to position [0, 0]
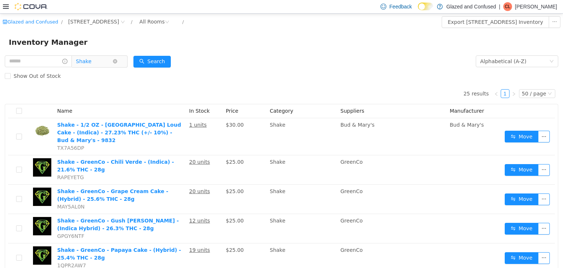
click at [92, 58] on span "Shake" at bounding box center [84, 60] width 16 height 11
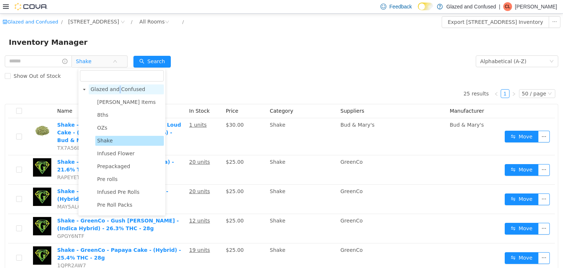
drag, startPoint x: 116, startPoint y: 88, endPoint x: 120, endPoint y: 89, distance: 4.6
click at [119, 89] on span "Glazed and Confused" at bounding box center [118, 89] width 55 height 6
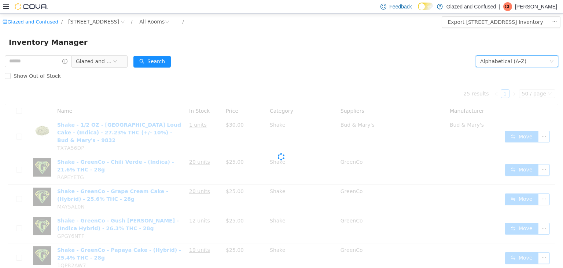
click at [491, 62] on div "Alphabetical (A-Z)" at bounding box center [503, 60] width 46 height 11
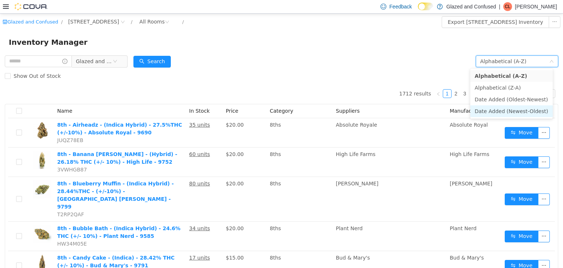
click at [490, 115] on li "Date Added (Newest-Oldest)" at bounding box center [512, 111] width 83 height 12
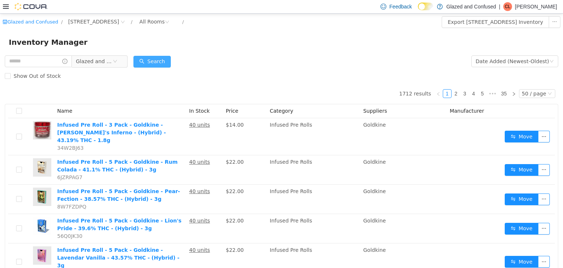
click at [158, 57] on button "Search" at bounding box center [152, 61] width 37 height 12
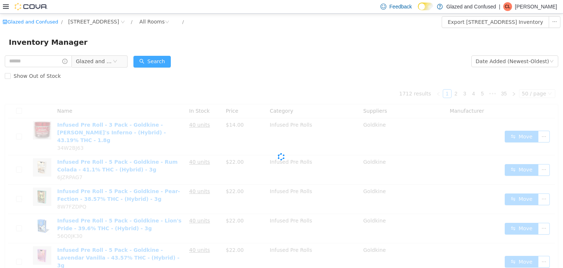
click at [158, 57] on button "Search" at bounding box center [152, 61] width 37 height 12
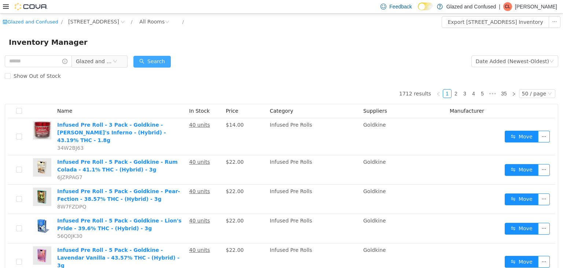
click at [165, 59] on button "Search" at bounding box center [152, 61] width 37 height 12
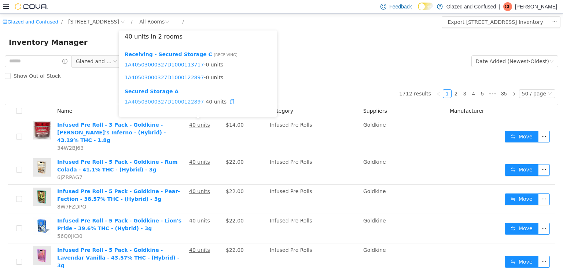
click at [183, 100] on link "1A40503000327D1000122897" at bounding box center [164, 101] width 79 height 6
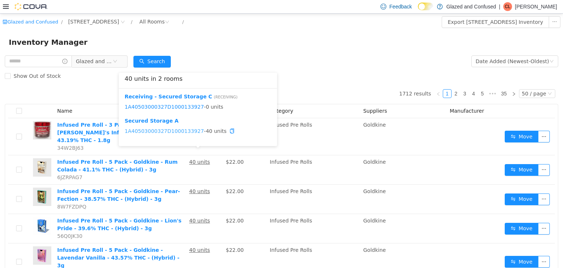
click at [181, 133] on link "1A40503000327D1000133927" at bounding box center [164, 131] width 79 height 6
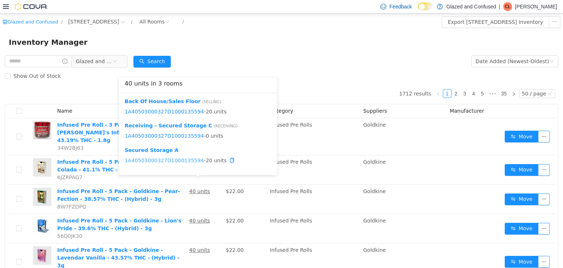
click at [177, 158] on link "1A40503000327D1000135594" at bounding box center [164, 160] width 79 height 6
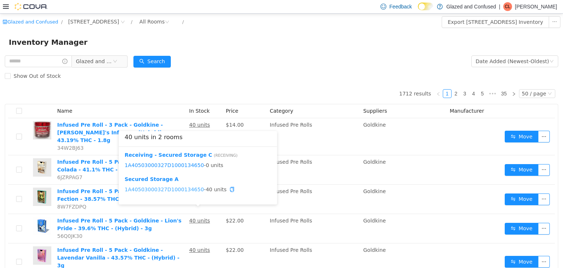
click at [169, 190] on link "1A40503000327D1000134650" at bounding box center [164, 189] width 79 height 6
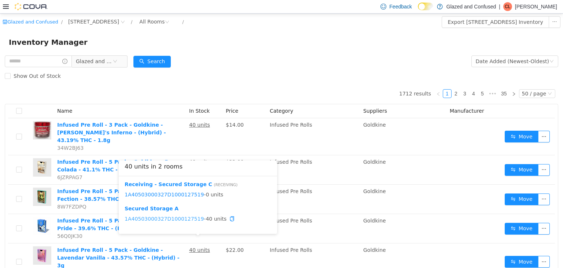
click at [178, 220] on link "1A40503000327D1000127519" at bounding box center [164, 218] width 79 height 6
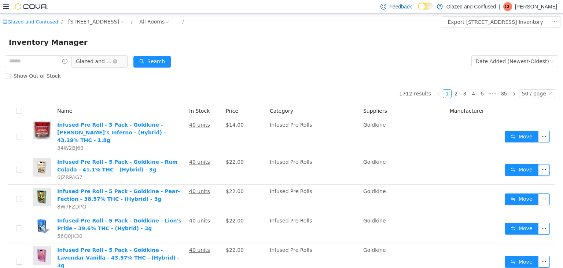
click at [105, 66] on span "Glazed and Confused" at bounding box center [94, 60] width 37 height 11
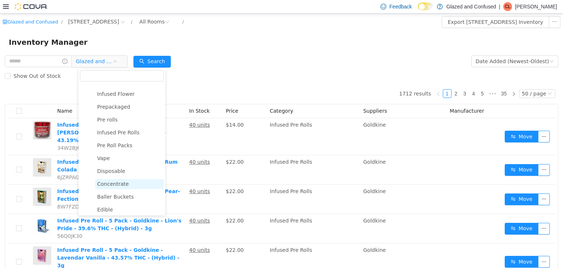
scroll to position [57, 0]
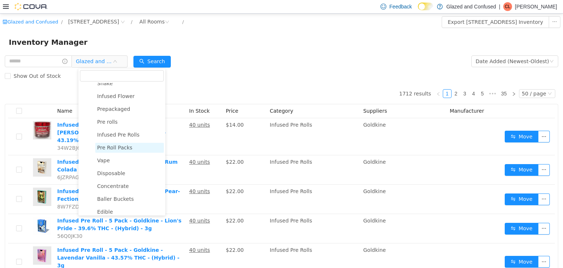
click at [112, 147] on span "Pre Roll Packs" at bounding box center [114, 147] width 35 height 6
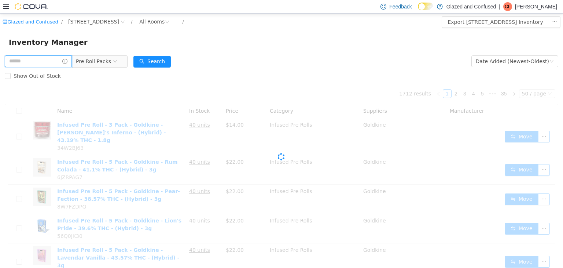
click at [50, 63] on input "text" at bounding box center [38, 61] width 67 height 12
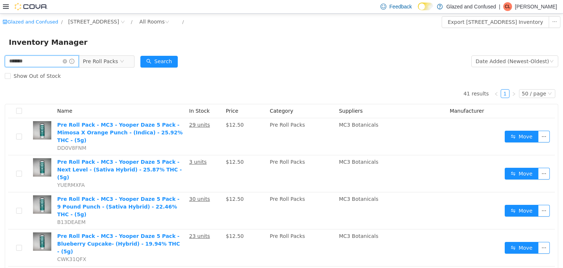
type input "*******"
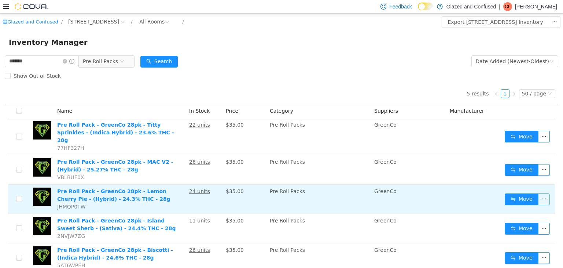
click at [538, 193] on button "button" at bounding box center [544, 199] width 12 height 12
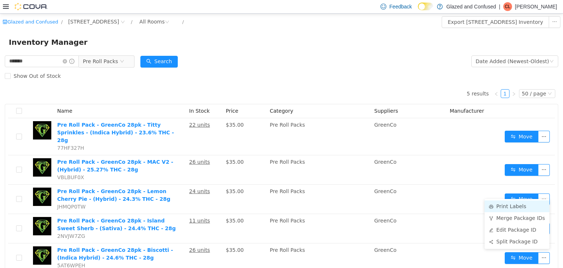
click at [502, 205] on li "Print Labels" at bounding box center [517, 206] width 65 height 12
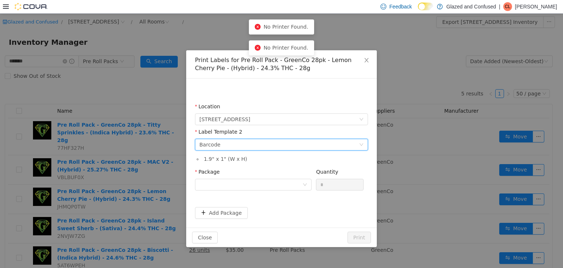
click at [235, 141] on div "Please select a label template Barcode" at bounding box center [280, 144] width 160 height 11
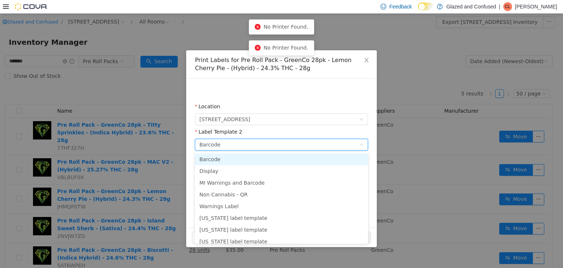
click at [225, 160] on li "Barcode" at bounding box center [281, 159] width 173 height 12
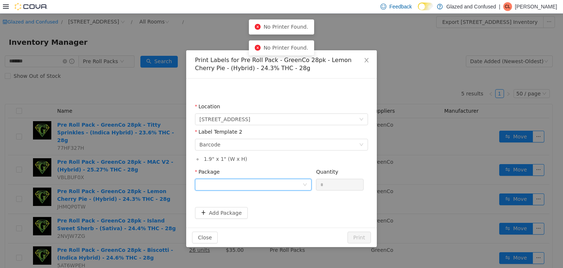
click at [230, 179] on div at bounding box center [251, 184] width 103 height 11
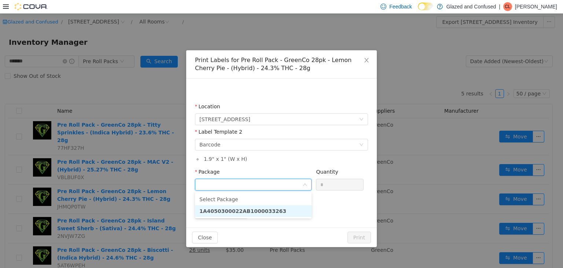
click at [234, 208] on strong "1A4050300022AB1000033263" at bounding box center [243, 211] width 87 height 6
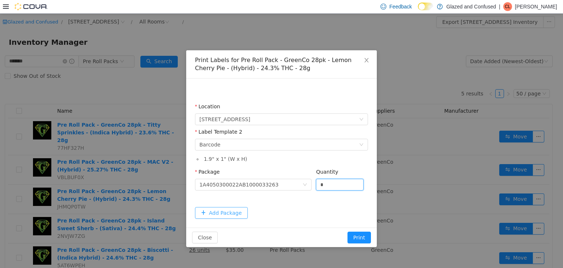
drag, startPoint x: 314, startPoint y: 183, endPoint x: 237, endPoint y: 208, distance: 80.6
click at [266, 174] on span "Package 1A4050300022AB1000033263 Quantity *" at bounding box center [279, 171] width 169 height 6
type input "*"
click at [348, 231] on button "Print" at bounding box center [359, 237] width 23 height 12
click at [364, 60] on icon "icon: close" at bounding box center [367, 60] width 6 height 6
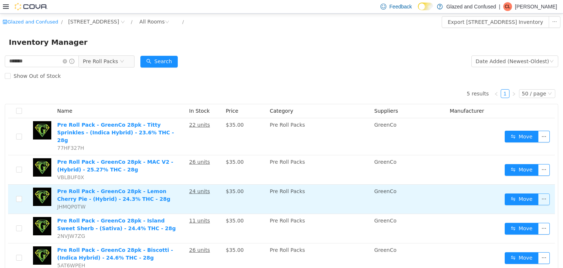
click at [538, 193] on button "button" at bounding box center [544, 199] width 12 height 12
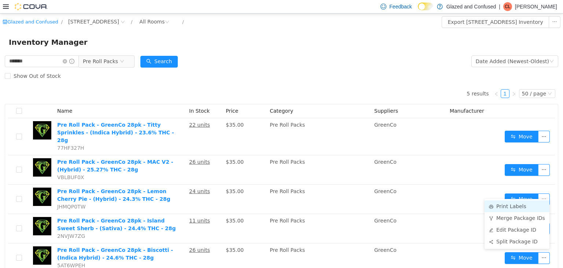
click at [495, 202] on li "Print Labels" at bounding box center [517, 206] width 65 height 12
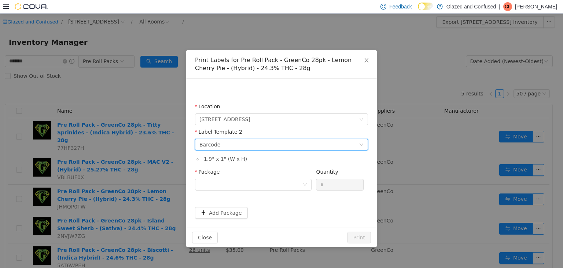
click at [270, 143] on div "Please select a label template Barcode" at bounding box center [280, 144] width 160 height 11
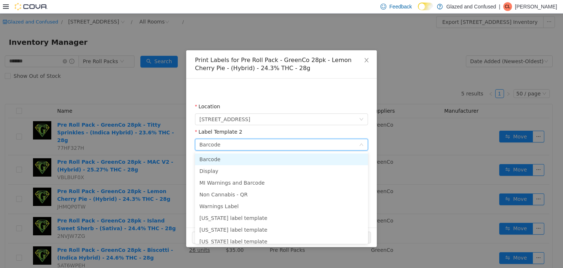
click at [263, 164] on li "Barcode" at bounding box center [281, 159] width 173 height 12
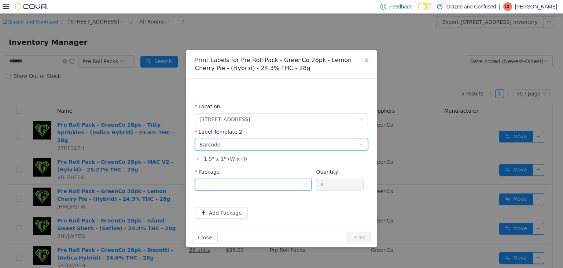
click at [253, 183] on div at bounding box center [251, 184] width 103 height 11
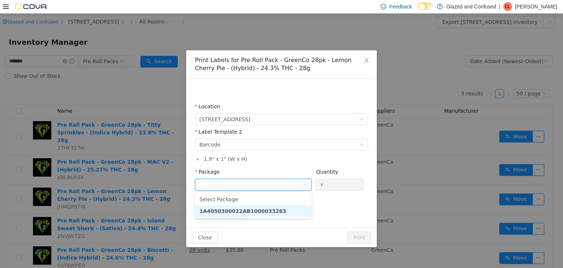
click at [260, 212] on strong "1A4050300022AB1000033263" at bounding box center [243, 211] width 87 height 6
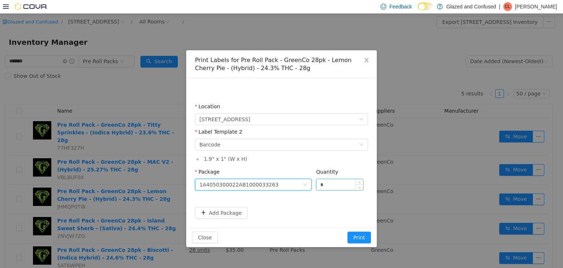
click at [335, 184] on input "*" at bounding box center [340, 184] width 47 height 11
type input "*"
click at [348, 231] on button "Print" at bounding box center [359, 237] width 23 height 12
click at [367, 58] on icon "icon: close" at bounding box center [367, 60] width 6 height 6
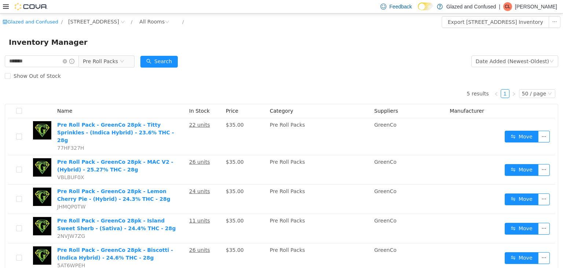
drag, startPoint x: 113, startPoint y: 67, endPoint x: 111, endPoint y: 82, distance: 15.2
click at [110, 67] on span "Pre Roll Packs" at bounding box center [103, 61] width 50 height 12
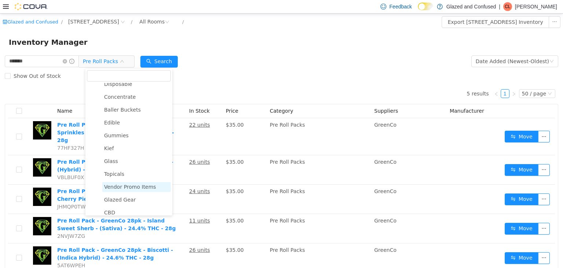
scroll to position [167, 0]
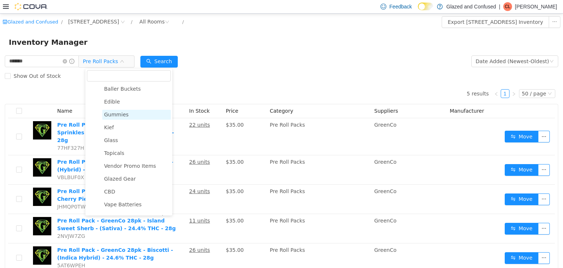
click at [125, 116] on span "Gummies" at bounding box center [136, 114] width 69 height 10
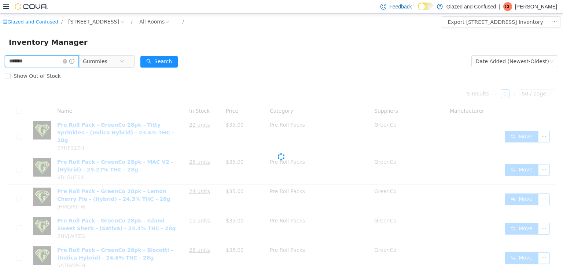
drag, startPoint x: 52, startPoint y: 59, endPoint x: 0, endPoint y: 51, distance: 53.1
click at [0, 53] on div "Glazed and Confused / 2465 US Highway 2 S, Crystal Falls / All Rooms / Export 2…" at bounding box center [281, 152] width 563 height 279
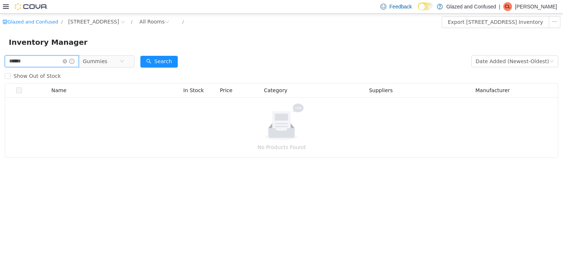
type input "******"
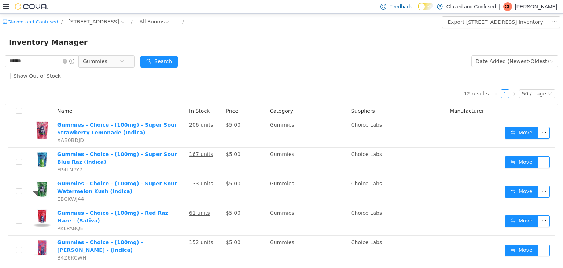
click at [160, 51] on div "Inventory Manager" at bounding box center [281, 41] width 563 height 23
drag, startPoint x: 525, startPoint y: 48, endPoint x: 521, endPoint y: 62, distance: 14.5
click at [524, 51] on div "Inventory Manager" at bounding box center [281, 41] width 563 height 23
click at [521, 62] on div "Date Added (Newest-Oldest)" at bounding box center [512, 60] width 73 height 11
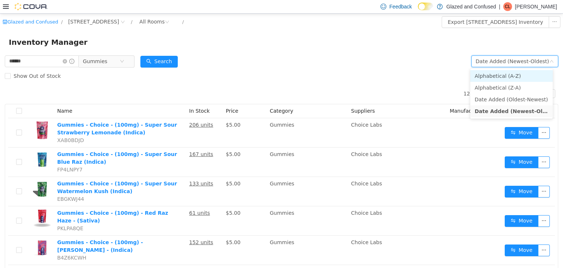
click at [518, 75] on li "Alphabetical (A-Z)" at bounding box center [512, 76] width 83 height 12
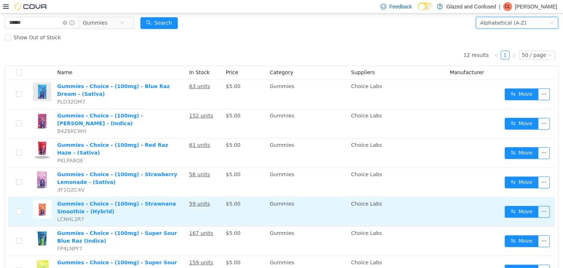
scroll to position [29, 0]
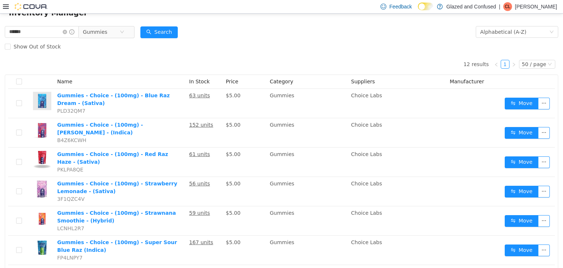
click at [226, 42] on div "Show Out of Stock" at bounding box center [282, 46] width 554 height 15
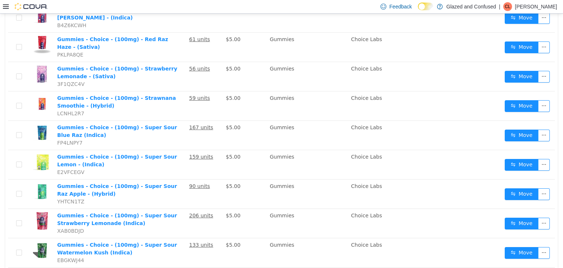
scroll to position [147, 0]
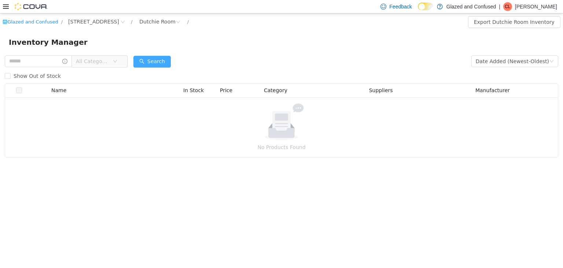
drag, startPoint x: 161, startPoint y: 66, endPoint x: 161, endPoint y: 61, distance: 5.5
click at [161, 66] on button "Search" at bounding box center [152, 61] width 37 height 12
click at [161, 61] on button "Search" at bounding box center [152, 61] width 37 height 12
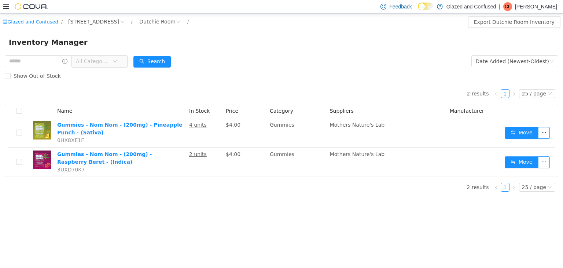
click at [223, 61] on form "All Categories Date Added (Newest-Oldest) Search Show Out of Stock" at bounding box center [282, 68] width 554 height 29
click at [328, 40] on div "Inventory Manager" at bounding box center [282, 42] width 546 height 12
click at [164, 63] on button "Search" at bounding box center [152, 61] width 37 height 12
click at [282, 86] on div "2 results 1 25 / page Name In Stock Price Category Suppliers Manufacturer Gummi…" at bounding box center [282, 130] width 554 height 94
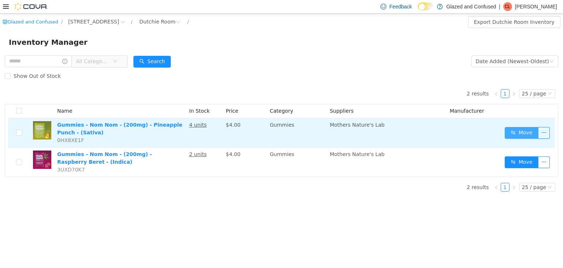
click at [518, 128] on button "Move" at bounding box center [522, 133] width 34 height 12
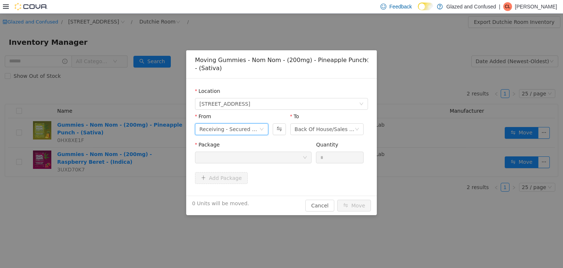
click at [244, 125] on div "Receiving - Secured Storage C" at bounding box center [230, 128] width 60 height 11
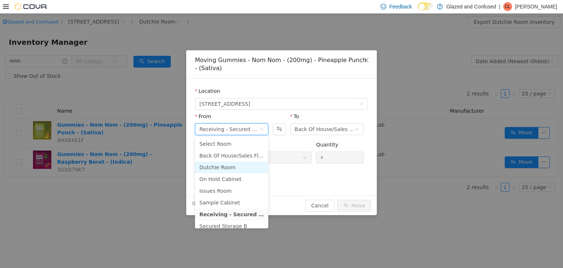
drag, startPoint x: 222, startPoint y: 167, endPoint x: 257, endPoint y: 146, distance: 40.1
click at [222, 165] on li "Dutchie Room" at bounding box center [231, 167] width 73 height 12
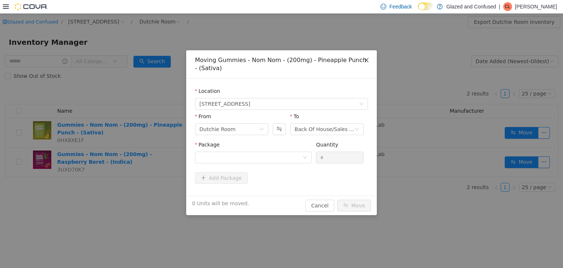
click at [366, 61] on icon "icon: close" at bounding box center [367, 60] width 4 height 4
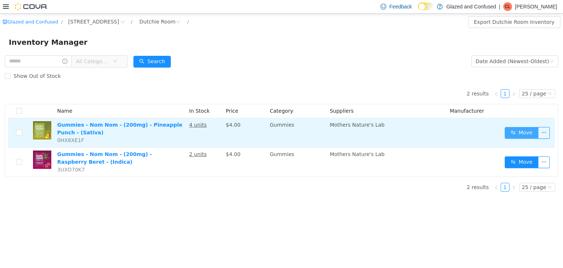
click at [518, 133] on button "Move" at bounding box center [522, 133] width 34 height 12
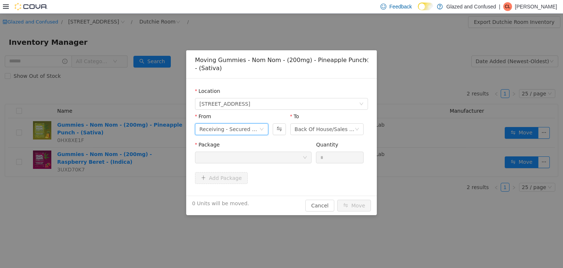
click at [246, 131] on div "Receiving - Secured Storage C" at bounding box center [230, 128] width 60 height 11
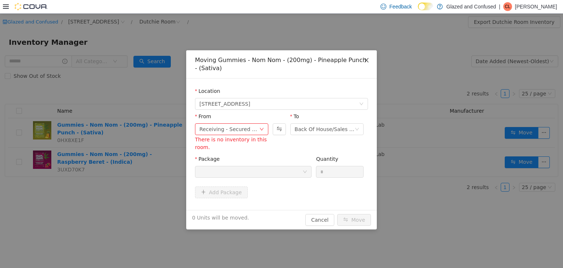
click at [363, 61] on span "Close" at bounding box center [366, 60] width 21 height 21
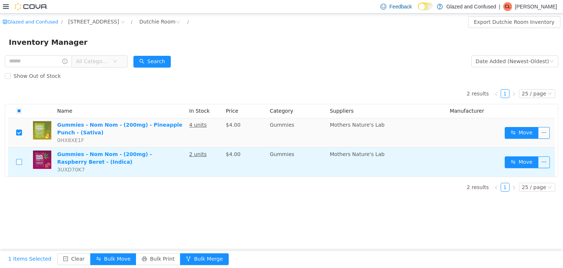
click at [18, 158] on label at bounding box center [19, 162] width 6 height 8
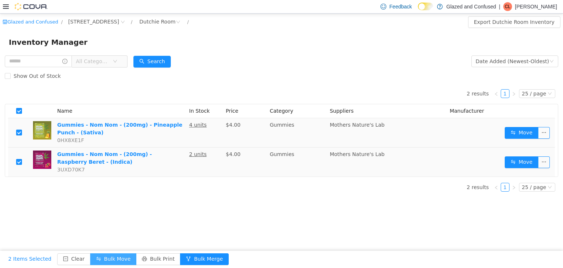
click at [94, 258] on button "Bulk Move" at bounding box center [113, 259] width 46 height 12
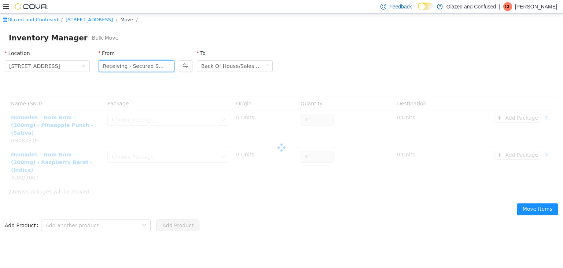
drag, startPoint x: 154, startPoint y: 67, endPoint x: 149, endPoint y: 72, distance: 7.3
click at [151, 67] on div "Receiving - Secured Storage C" at bounding box center [134, 65] width 62 height 11
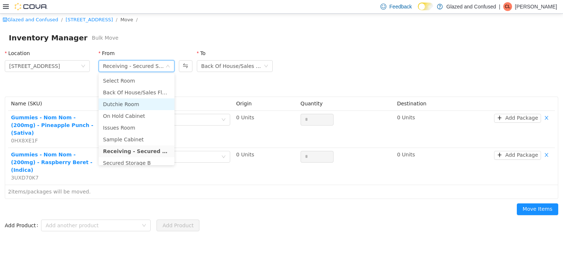
click at [145, 109] on li "Dutchie Room" at bounding box center [137, 104] width 76 height 12
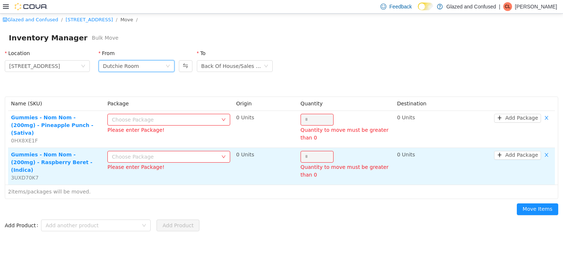
click at [139, 155] on div "Choose Package" at bounding box center [165, 156] width 106 height 7
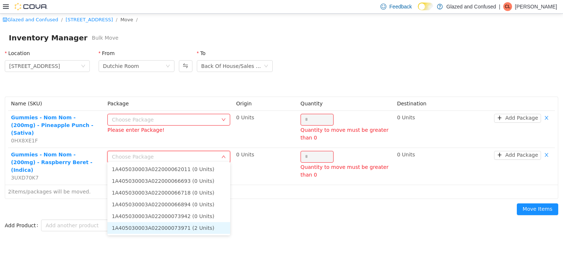
click at [150, 225] on li "1A405030003A022000073971 (2 Units)" at bounding box center [168, 228] width 123 height 12
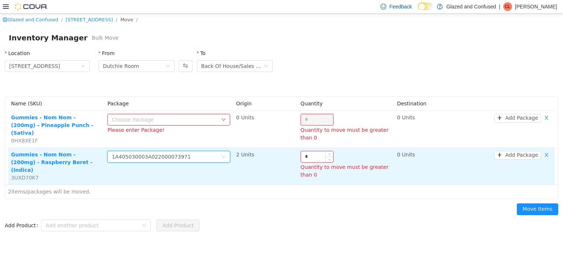
click at [314, 154] on input "*" at bounding box center [317, 156] width 32 height 11
click at [328, 153] on icon "icon: up" at bounding box center [329, 154] width 3 height 3
type input "*"
click at [328, 153] on icon "icon: up" at bounding box center [329, 154] width 3 height 3
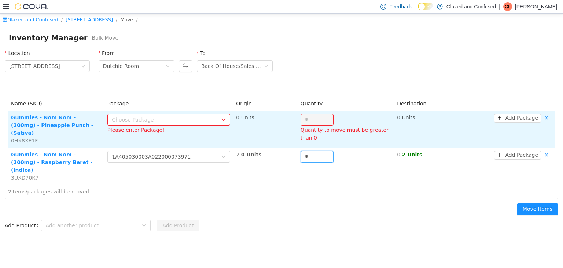
click at [211, 120] on div "Choose Package" at bounding box center [165, 119] width 106 height 7
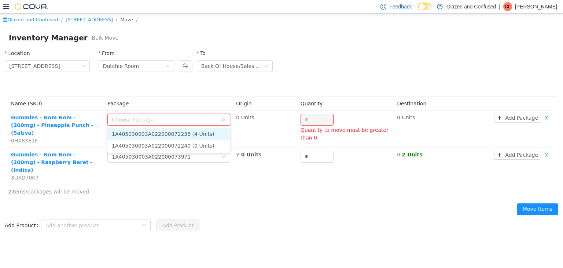
click at [205, 129] on li "1A405030003A022000072236 (4 Units)" at bounding box center [168, 134] width 123 height 12
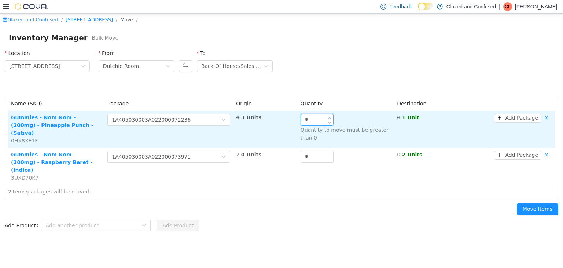
click at [331, 115] on span "Increase Value" at bounding box center [330, 117] width 8 height 7
click at [330, 116] on icon "icon: up" at bounding box center [329, 117] width 3 height 3
type input "*"
click at [330, 116] on icon "icon: up" at bounding box center [329, 117] width 3 height 3
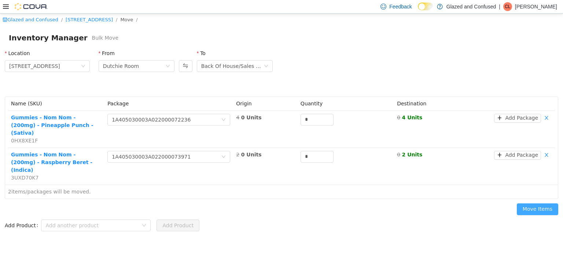
click at [524, 203] on button "Move Items" at bounding box center [537, 209] width 41 height 12
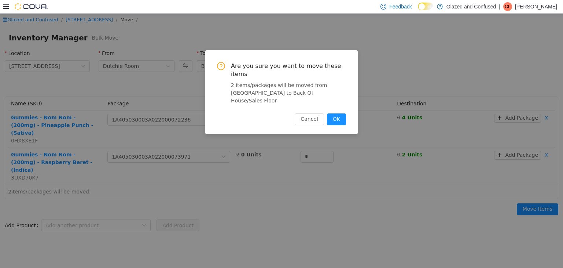
click at [347, 105] on div "Are you sure you want to move these items 2 items/packages will be moved from D…" at bounding box center [281, 92] width 153 height 84
click at [340, 113] on button "OK" at bounding box center [336, 119] width 19 height 12
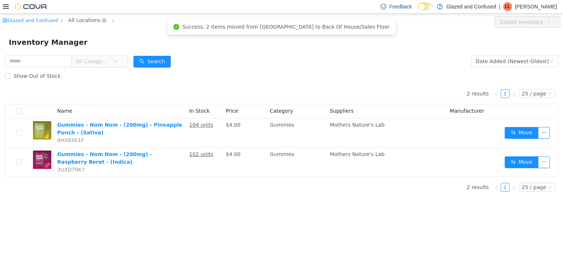
click at [87, 21] on span "All Locations" at bounding box center [84, 20] width 32 height 8
click at [102, 56] on span "2465 US Highway 2 S, Crystal Falls" at bounding box center [105, 59] width 51 height 6
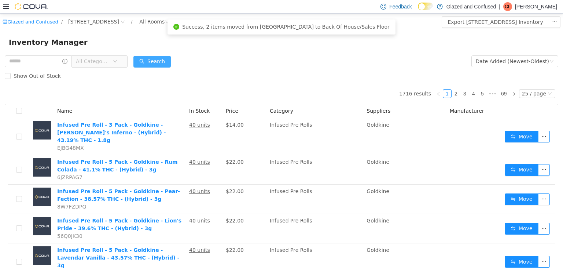
click at [151, 65] on button "Search" at bounding box center [152, 61] width 37 height 12
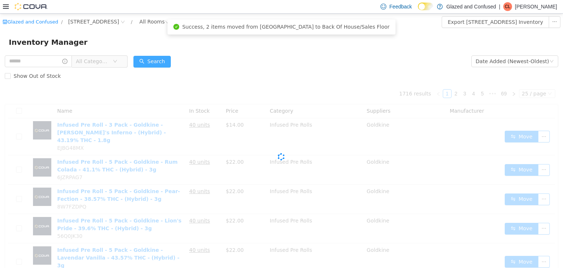
click at [154, 63] on button "Search" at bounding box center [152, 61] width 37 height 12
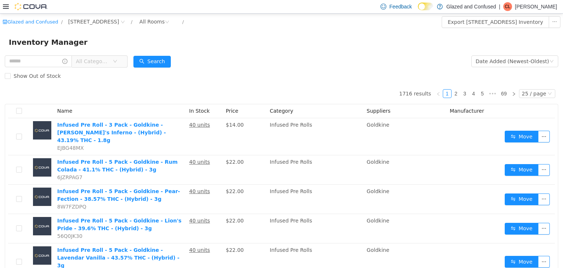
click at [235, 45] on div "Inventory Manager" at bounding box center [282, 42] width 546 height 12
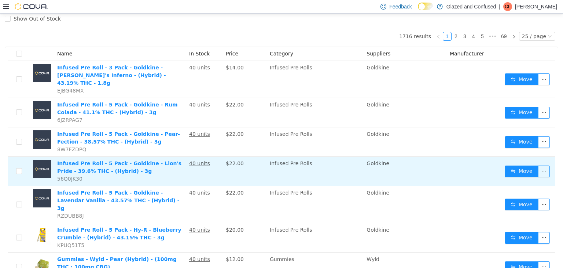
scroll to position [37, 0]
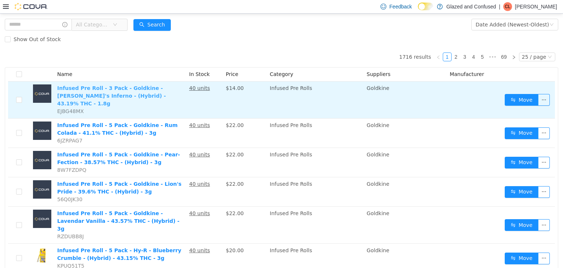
click at [117, 92] on link "Infused Pre Roll - 3 Pack - Goldkine - Dante's Inferno - (Hybrid) - 43.19% THC …" at bounding box center [111, 95] width 109 height 21
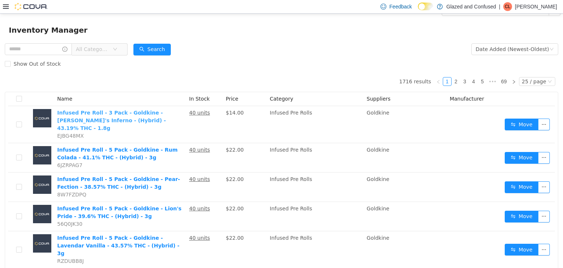
scroll to position [0, 0]
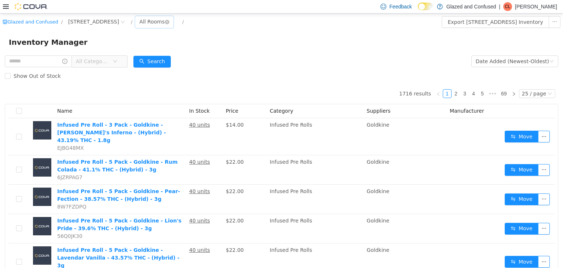
click at [165, 21] on div "All Rooms" at bounding box center [151, 21] width 25 height 11
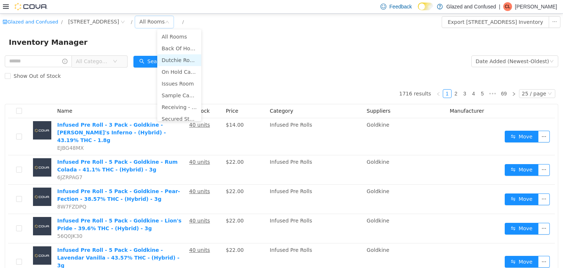
click at [171, 58] on li "Dutchie Room" at bounding box center [179, 60] width 44 height 12
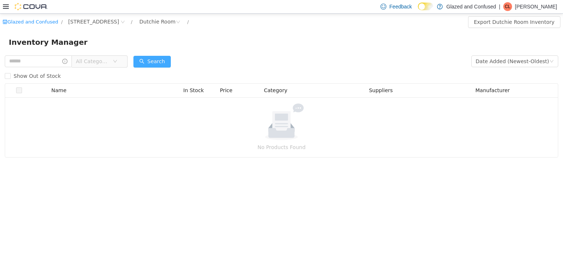
click at [153, 60] on button "Search" at bounding box center [152, 61] width 37 height 12
click at [167, 61] on button "Search" at bounding box center [152, 61] width 37 height 12
drag, startPoint x: 167, startPoint y: 61, endPoint x: 128, endPoint y: 15, distance: 60.1
click at [167, 61] on button "Search" at bounding box center [152, 61] width 37 height 12
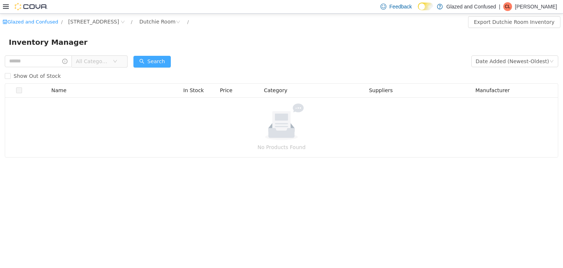
click at [150, 59] on button "Search" at bounding box center [152, 61] width 37 height 12
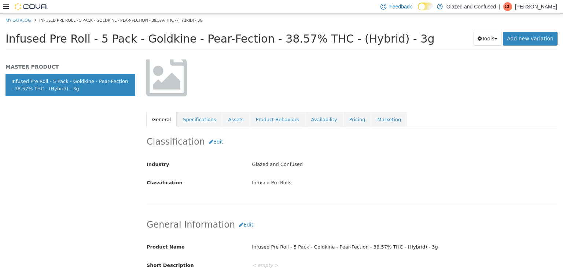
scroll to position [110, 0]
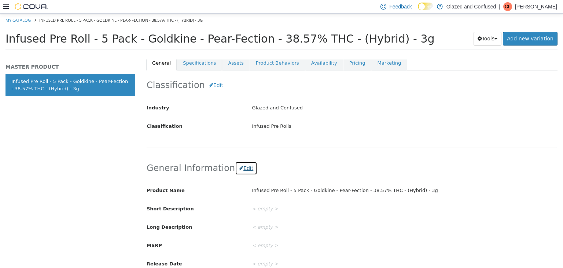
click at [239, 165] on button "Edit" at bounding box center [246, 168] width 22 height 14
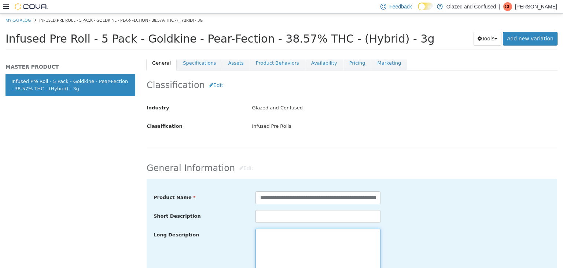
drag, startPoint x: 305, startPoint y: 221, endPoint x: 304, endPoint y: 237, distance: 16.2
paste textarea "**********"
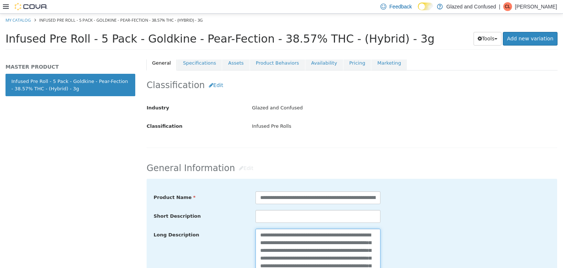
scroll to position [152, 0]
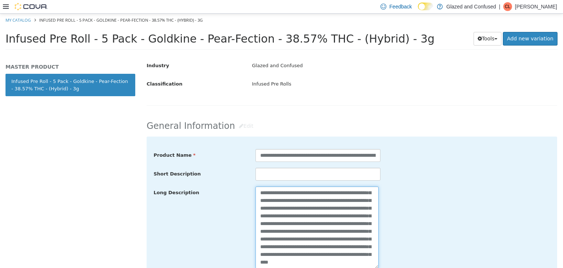
type textarea "**********"
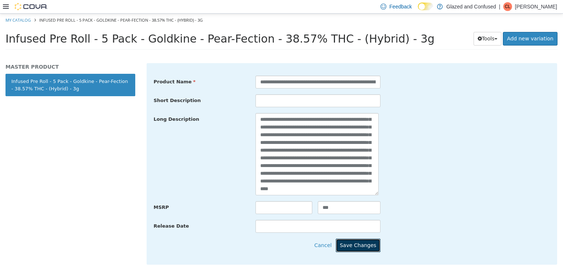
click at [359, 241] on button "Save Changes" at bounding box center [358, 245] width 45 height 14
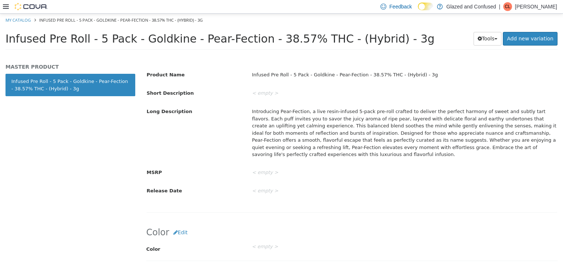
scroll to position [6, 0]
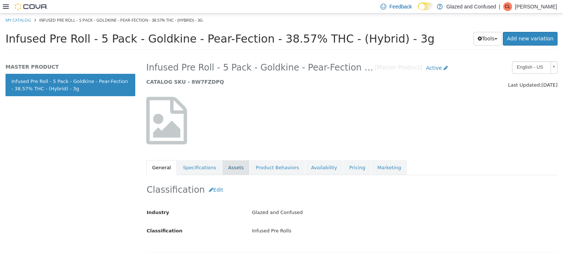
click at [226, 172] on link "Assets" at bounding box center [235, 167] width 27 height 15
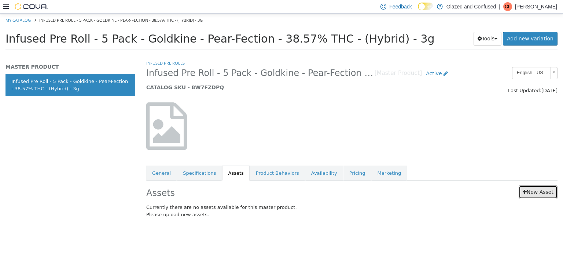
click at [540, 195] on link "New Asset" at bounding box center [538, 192] width 39 height 14
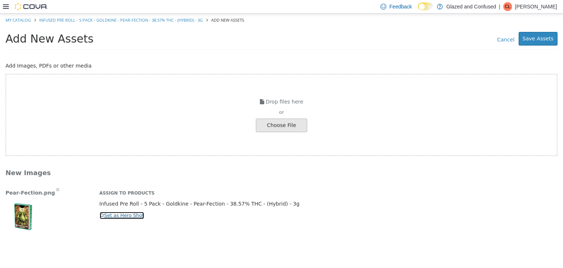
click at [129, 216] on button "Set as Hero Shot" at bounding box center [121, 215] width 45 height 8
click at [556, 38] on button "Save Assets" at bounding box center [538, 39] width 39 height 14
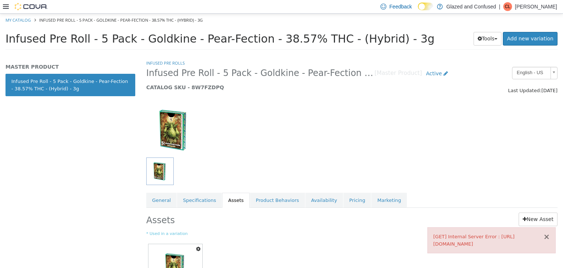
click at [547, 235] on button "×" at bounding box center [547, 237] width 7 height 8
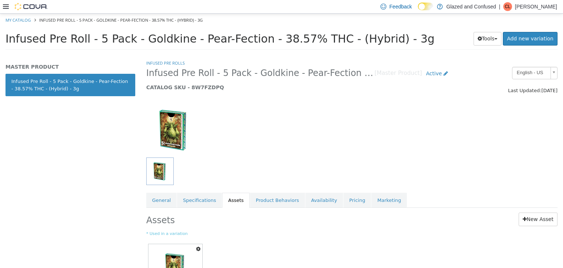
click at [161, 208] on div "Assets New Asset * Used in a variation Set As Hero Shot Preview Download Delete…" at bounding box center [352, 259] width 423 height 105
click at [161, 201] on link "General" at bounding box center [161, 199] width 30 height 15
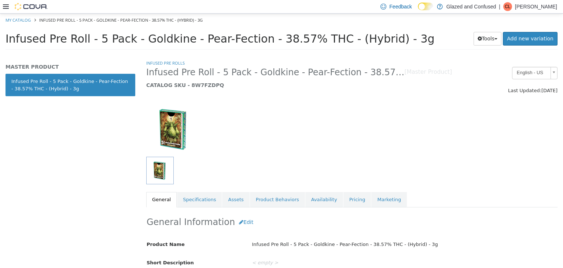
click at [61, 177] on div "MASTER PRODUCT Infused Pre Roll - 5 Pack - Goldkine - Pear-Fection - 38.57% THC…" at bounding box center [70, 163] width 141 height 209
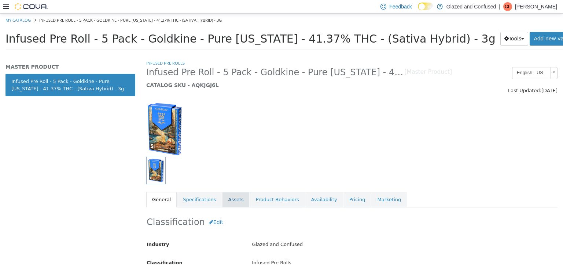
click at [227, 194] on link "Assets" at bounding box center [235, 198] width 27 height 15
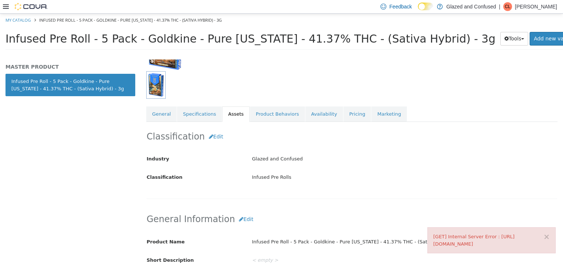
scroll to position [73, 0]
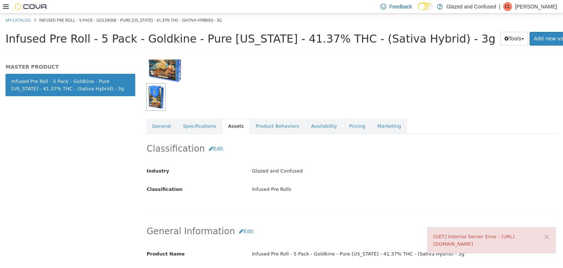
click at [225, 122] on link "Assets" at bounding box center [235, 125] width 27 height 15
click at [177, 127] on link "Specifications" at bounding box center [199, 125] width 45 height 15
click at [229, 124] on link "Assets" at bounding box center [235, 125] width 27 height 15
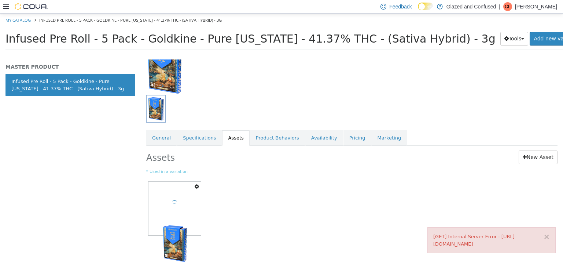
scroll to position [61, 0]
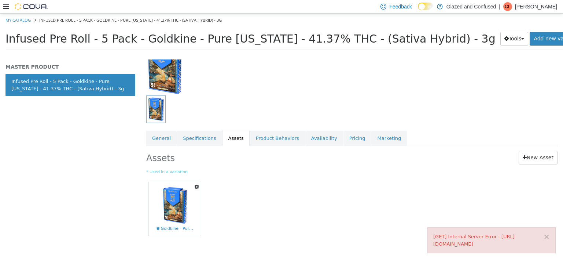
click at [195, 187] on icon "button" at bounding box center [197, 186] width 4 height 5
click at [189, 227] on link "Delete" at bounding box center [172, 229] width 58 height 10
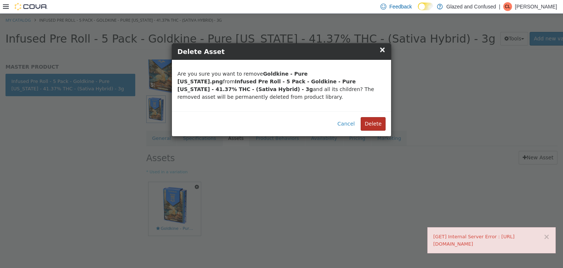
click at [372, 117] on button "Delete" at bounding box center [373, 124] width 25 height 14
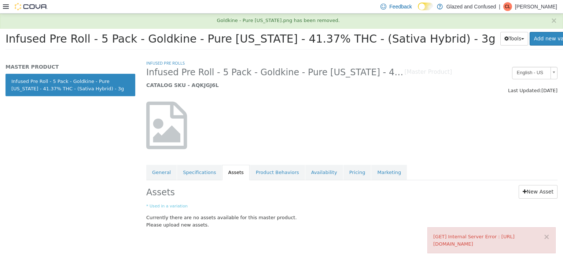
scroll to position [0, 0]
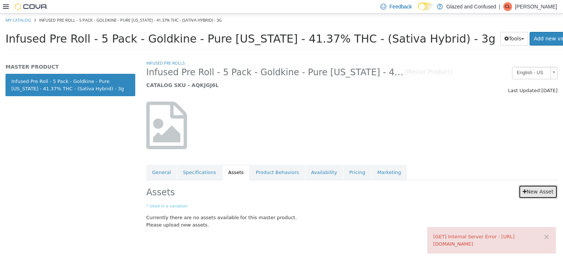
click at [531, 193] on link "New Asset" at bounding box center [538, 191] width 39 height 14
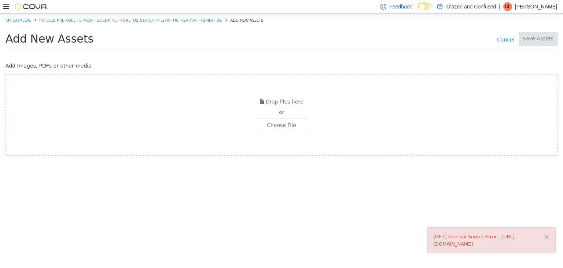
click at [292, 140] on div "Drop files here or Choose File" at bounding box center [282, 114] width 552 height 82
click at [293, 132] on div "Drop files here or Choose File" at bounding box center [282, 114] width 552 height 82
click at [293, 131] on div "Drop files here or Choose File" at bounding box center [282, 114] width 552 height 82
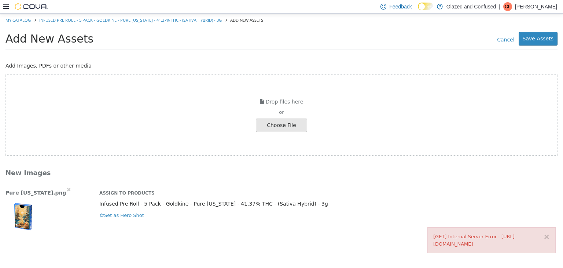
click at [121, 220] on div "Pure [US_STATE].png Assign to Products Infused Pre Roll - 5 Pack - Goldkine - P…" at bounding box center [281, 209] width 563 height 49
click at [124, 218] on button "Set as Hero Shot" at bounding box center [121, 215] width 45 height 8
click at [531, 38] on button "Save Assets" at bounding box center [538, 39] width 39 height 14
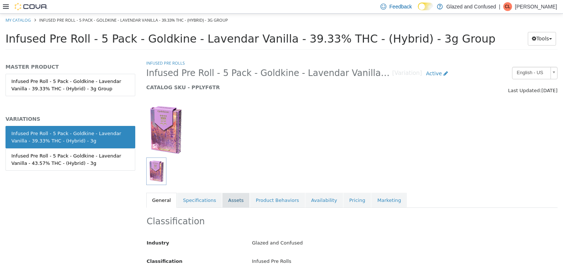
click at [234, 197] on link "Assets" at bounding box center [235, 199] width 27 height 15
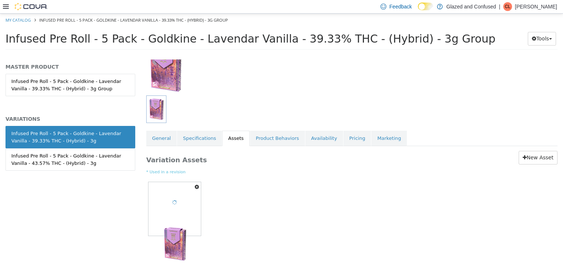
scroll to position [62, 0]
click at [197, 186] on icon "button" at bounding box center [197, 186] width 4 height 5
click at [176, 227] on link "Delete" at bounding box center [172, 229] width 58 height 10
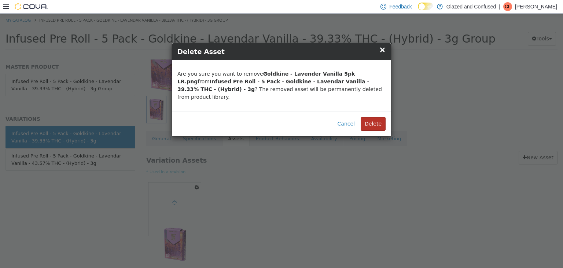
click at [373, 117] on button "Delete" at bounding box center [373, 124] width 25 height 14
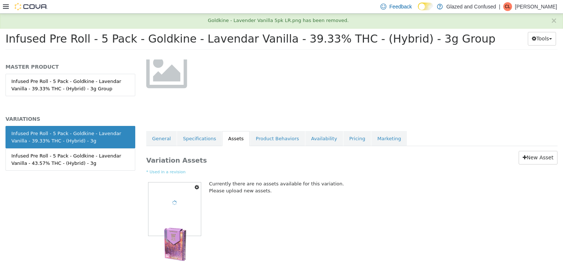
scroll to position [13, 0]
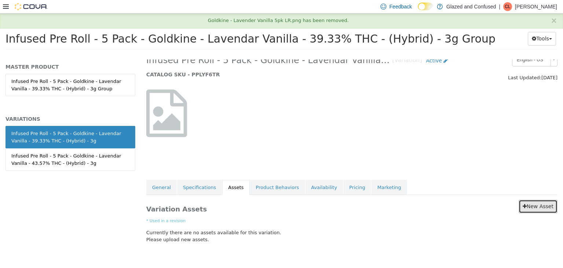
click at [522, 211] on link "New Asset" at bounding box center [538, 206] width 39 height 14
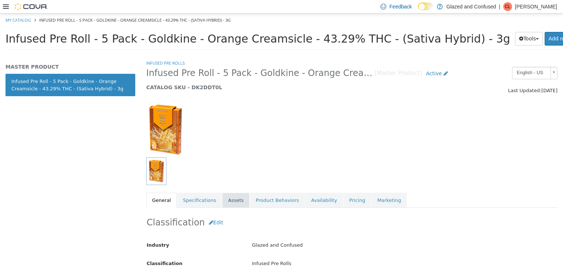
click at [227, 197] on link "Assets" at bounding box center [235, 199] width 27 height 15
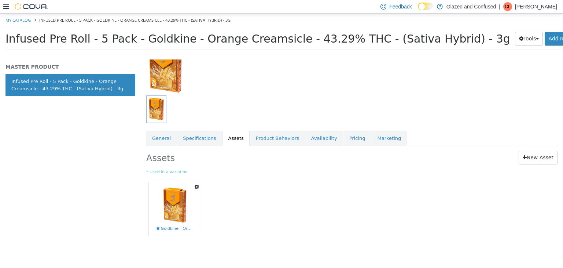
scroll to position [62, 0]
click at [540, 158] on link "New Asset" at bounding box center [538, 157] width 39 height 14
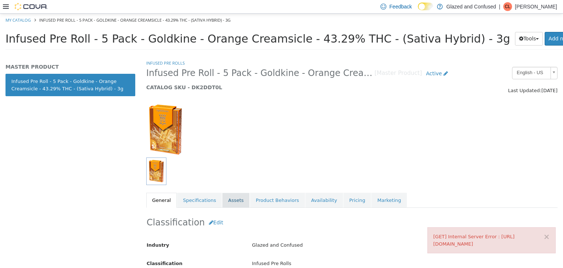
click at [230, 198] on link "Assets" at bounding box center [235, 199] width 27 height 15
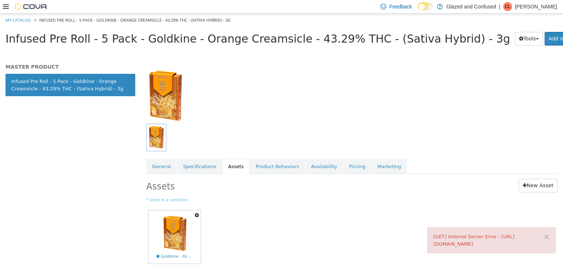
scroll to position [62, 0]
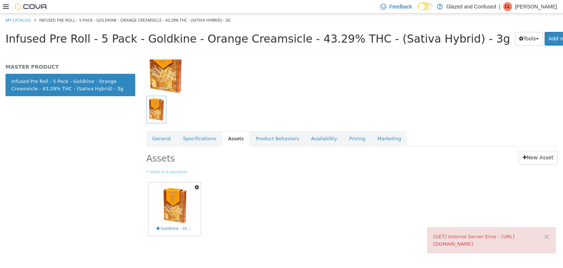
click at [198, 186] on icon "button" at bounding box center [197, 186] width 4 height 5
click at [175, 229] on link "Delete" at bounding box center [172, 229] width 58 height 10
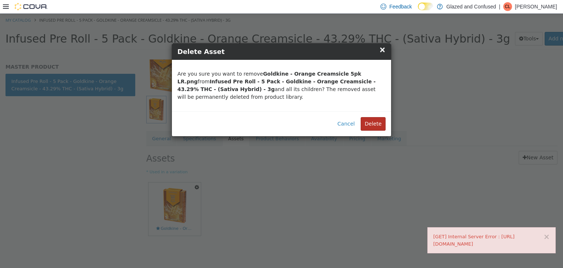
click at [376, 120] on button "Delete" at bounding box center [373, 124] width 25 height 14
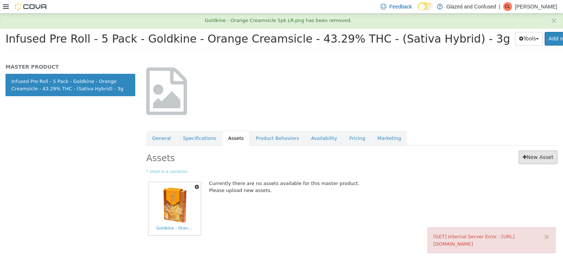
scroll to position [0, 0]
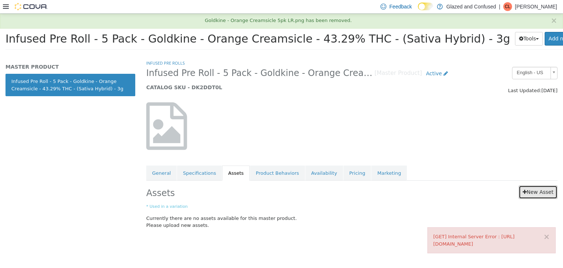
click at [540, 190] on link "New Asset" at bounding box center [538, 192] width 39 height 14
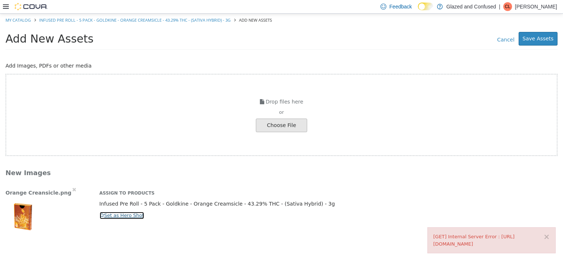
click at [107, 211] on button "Set as Hero Shot" at bounding box center [121, 215] width 45 height 8
click at [529, 42] on button "Save Assets" at bounding box center [538, 39] width 39 height 14
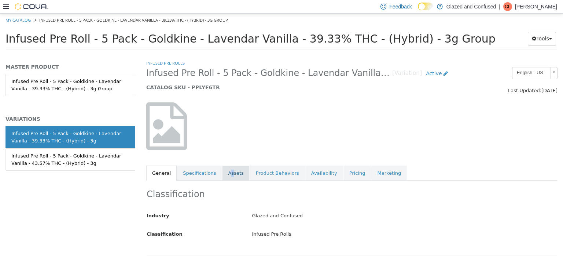
click at [226, 172] on link "Assets" at bounding box center [235, 172] width 27 height 15
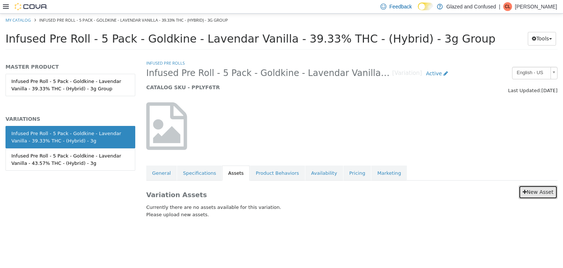
click at [538, 189] on link "New Asset" at bounding box center [538, 192] width 39 height 14
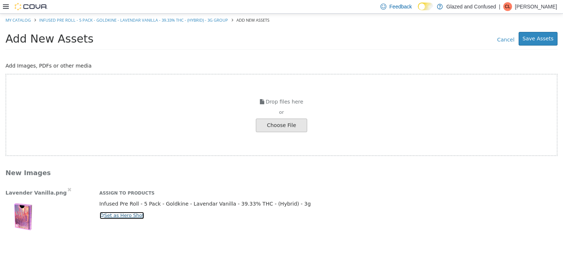
click at [104, 215] on button "Set as Hero Shot" at bounding box center [121, 215] width 45 height 8
click at [542, 39] on button "Save Assets" at bounding box center [538, 39] width 39 height 14
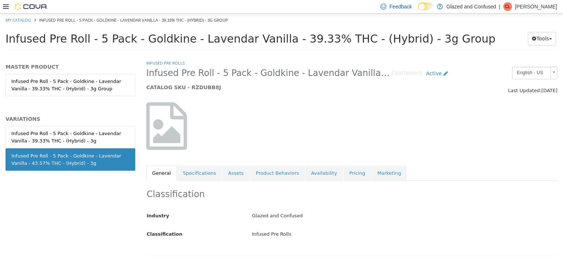
drag, startPoint x: 339, startPoint y: 158, endPoint x: 308, endPoint y: 157, distance: 30.5
click at [339, 156] on div "Infused Pre Rolls Infused Pre Roll - 5 Pack - Goldkine - Lavendar Vanilla - 43.…" at bounding box center [352, 119] width 412 height 121
click at [252, 142] on div at bounding box center [211, 129] width 141 height 55
click at [233, 173] on link "Assets" at bounding box center [235, 172] width 27 height 15
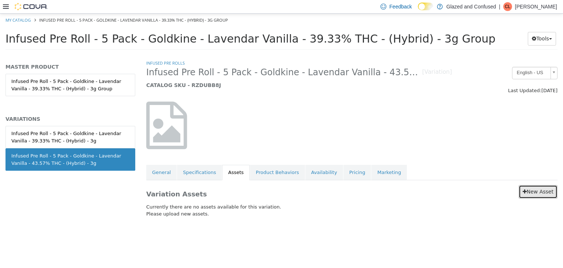
click at [541, 190] on link "New Asset" at bounding box center [538, 191] width 39 height 14
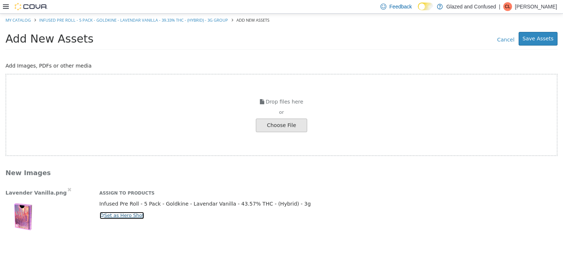
click at [113, 215] on button "Set as Hero Shot" at bounding box center [121, 215] width 45 height 8
click at [526, 32] on button "Save Assets" at bounding box center [538, 39] width 39 height 14
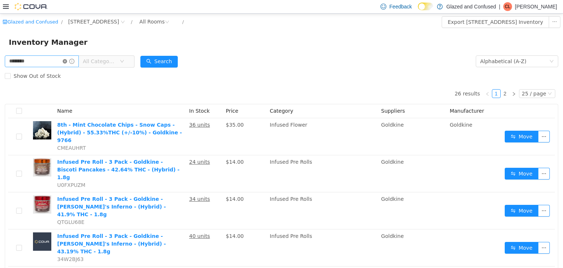
click at [67, 62] on icon "icon: close-circle" at bounding box center [65, 61] width 4 height 4
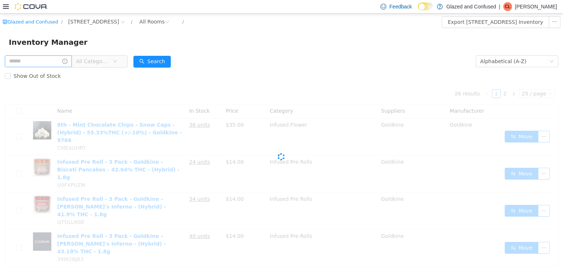
click at [81, 61] on span "All Categories" at bounding box center [97, 61] width 50 height 12
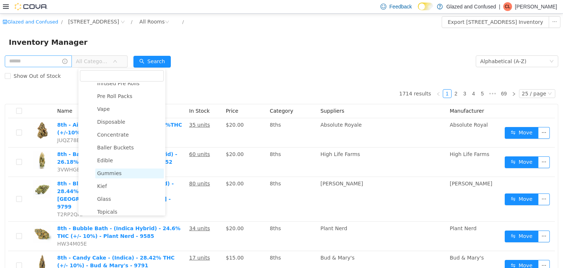
scroll to position [110, 0]
click at [119, 122] on span "Disposable" at bounding box center [111, 120] width 28 height 6
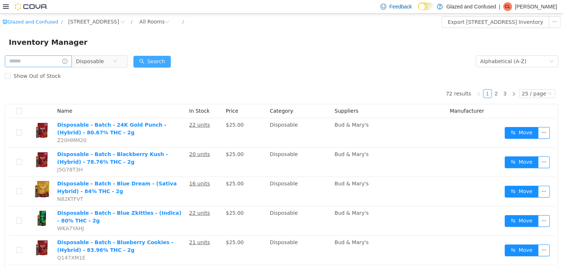
click at [163, 60] on button "Search" at bounding box center [152, 61] width 37 height 12
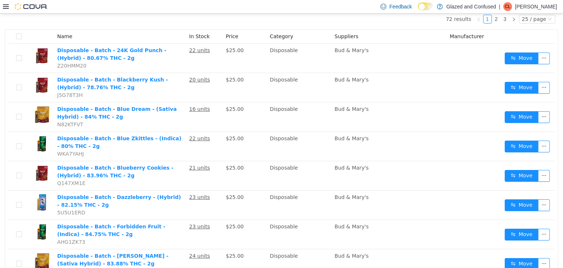
scroll to position [0, 0]
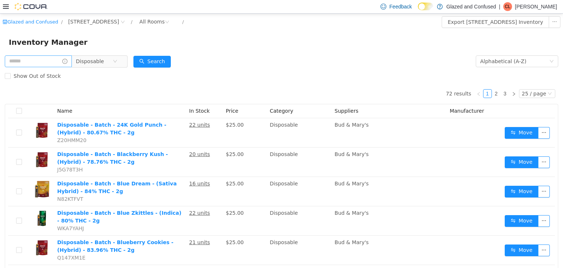
click at [176, 63] on form "Disposable Alphabetical (A-Z) Search Show Out of Stock" at bounding box center [282, 68] width 554 height 29
click at [171, 62] on button "Search" at bounding box center [152, 61] width 37 height 12
click at [235, 57] on form "Disposable Alphabetical (A-Z) Search Show Out of Stock" at bounding box center [282, 68] width 554 height 29
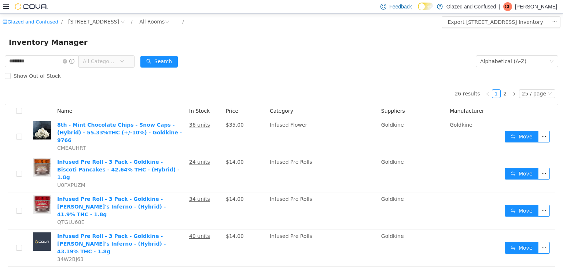
click at [3, 5] on icon at bounding box center [6, 6] width 6 height 4
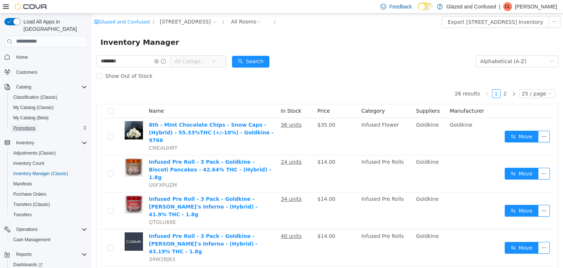
click at [25, 125] on span "Promotions" at bounding box center [24, 128] width 22 height 6
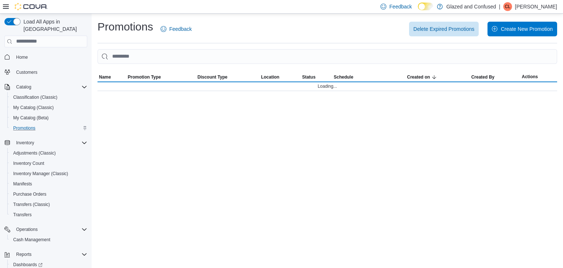
click at [8, 10] on div at bounding box center [25, 6] width 45 height 7
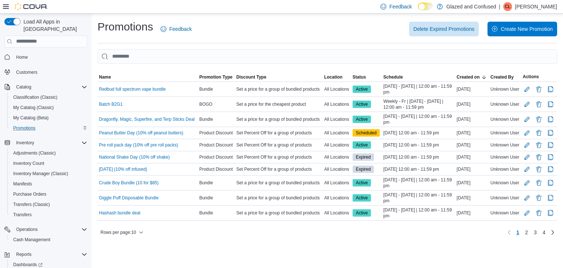
click at [8, 8] on icon at bounding box center [6, 7] width 6 height 6
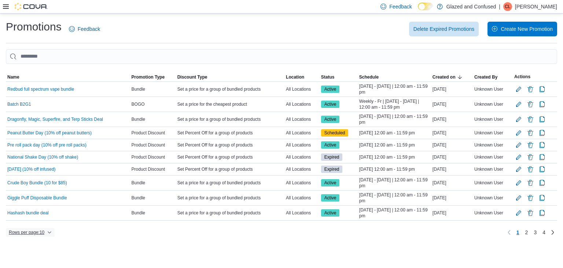
click at [41, 230] on span "Rows per page : 10" at bounding box center [27, 232] width 36 height 6
click at [44, 218] on span "50 rows" at bounding box center [39, 216] width 23 height 6
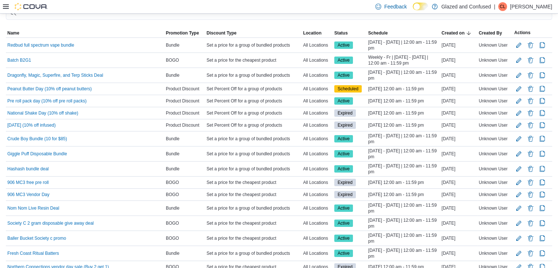
scroll to position [44, 0]
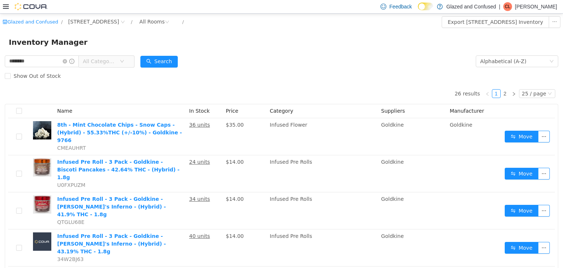
click at [115, 56] on span "All Categories" at bounding box center [101, 60] width 37 height 11
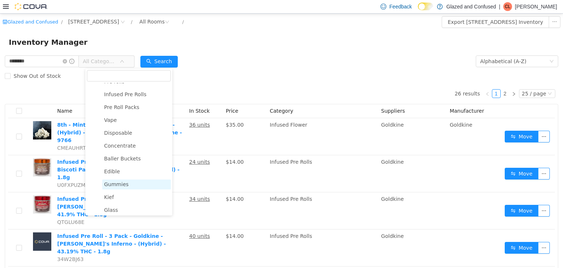
scroll to position [110, 0]
drag, startPoint x: 123, startPoint y: 124, endPoint x: 119, endPoint y: 114, distance: 11.2
click at [123, 123] on span "Disposable" at bounding box center [118, 120] width 28 height 6
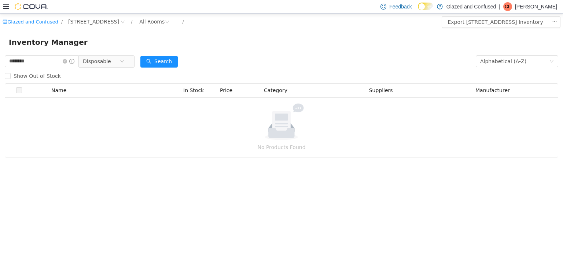
drag, startPoint x: 70, startPoint y: 62, endPoint x: 109, endPoint y: 54, distance: 39.0
click at [67, 62] on icon "icon: close-circle" at bounding box center [65, 61] width 4 height 4
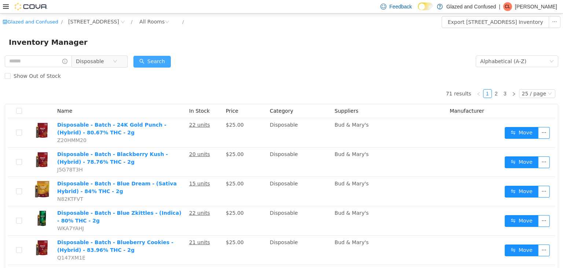
click at [163, 58] on button "Search" at bounding box center [152, 61] width 37 height 12
click at [167, 65] on button "Search" at bounding box center [152, 61] width 37 height 12
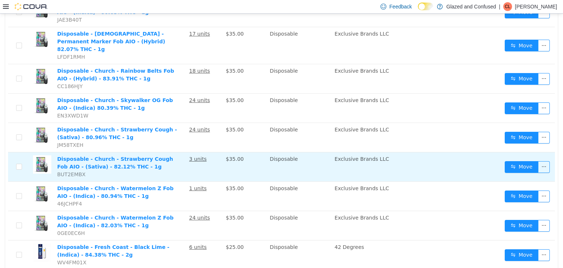
scroll to position [603, 0]
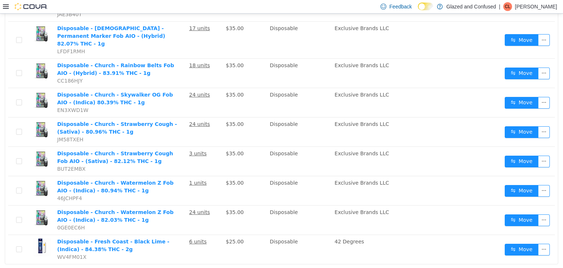
click at [523, 244] on li "50 / page" at bounding box center [534, 245] width 36 height 12
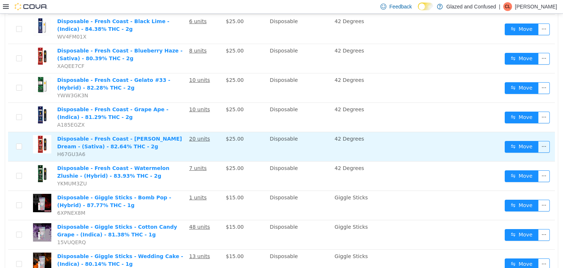
scroll to position [786, 0]
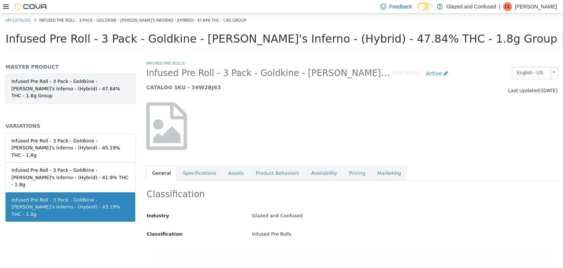
click at [88, 82] on link "Infused Pre Roll - 3 Pack - Goldkine - [PERSON_NAME]'s Inferno - (Hybrid) - 47.…" at bounding box center [71, 88] width 130 height 30
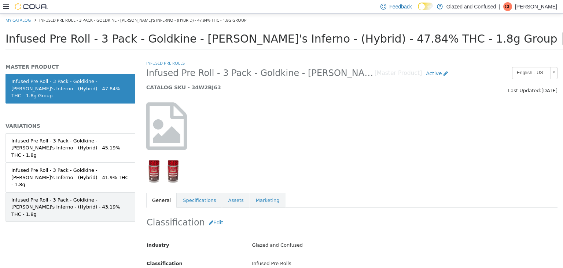
click at [89, 196] on div "Infused Pre Roll - 3 Pack - Goldkine - Dante's Inferno - (Hybrid) - 43.19% THC …" at bounding box center [70, 207] width 118 height 22
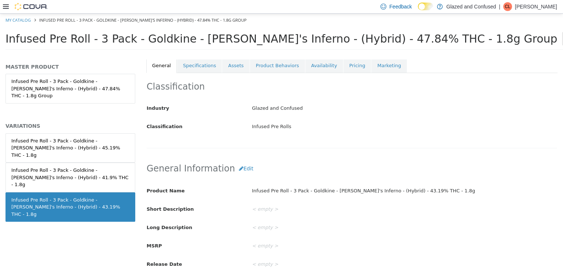
scroll to position [110, 0]
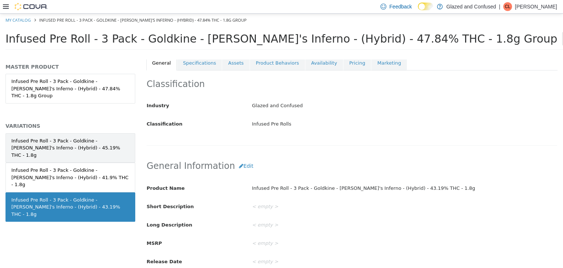
click at [114, 139] on div "Infused Pre Roll - 3 Pack - Goldkine - Dante's Inferno - (Hybrid) - 45.19% THC …" at bounding box center [70, 148] width 118 height 22
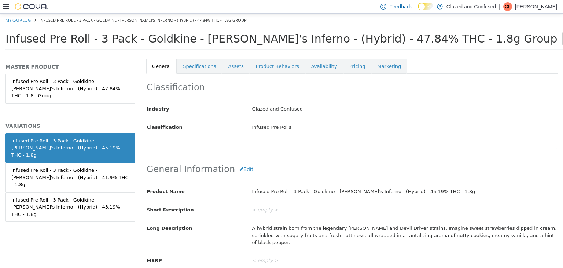
scroll to position [146, 0]
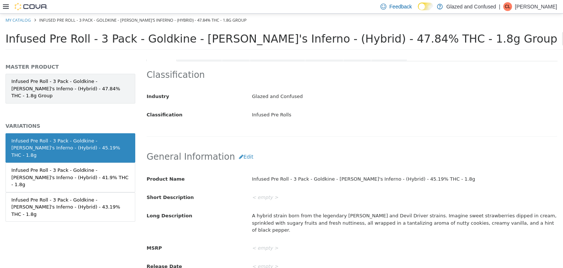
click at [80, 86] on link "Infused Pre Roll - 3 Pack - Goldkine - Dante's Inferno - (Hybrid) - 47.84% THC …" at bounding box center [71, 88] width 130 height 30
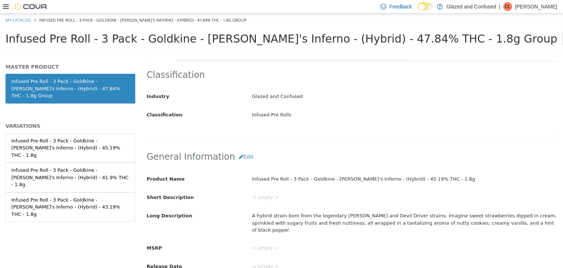
scroll to position [145, 0]
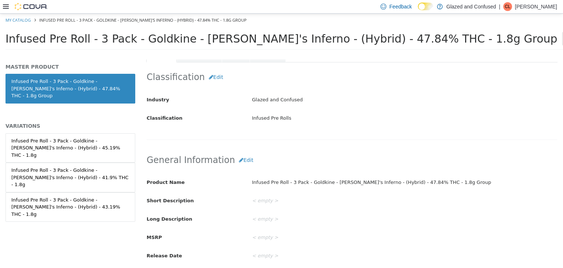
click at [87, 133] on link "Infused Pre Roll - 3 Pack - Goldkine - Dante's Inferno - (Hybrid) - 45.19% THC …" at bounding box center [71, 148] width 130 height 30
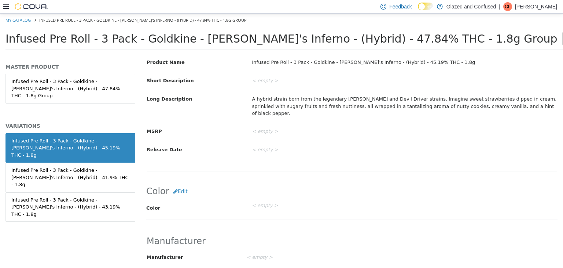
scroll to position [226, 0]
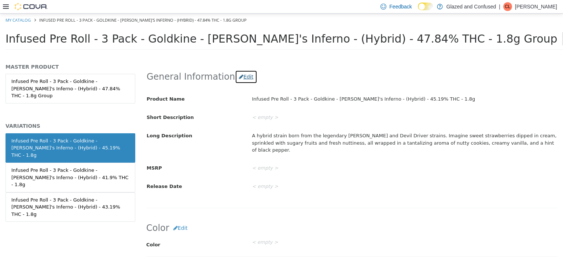
click at [235, 72] on button "Edit" at bounding box center [246, 77] width 22 height 14
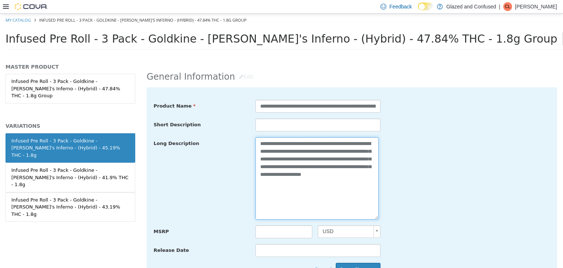
click at [273, 150] on textarea "**********" at bounding box center [317, 178] width 123 height 82
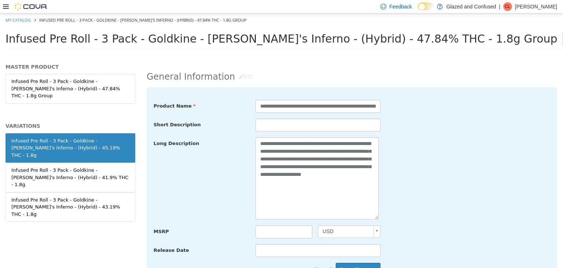
click at [270, 84] on div "**********" at bounding box center [352, 184] width 412 height 244
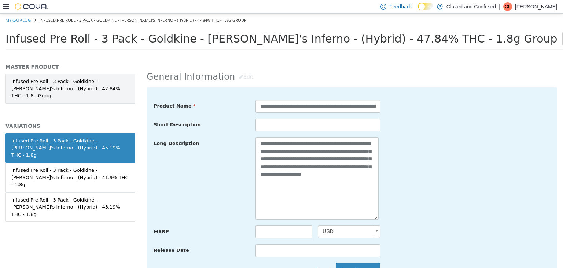
click at [99, 80] on link "Infused Pre Roll - 3 Pack - Goldkine - Dante's Inferno - (Hybrid) - 47.84% THC …" at bounding box center [71, 88] width 130 height 30
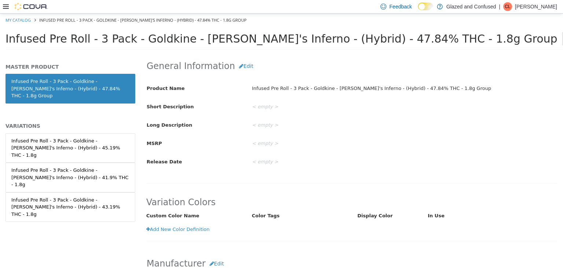
scroll to position [226, 0]
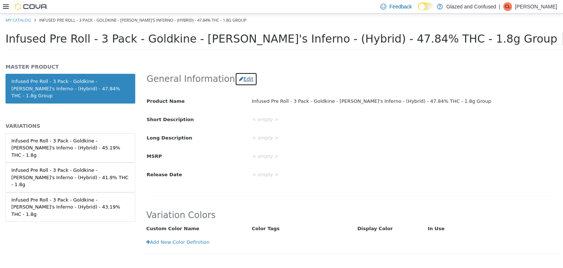
click at [238, 81] on button "Edit" at bounding box center [246, 79] width 22 height 14
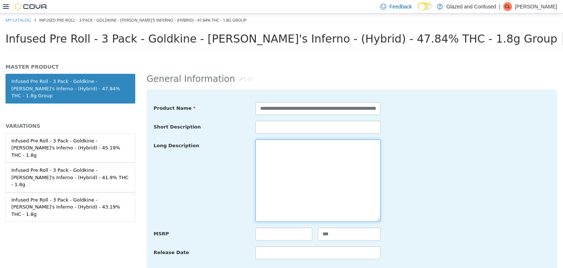
paste textarea "**********"
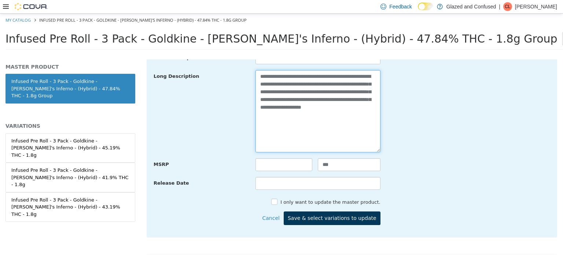
scroll to position [300, 0]
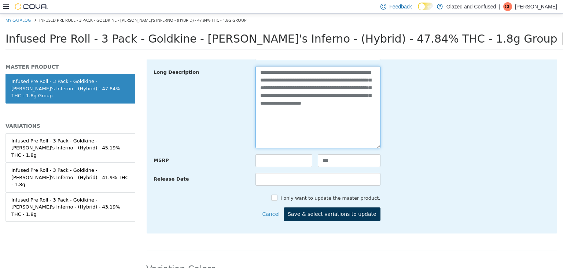
type textarea "**********"
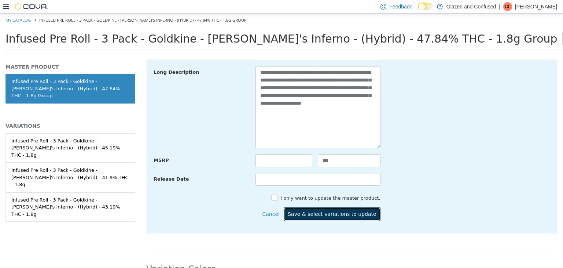
click at [368, 212] on button "Save & select variations to update" at bounding box center [332, 214] width 97 height 14
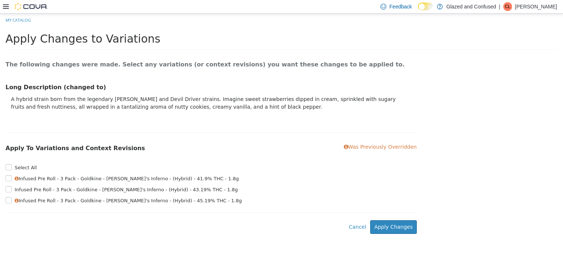
click at [26, 167] on label "Select All" at bounding box center [25, 167] width 24 height 7
click at [389, 233] on button "Apply Changes" at bounding box center [393, 227] width 47 height 14
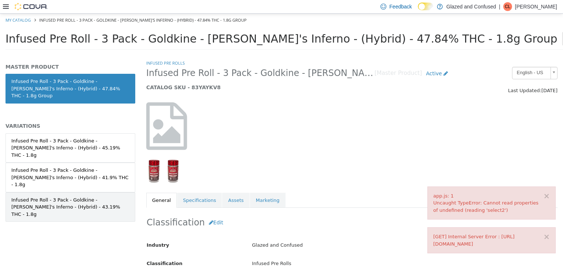
click at [95, 196] on div "Infused Pre Roll - 3 Pack - Goldkine - Dante's Inferno - (Hybrid) - 43.19% THC …" at bounding box center [70, 207] width 118 height 22
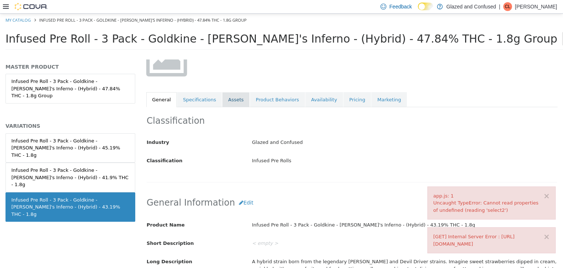
scroll to position [74, 0]
click at [227, 102] on link "Assets" at bounding box center [235, 98] width 27 height 15
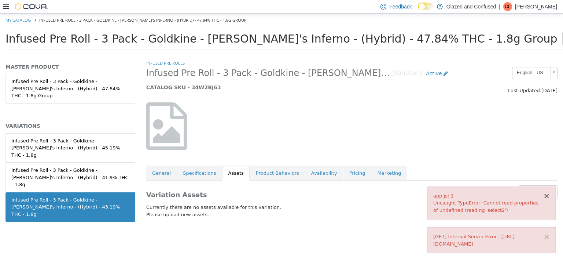
click at [548, 192] on button "×" at bounding box center [547, 196] width 7 height 8
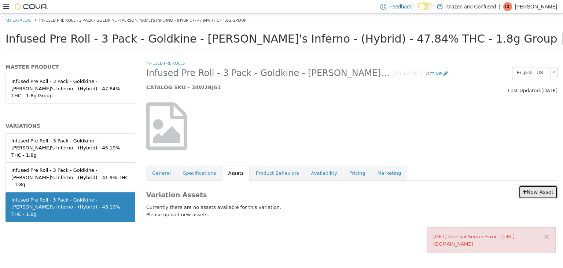
click at [546, 187] on link "New Asset" at bounding box center [538, 192] width 39 height 14
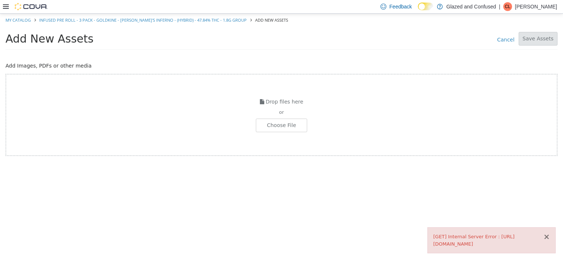
click at [546, 233] on button "×" at bounding box center [547, 237] width 7 height 8
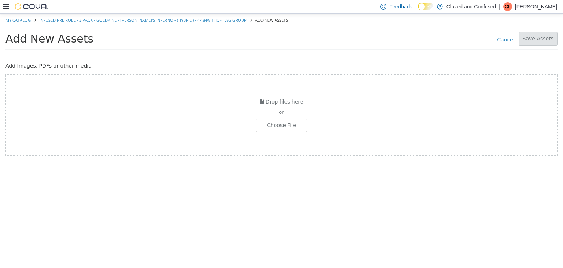
click at [271, 116] on div "Drop files here or Choose File" at bounding box center [282, 114] width 552 height 82
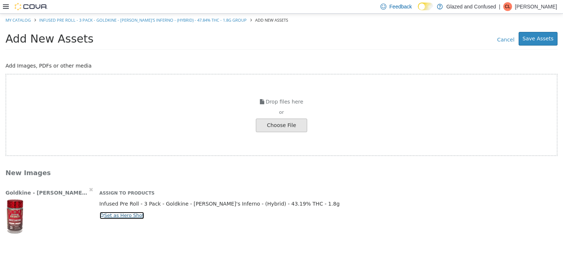
click at [103, 217] on icon "button" at bounding box center [102, 214] width 4 height 5
click at [542, 33] on button "Save Assets" at bounding box center [538, 39] width 39 height 14
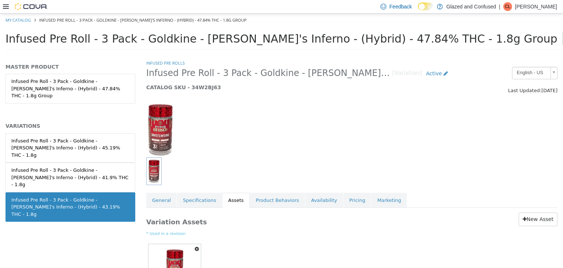
scroll to position [62, 0]
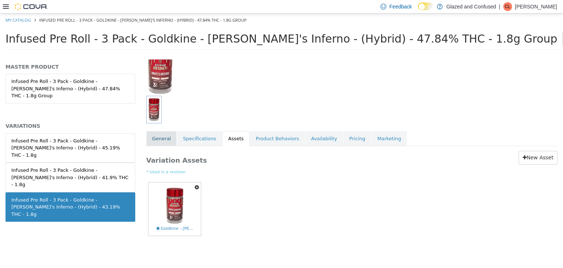
click at [166, 139] on link "General" at bounding box center [161, 138] width 30 height 15
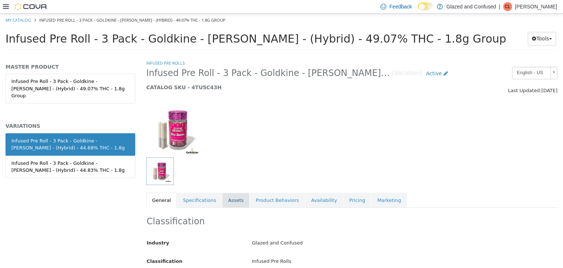
click at [223, 201] on link "Assets" at bounding box center [235, 199] width 27 height 15
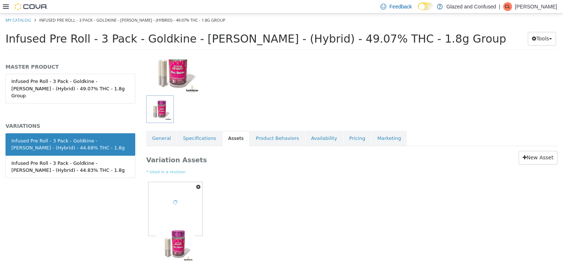
scroll to position [62, 0]
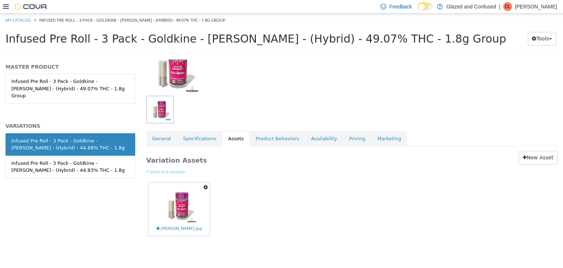
click at [204, 187] on icon "button" at bounding box center [206, 186] width 4 height 5
click at [172, 228] on link "Delete" at bounding box center [180, 229] width 58 height 10
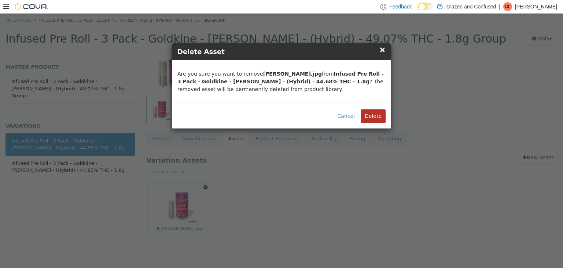
click at [366, 116] on button "Delete" at bounding box center [373, 116] width 25 height 14
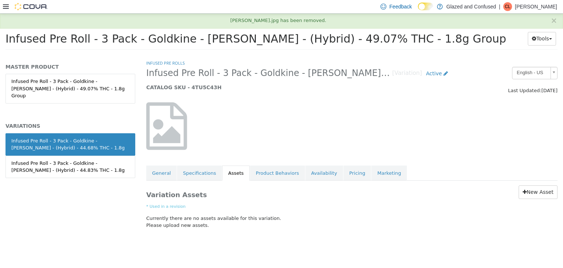
scroll to position [0, 0]
click at [531, 197] on link "New Asset" at bounding box center [538, 192] width 39 height 14
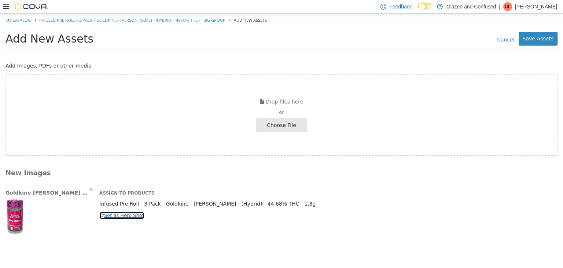
click at [134, 215] on button "Set as Hero Shot" at bounding box center [121, 215] width 45 height 8
click at [536, 35] on button "Save Assets" at bounding box center [538, 39] width 39 height 14
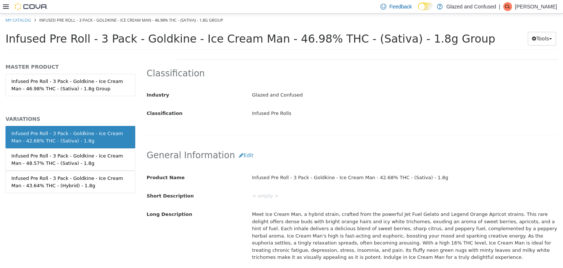
scroll to position [110, 0]
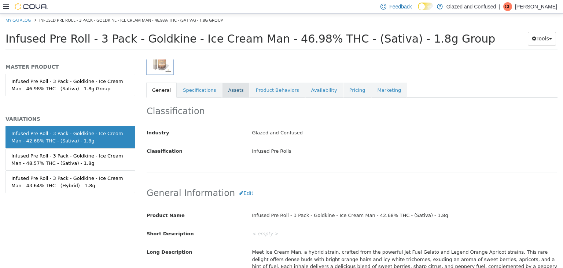
click at [222, 88] on link "Assets" at bounding box center [235, 89] width 27 height 15
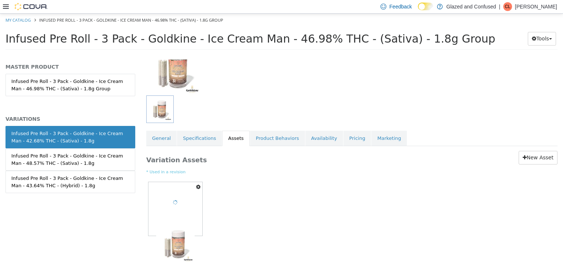
scroll to position [62, 0]
click at [201, 186] on icon "button" at bounding box center [202, 186] width 4 height 5
click at [180, 232] on link "Delete" at bounding box center [177, 229] width 58 height 10
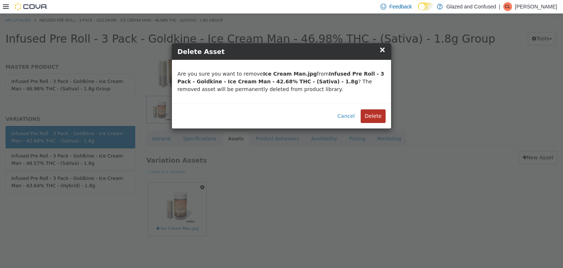
click at [372, 113] on button "Delete" at bounding box center [373, 116] width 25 height 14
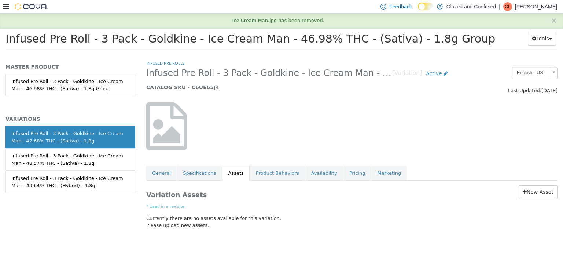
scroll to position [0, 0]
click at [545, 207] on small "* Used in a revision" at bounding box center [352, 206] width 412 height 6
click at [537, 194] on link "New Asset" at bounding box center [538, 192] width 39 height 14
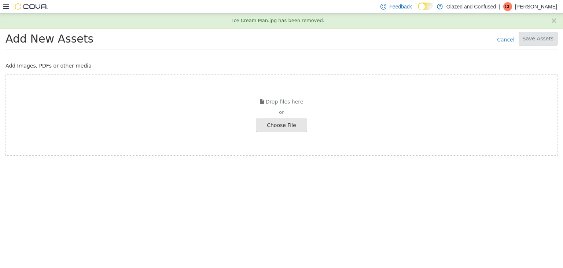
click at [307, 124] on div "Choose File" at bounding box center [281, 125] width 51 height 14
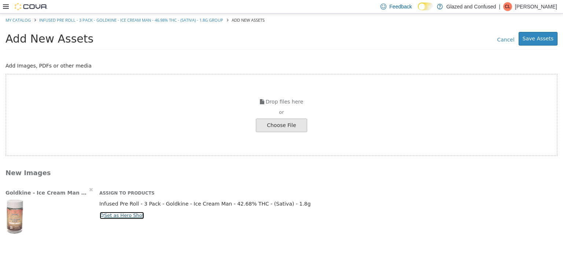
click at [115, 213] on button "Set as Hero Shot" at bounding box center [121, 215] width 45 height 8
click at [551, 38] on button "Save Assets" at bounding box center [538, 39] width 39 height 14
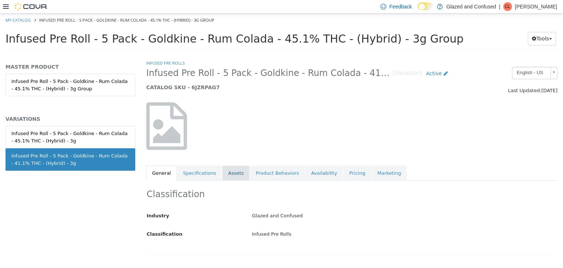
click at [230, 176] on link "Assets" at bounding box center [235, 172] width 27 height 15
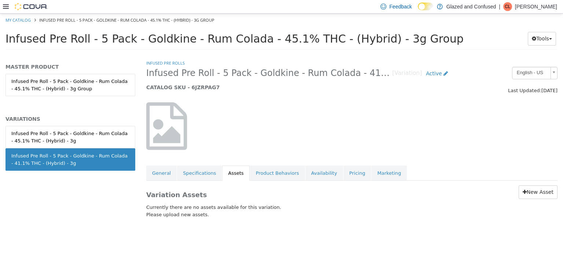
click at [542, 183] on div "Variation Assets New Asset Currently there are no assets available for this var…" at bounding box center [352, 202] width 423 height 45
click at [539, 197] on link "New Asset" at bounding box center [538, 192] width 39 height 14
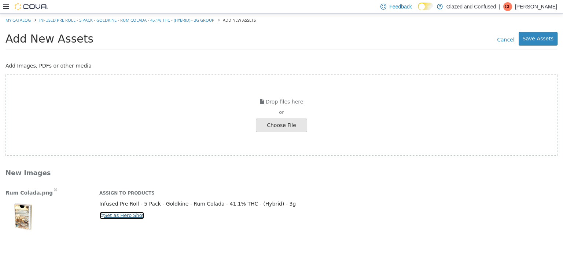
click at [103, 216] on icon "button" at bounding box center [102, 214] width 4 height 5
click at [538, 39] on button "Save Assets" at bounding box center [538, 39] width 39 height 14
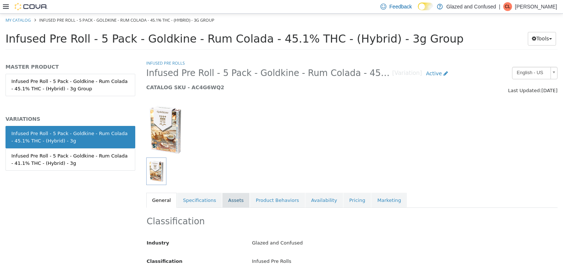
click at [239, 196] on link "Assets" at bounding box center [235, 199] width 27 height 15
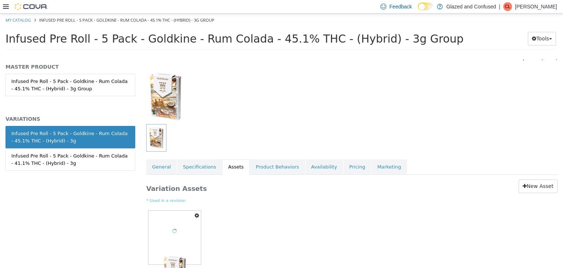
scroll to position [62, 0]
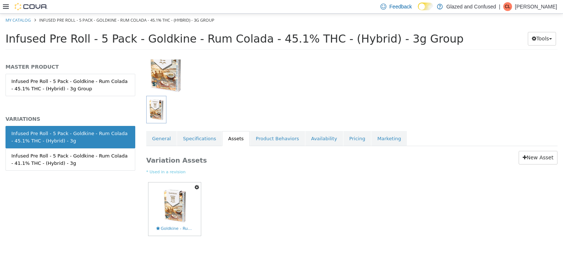
click at [199, 185] on icon "button" at bounding box center [197, 186] width 4 height 5
click at [175, 227] on link "Delete" at bounding box center [172, 229] width 58 height 10
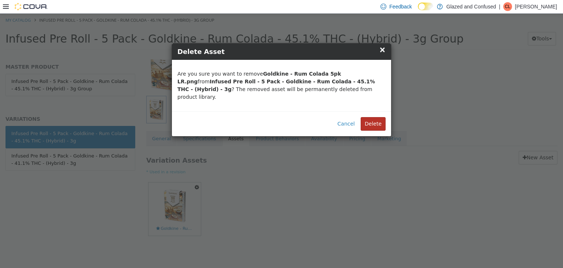
click at [371, 117] on button "Delete" at bounding box center [373, 124] width 25 height 14
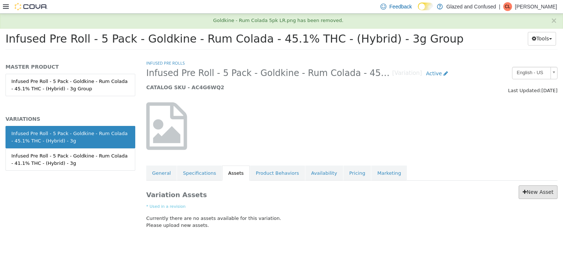
scroll to position [0, 0]
click at [527, 196] on link "New Asset" at bounding box center [538, 192] width 39 height 14
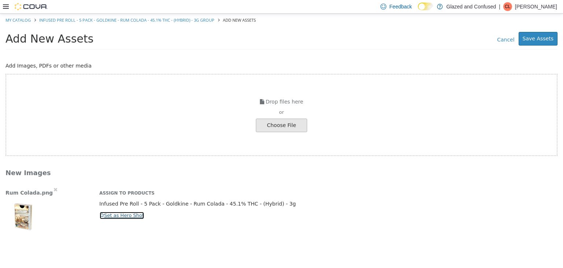
click at [107, 216] on button "Set as Hero Shot" at bounding box center [121, 215] width 45 height 8
click at [544, 40] on button "Save Assets" at bounding box center [538, 39] width 39 height 14
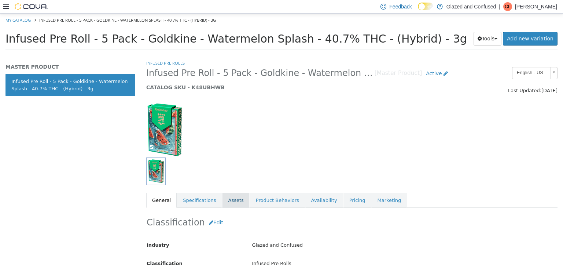
click at [230, 199] on link "Assets" at bounding box center [235, 199] width 27 height 15
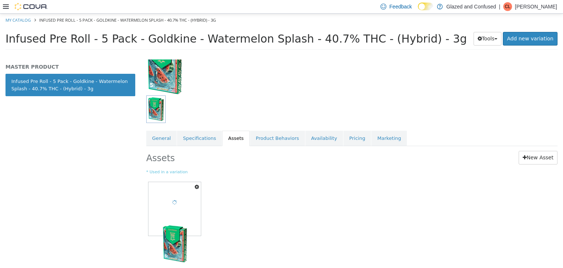
scroll to position [62, 0]
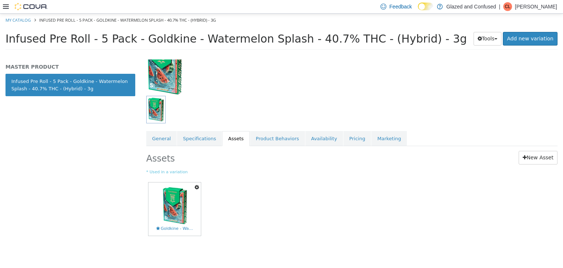
click at [198, 184] on icon "button" at bounding box center [197, 186] width 4 height 5
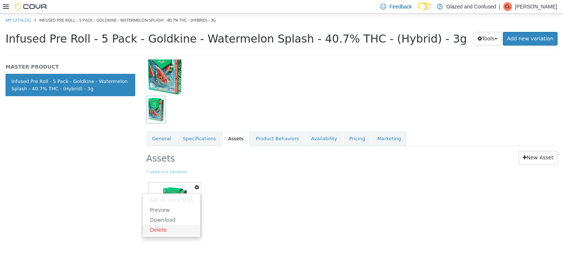
click at [186, 225] on link "Delete" at bounding box center [172, 229] width 58 height 10
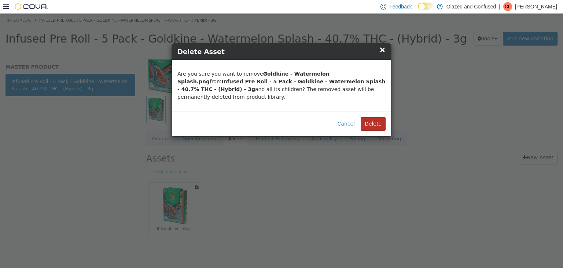
click at [368, 117] on button "Delete" at bounding box center [373, 124] width 25 height 14
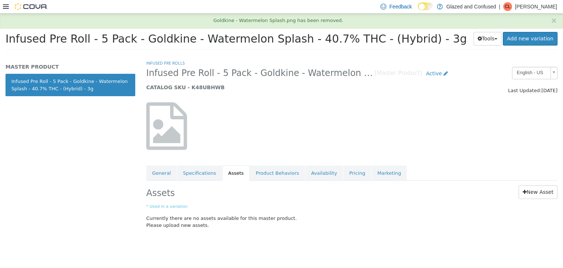
scroll to position [0, 0]
click at [527, 184] on div "Assets New Asset * Used in a variation Currently there are no assets available …" at bounding box center [352, 208] width 423 height 56
click at [530, 190] on link "New Asset" at bounding box center [538, 192] width 39 height 14
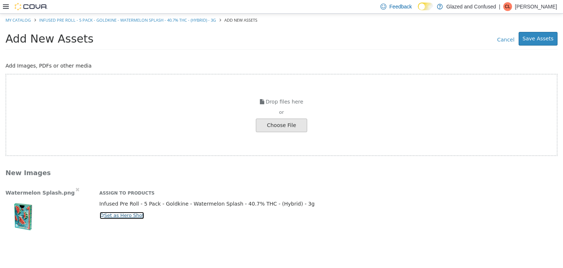
click at [111, 217] on button "Set as Hero Shot" at bounding box center [121, 215] width 45 height 8
click at [544, 40] on button "Save Assets" at bounding box center [538, 39] width 39 height 14
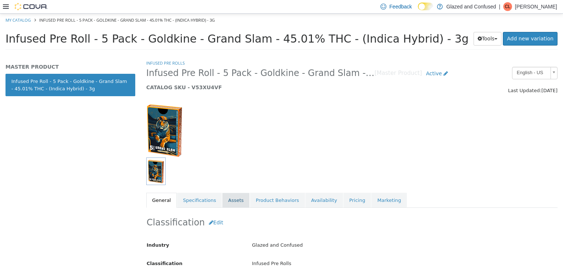
click at [225, 197] on link "Assets" at bounding box center [235, 199] width 27 height 15
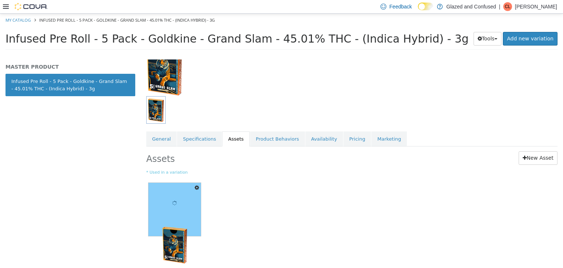
scroll to position [62, 0]
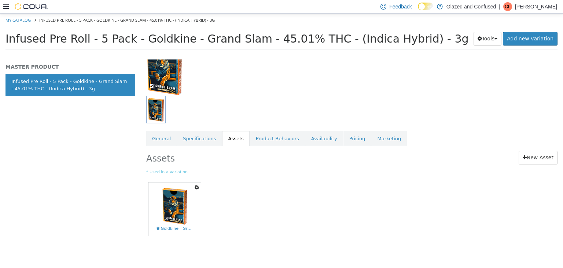
click at [195, 186] on icon "button" at bounding box center [197, 186] width 4 height 5
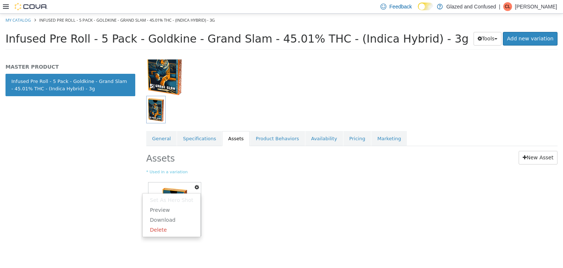
drag, startPoint x: 169, startPoint y: 232, endPoint x: 205, endPoint y: 201, distance: 46.8
click at [169, 232] on link "Delete" at bounding box center [172, 229] width 58 height 10
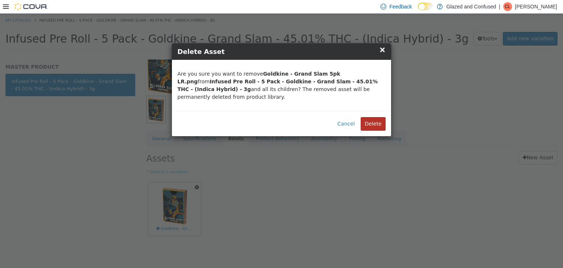
click at [370, 117] on button "Delete" at bounding box center [373, 124] width 25 height 14
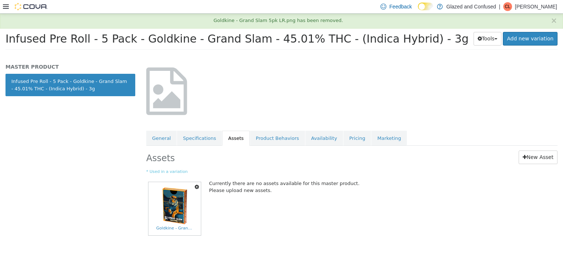
scroll to position [0, 0]
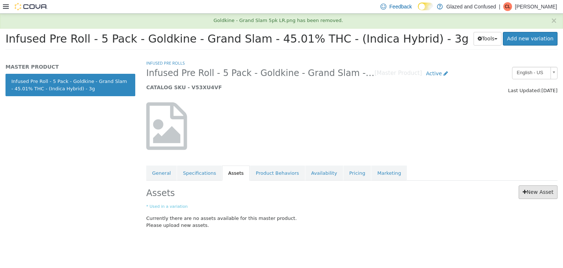
drag, startPoint x: 539, startPoint y: 202, endPoint x: 538, endPoint y: 197, distance: 4.8
click at [539, 200] on div "Assets New Asset * Used in a variation Currently there are no assets available …" at bounding box center [352, 208] width 423 height 56
click at [537, 195] on link "New Asset" at bounding box center [538, 192] width 39 height 14
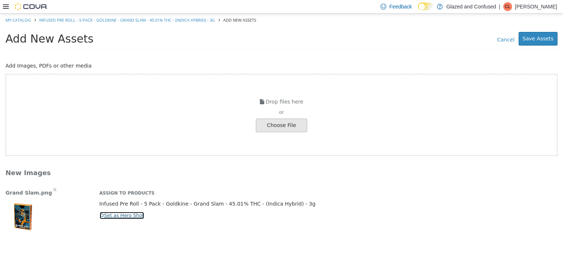
click at [122, 217] on button "Set as Hero Shot" at bounding box center [121, 215] width 45 height 8
click at [551, 40] on button "Save Assets" at bounding box center [538, 39] width 39 height 14
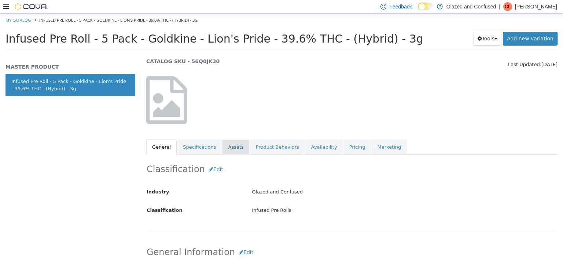
scroll to position [37, 0]
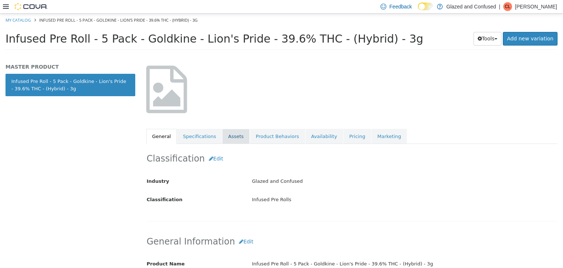
click at [225, 142] on link "Assets" at bounding box center [235, 135] width 27 height 15
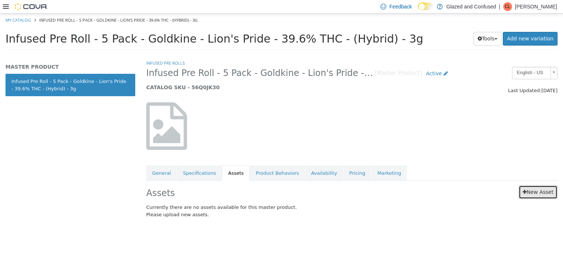
click at [537, 185] on link "New Asset" at bounding box center [538, 192] width 39 height 14
click at [538, 190] on link "New Asset" at bounding box center [538, 192] width 39 height 14
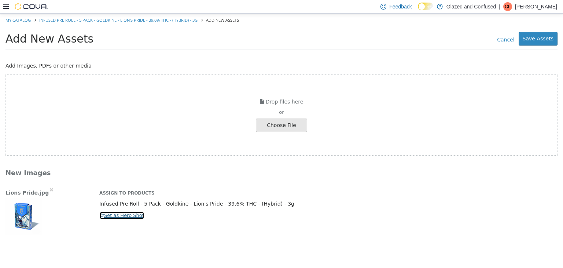
click at [114, 215] on button "Set as Hero Shot" at bounding box center [121, 215] width 45 height 8
click at [526, 43] on button "Save Assets" at bounding box center [538, 39] width 39 height 14
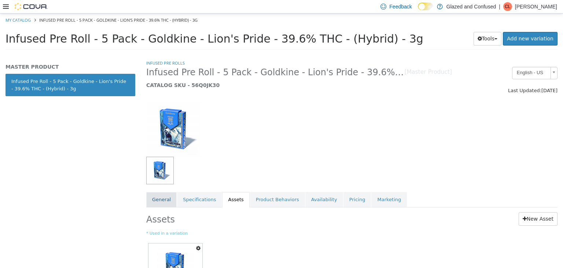
click at [166, 200] on link "General" at bounding box center [161, 198] width 30 height 15
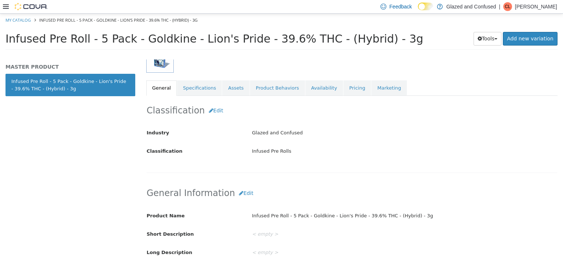
scroll to position [208, 0]
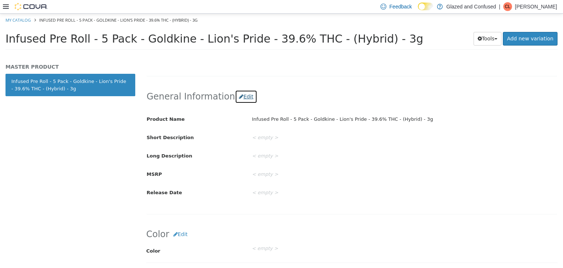
click at [238, 102] on button "Edit" at bounding box center [246, 96] width 22 height 14
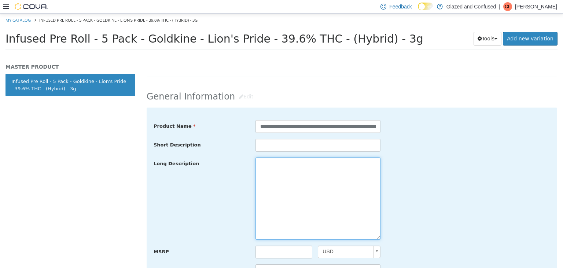
paste textarea "**********"
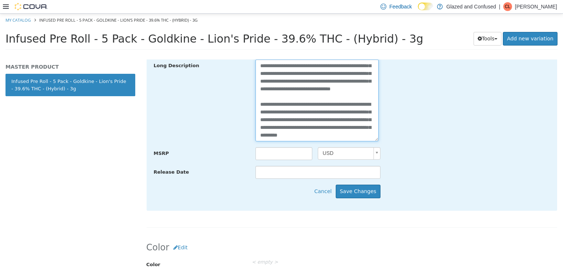
scroll to position [318, 0]
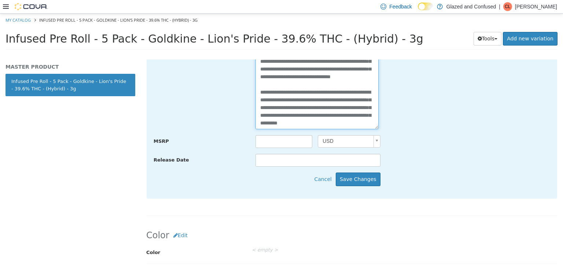
click at [256, 87] on textarea "**********" at bounding box center [317, 88] width 123 height 82
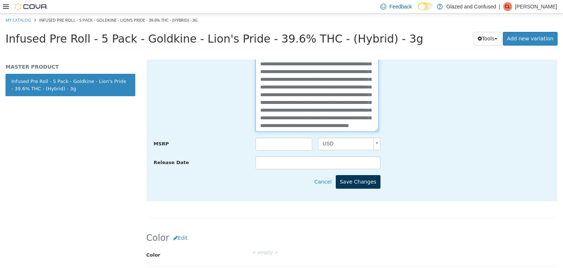
scroll to position [77, 0]
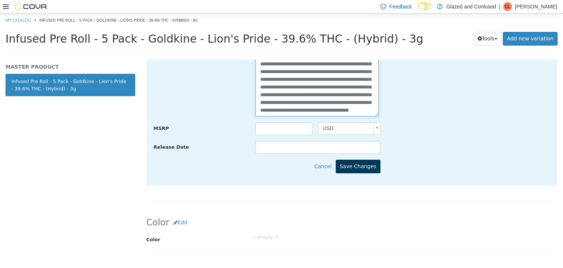
type textarea "**********"
click at [357, 184] on div "**********" at bounding box center [352, 84] width 411 height 201
click at [359, 171] on button "Save Changes" at bounding box center [358, 166] width 45 height 14
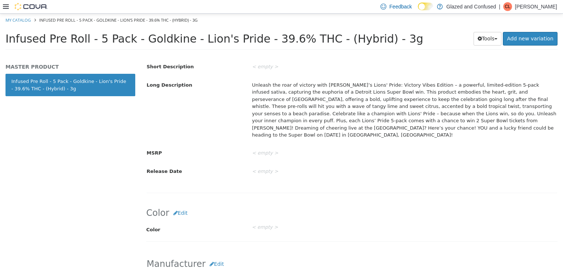
scroll to position [257, 0]
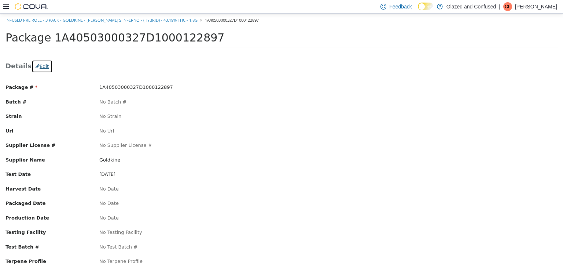
click at [43, 65] on button "Edit" at bounding box center [42, 65] width 21 height 13
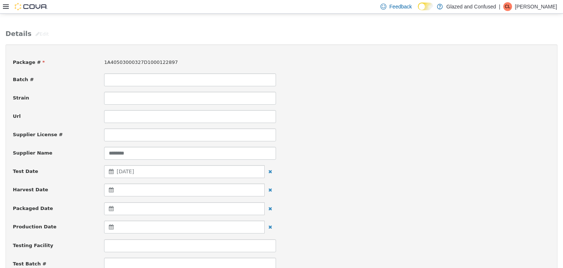
scroll to position [147, 0]
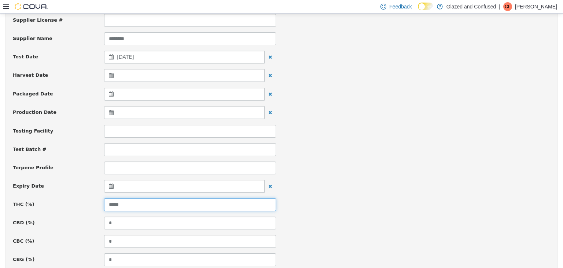
click at [145, 206] on input "*****" at bounding box center [190, 204] width 172 height 13
type input "*****"
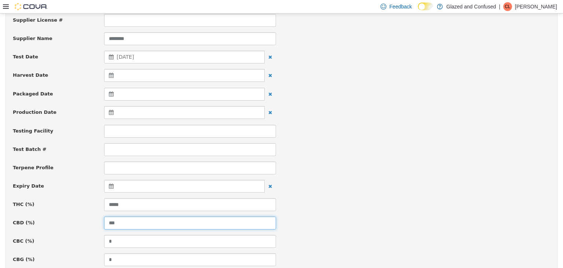
type input "***"
click at [353, 110] on div "Production Date" at bounding box center [281, 112] width 549 height 13
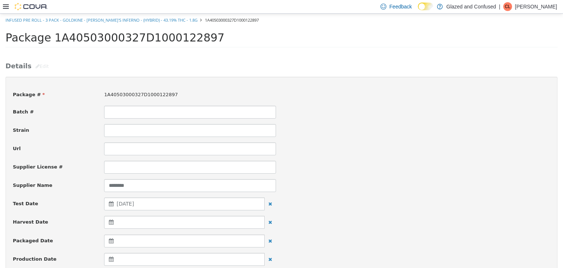
scroll to position [220, 0]
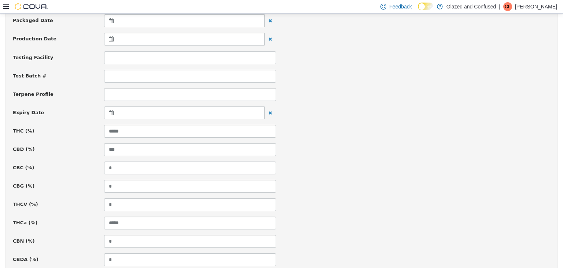
click at [322, 88] on div "Terpene Profile" at bounding box center [281, 94] width 549 height 13
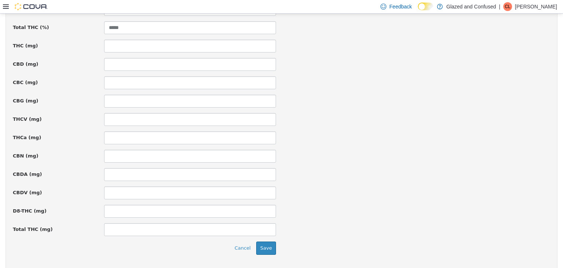
scroll to position [527, 0]
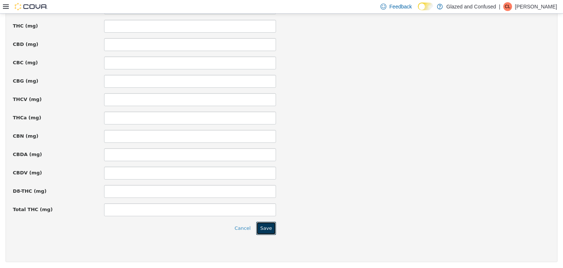
click at [268, 224] on button "Save" at bounding box center [266, 227] width 20 height 13
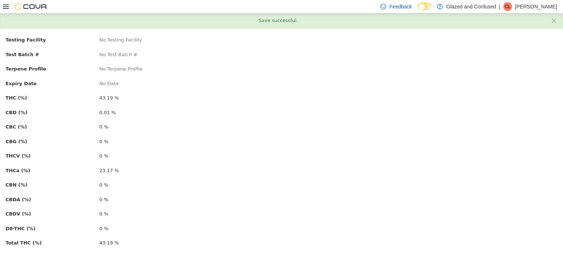
scroll to position [0, 0]
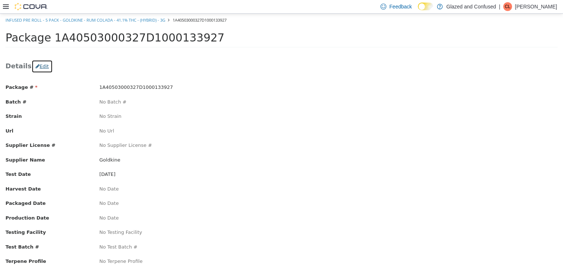
click at [40, 65] on button "Edit" at bounding box center [42, 65] width 21 height 13
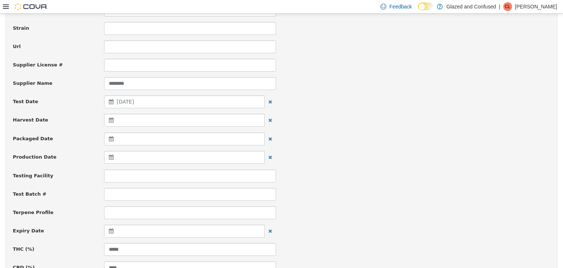
scroll to position [147, 0]
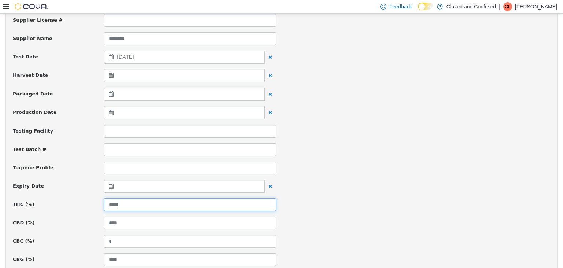
click at [107, 202] on input "*****" at bounding box center [190, 204] width 172 height 13
click at [109, 202] on input "*****" at bounding box center [190, 204] width 172 height 13
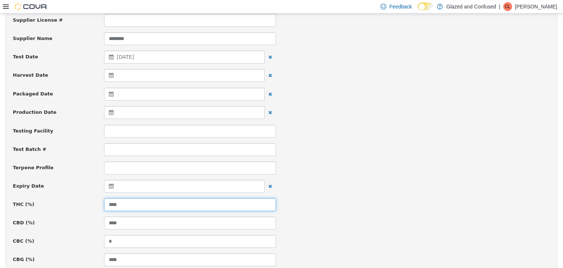
type input "****"
click at [301, 167] on div "Terpene Profile" at bounding box center [281, 167] width 549 height 13
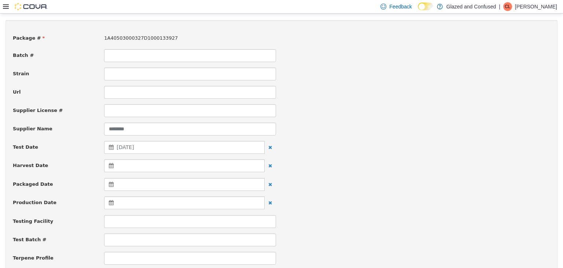
scroll to position [0, 0]
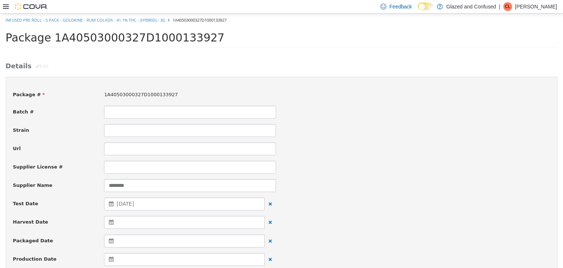
drag, startPoint x: 284, startPoint y: 169, endPoint x: 327, endPoint y: 233, distance: 76.9
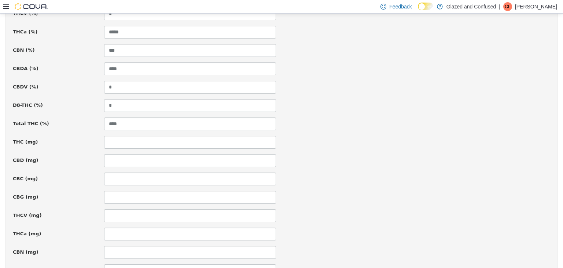
scroll to position [527, 0]
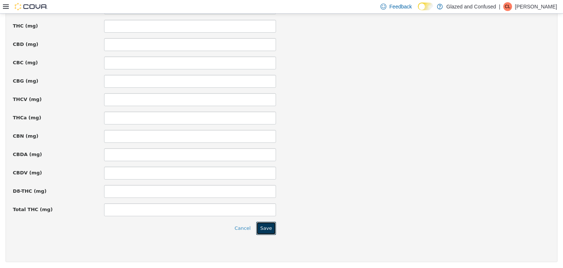
click at [265, 227] on button "Save" at bounding box center [266, 227] width 20 height 13
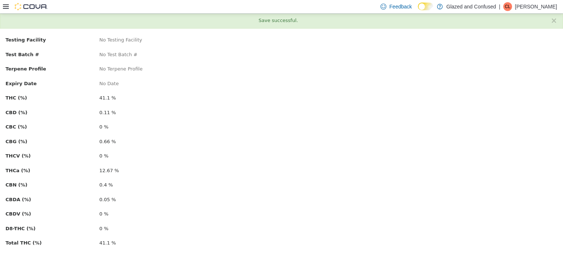
scroll to position [0, 0]
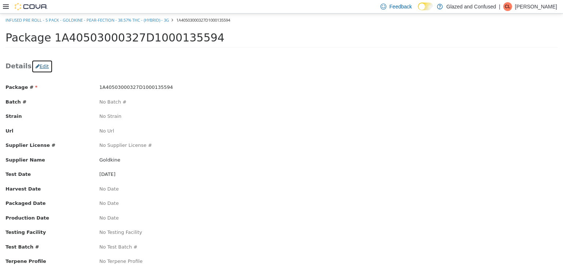
click at [36, 66] on button "Edit" at bounding box center [42, 65] width 21 height 13
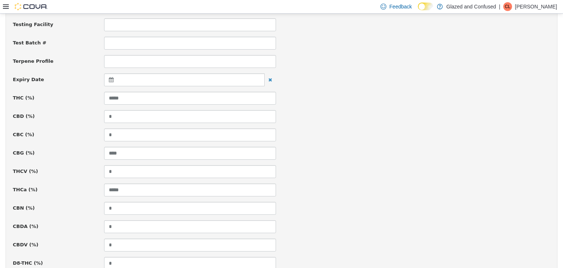
scroll to position [257, 0]
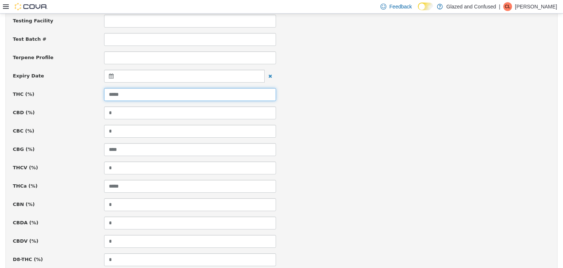
click at [123, 88] on input "*****" at bounding box center [190, 94] width 172 height 13
type input "*****"
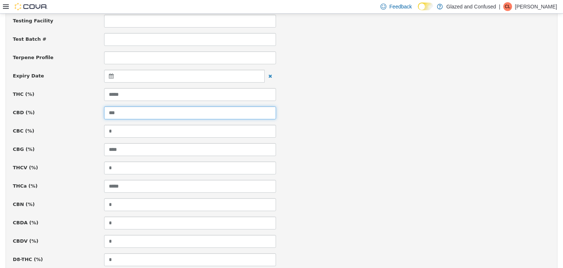
type input "***"
click at [382, 163] on div "THCV (%) *" at bounding box center [281, 167] width 549 height 13
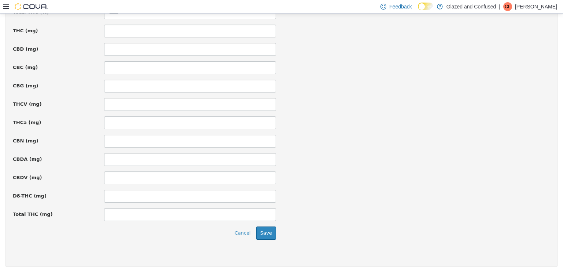
scroll to position [527, 0]
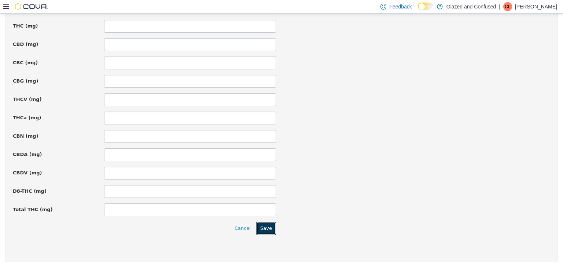
click at [264, 224] on button "Save" at bounding box center [266, 227] width 20 height 13
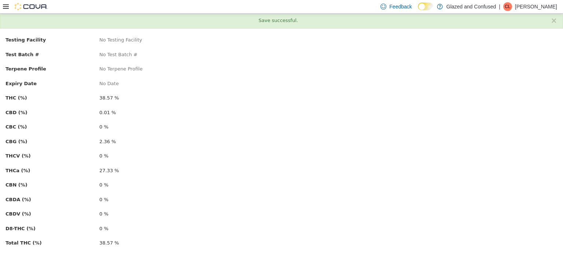
scroll to position [0, 0]
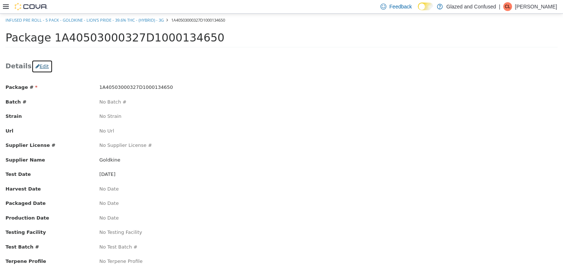
click at [38, 65] on button "Edit" at bounding box center [42, 65] width 21 height 13
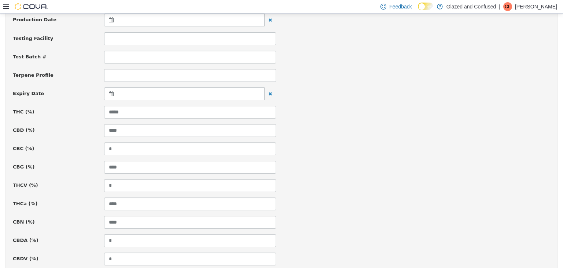
scroll to position [257, 0]
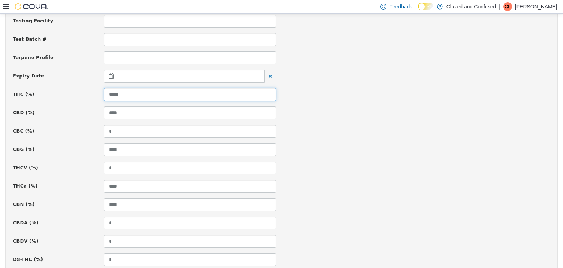
click at [127, 97] on input "*****" at bounding box center [190, 94] width 172 height 13
type input "****"
click at [283, 112] on div "CBD (%) ****" at bounding box center [281, 112] width 549 height 13
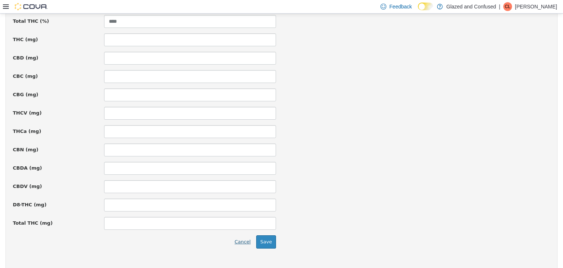
scroll to position [527, 0]
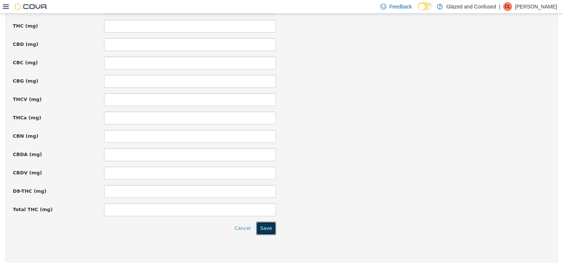
click at [259, 226] on button "Save" at bounding box center [266, 227] width 20 height 13
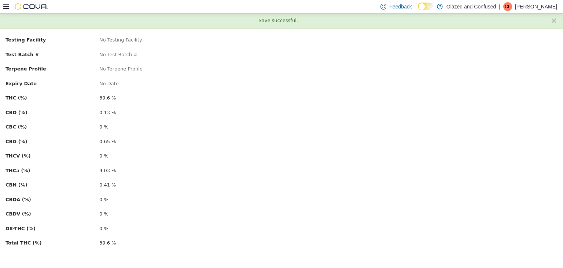
scroll to position [0, 0]
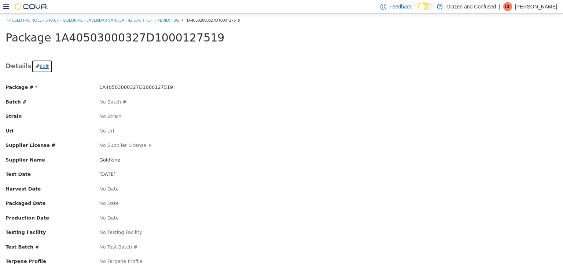
click at [41, 64] on button "Edit" at bounding box center [42, 65] width 21 height 13
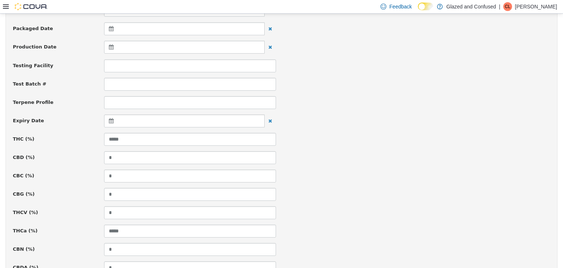
scroll to position [293, 0]
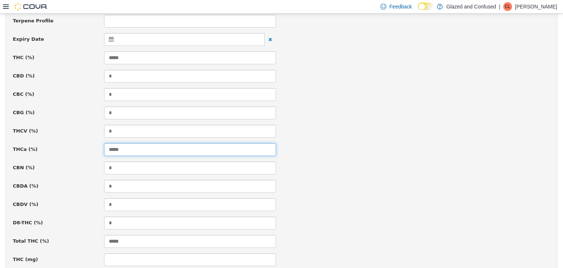
click at [164, 146] on input "*****" at bounding box center [190, 149] width 172 height 13
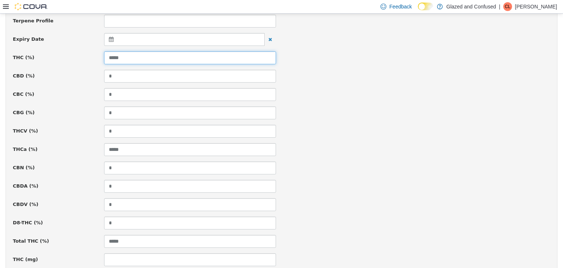
click at [159, 54] on input "*****" at bounding box center [190, 57] width 172 height 13
type input "*****"
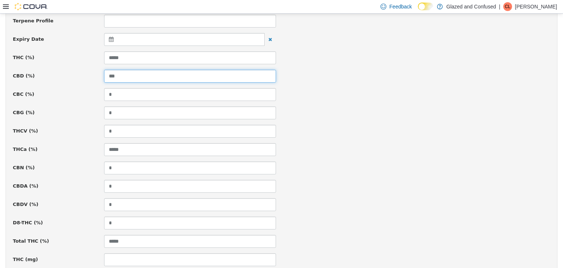
type input "***"
click at [475, 59] on div "THC (%) *****" at bounding box center [281, 57] width 549 height 13
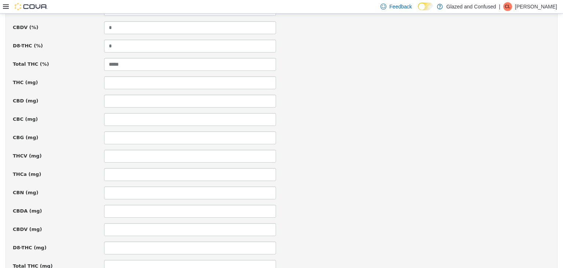
scroll to position [527, 0]
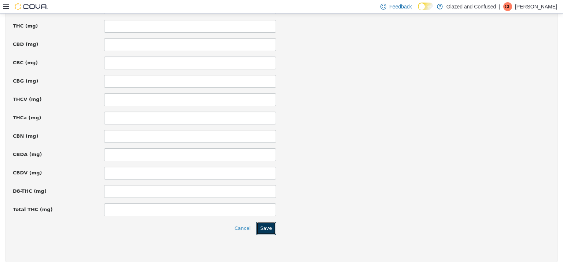
click at [273, 225] on button "Save" at bounding box center [266, 227] width 20 height 13
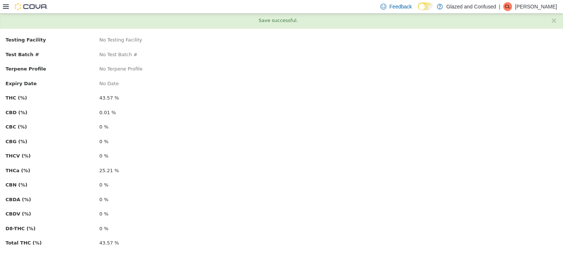
scroll to position [0, 0]
